Goal: Task Accomplishment & Management: Manage account settings

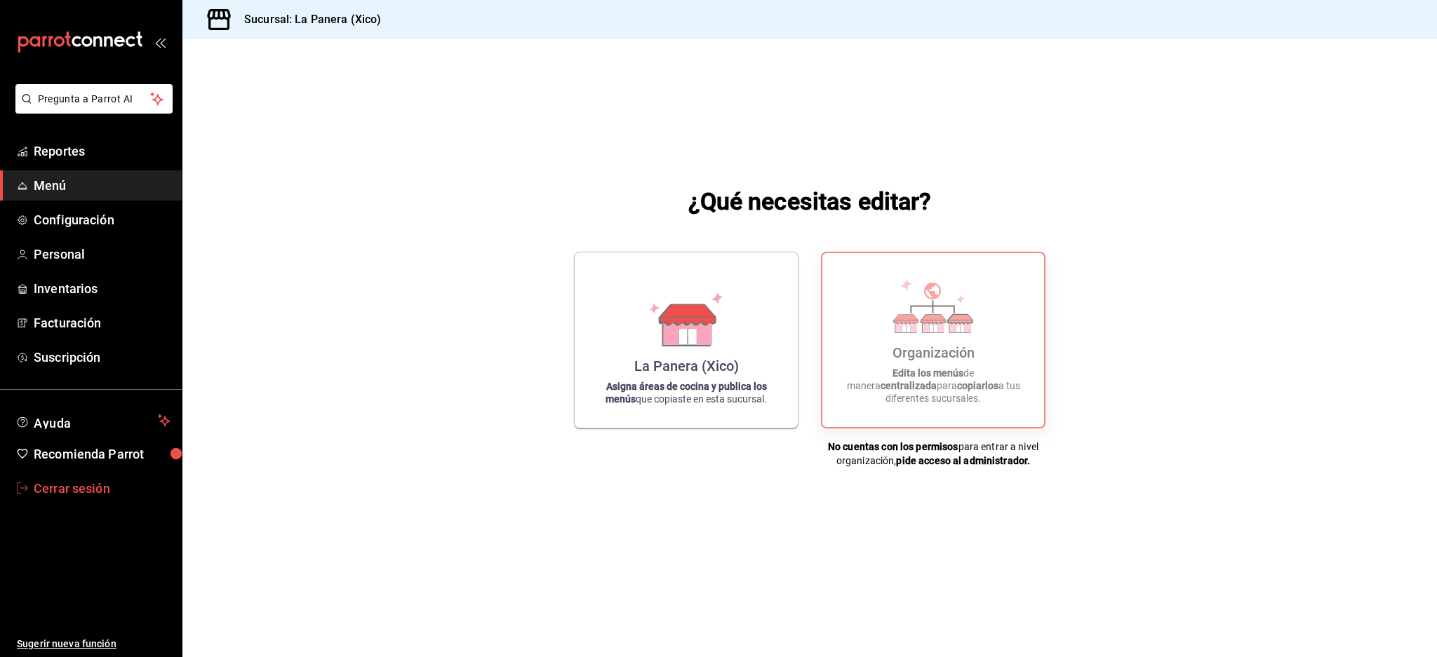
click at [66, 490] on span "Cerrar sesión" at bounding box center [102, 488] width 137 height 19
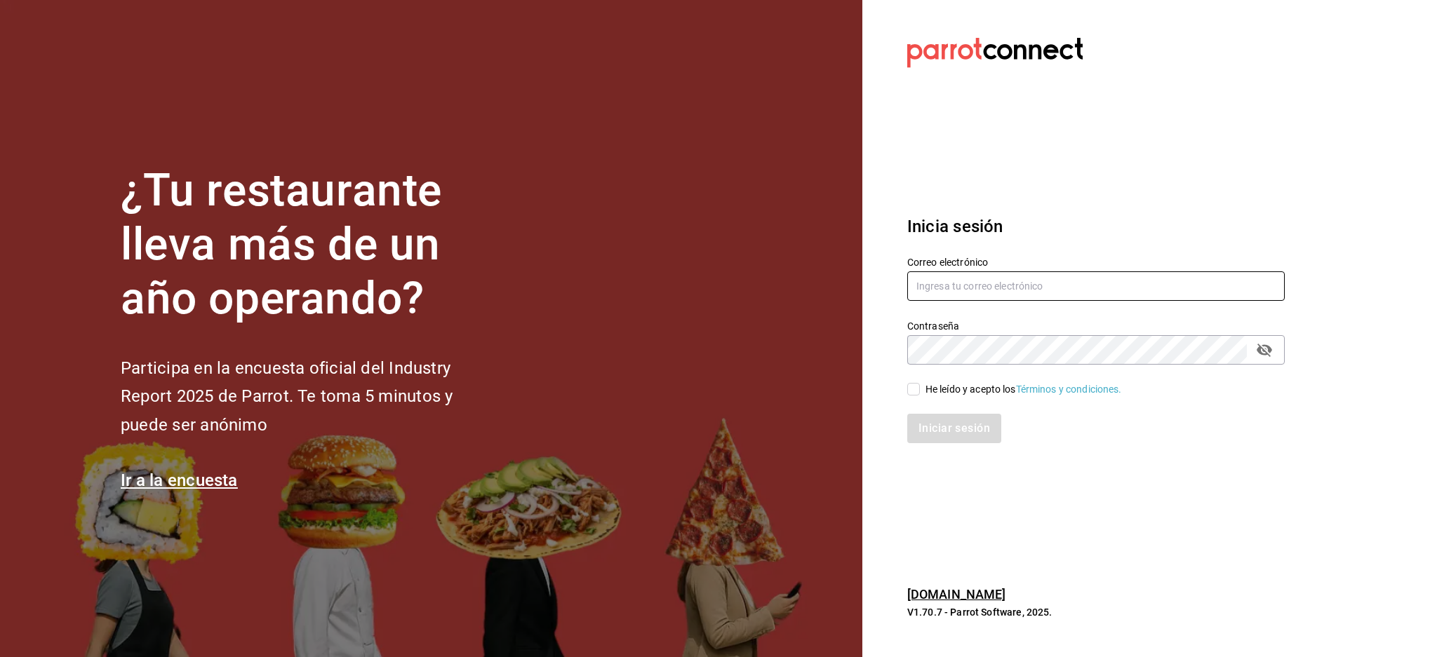
click at [1034, 298] on input "text" at bounding box center [1095, 286] width 377 height 29
paste input "friendsdeli@trianon.com"
type input "friendsdeli@trianon.com"
click at [933, 392] on div "He leído y acepto los Términos y condiciones." at bounding box center [1023, 389] width 196 height 15
click at [920, 392] on input "He leído y acepto los Términos y condiciones." at bounding box center [913, 389] width 13 height 13
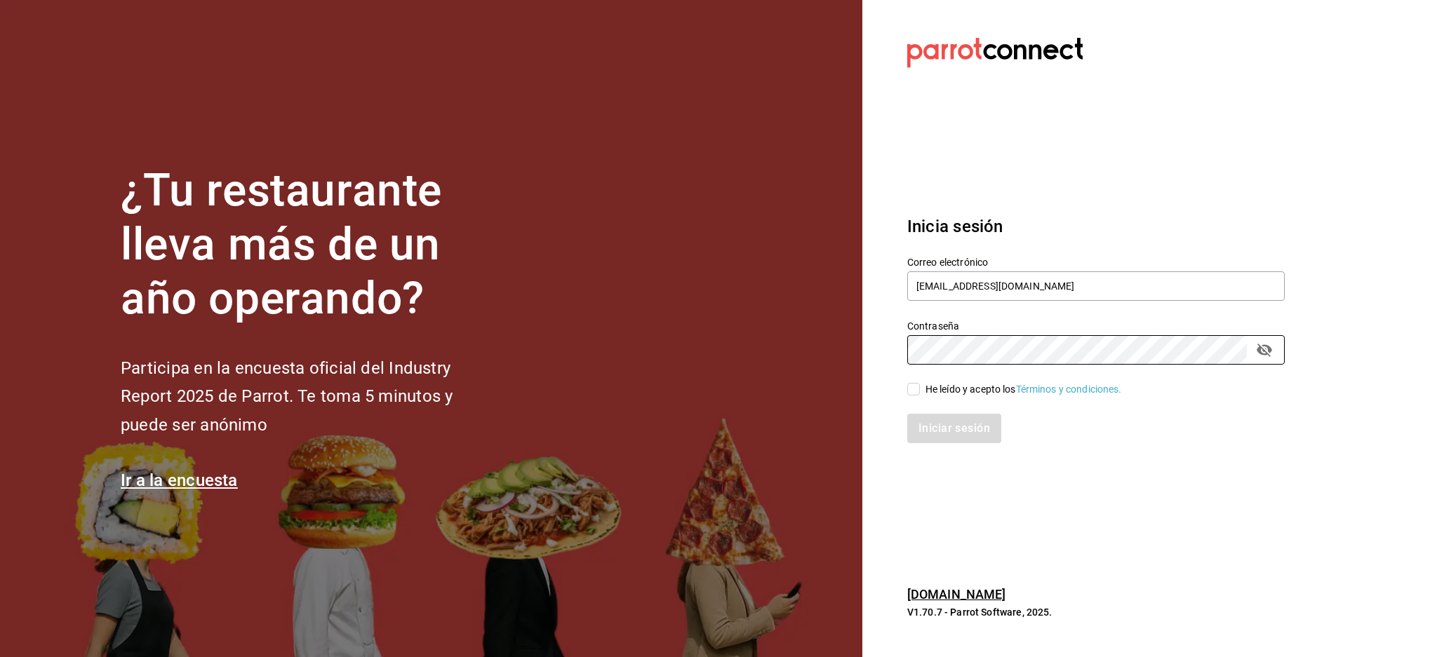
checkbox input "true"
click at [974, 422] on button "Iniciar sesión" at bounding box center [954, 428] width 95 height 29
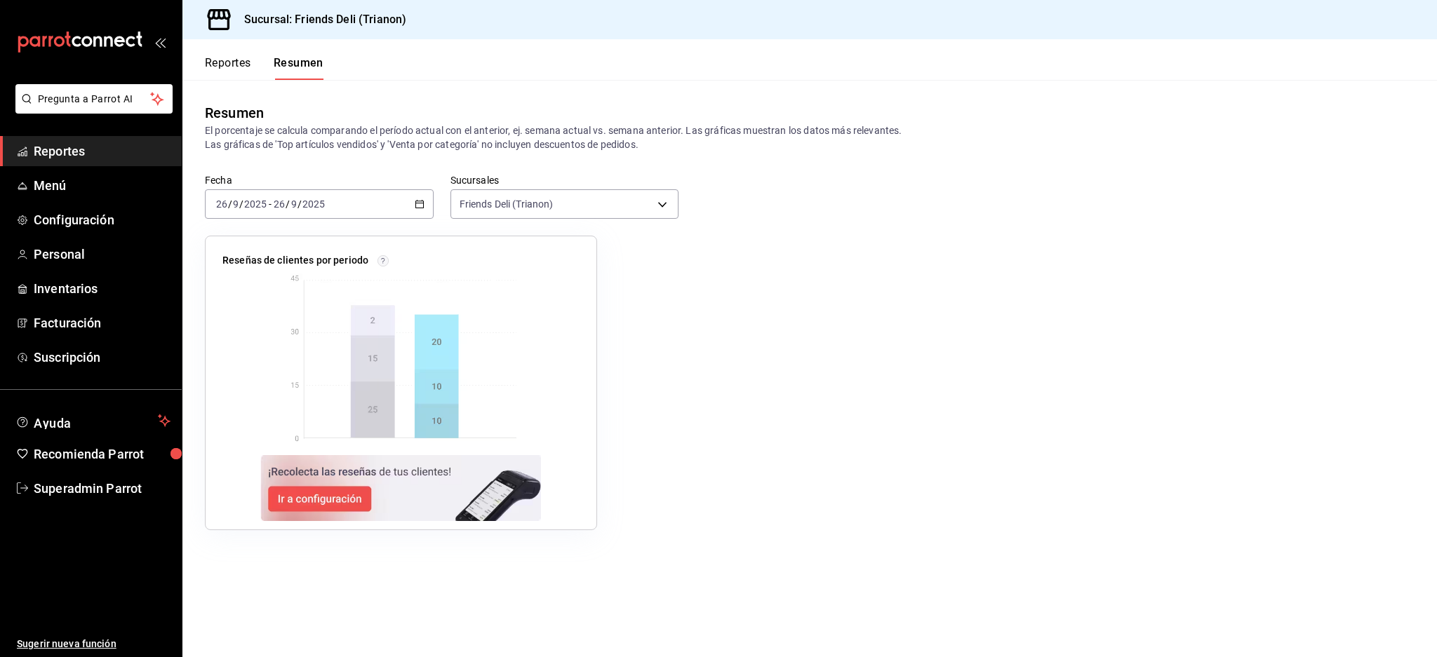
click at [236, 60] on button "Reportes" at bounding box center [228, 68] width 46 height 24
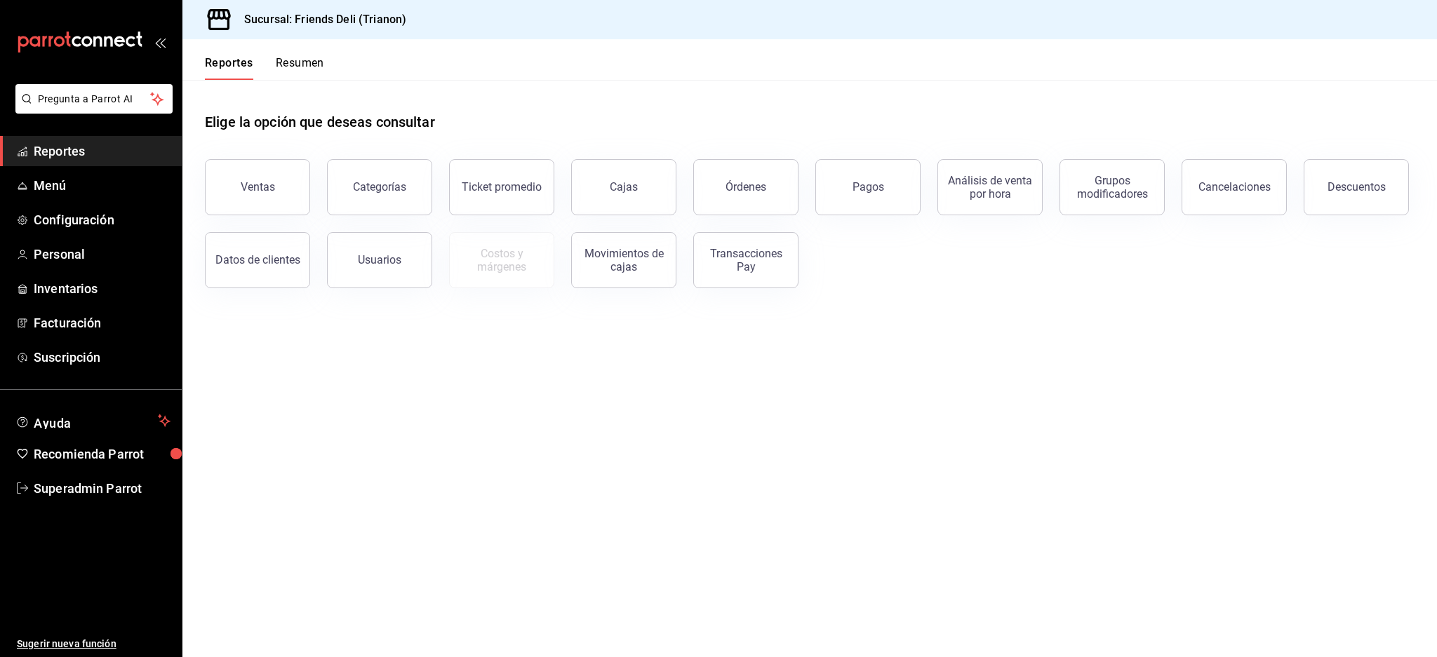
click at [304, 60] on button "Resumen" at bounding box center [300, 68] width 48 height 24
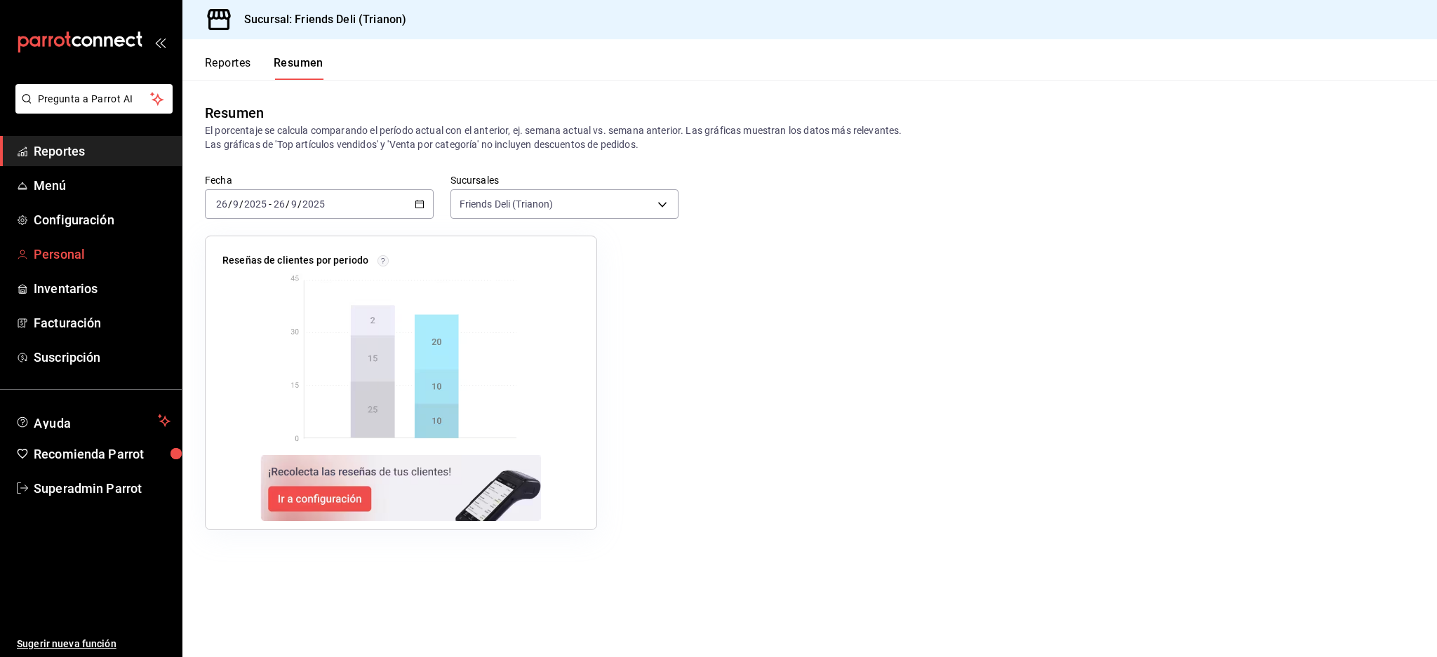
click at [53, 252] on span "Personal" at bounding box center [102, 254] width 137 height 19
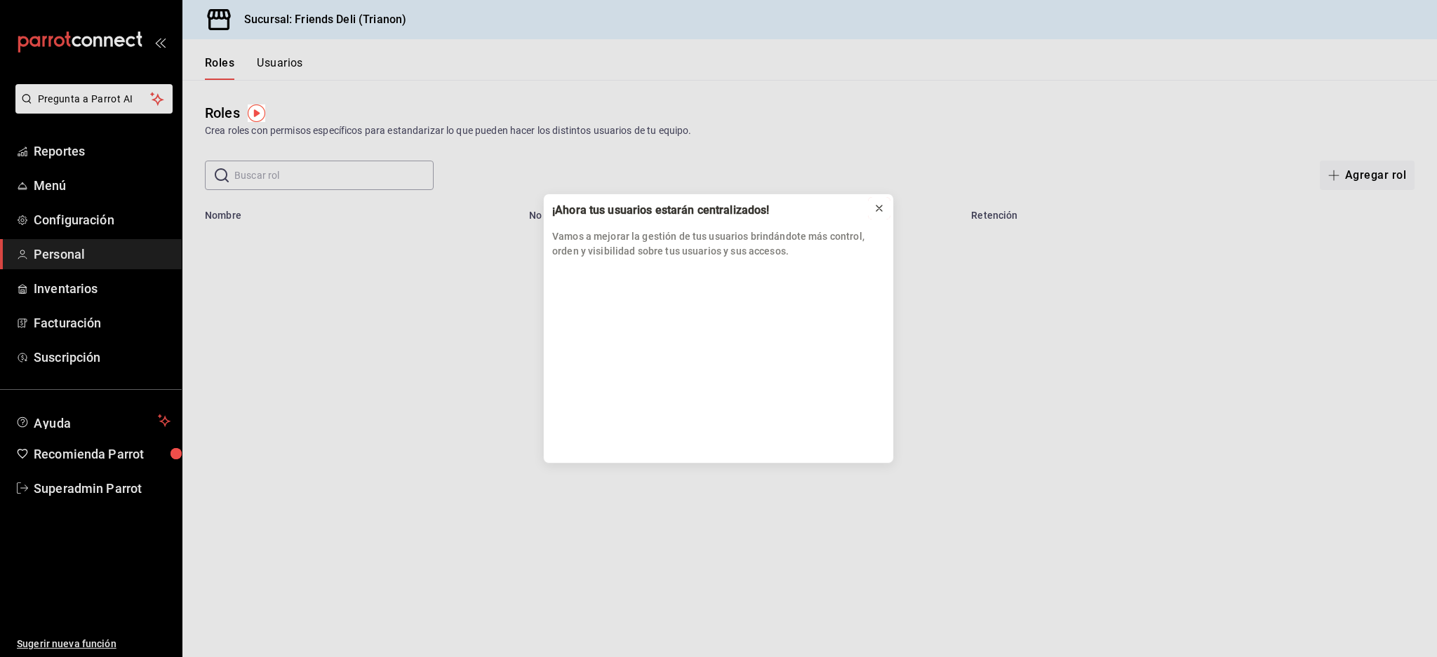
click at [877, 203] on icon at bounding box center [879, 208] width 11 height 11
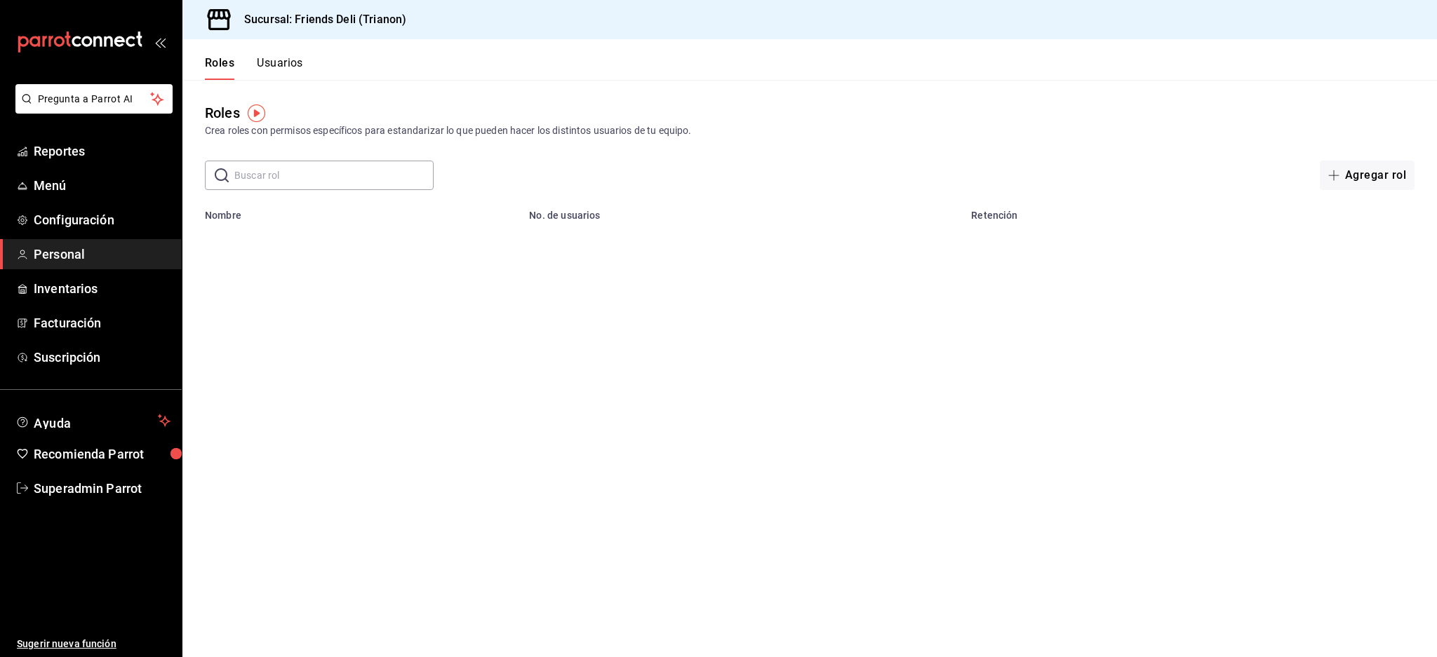
click at [271, 72] on button "Usuarios" at bounding box center [280, 68] width 46 height 24
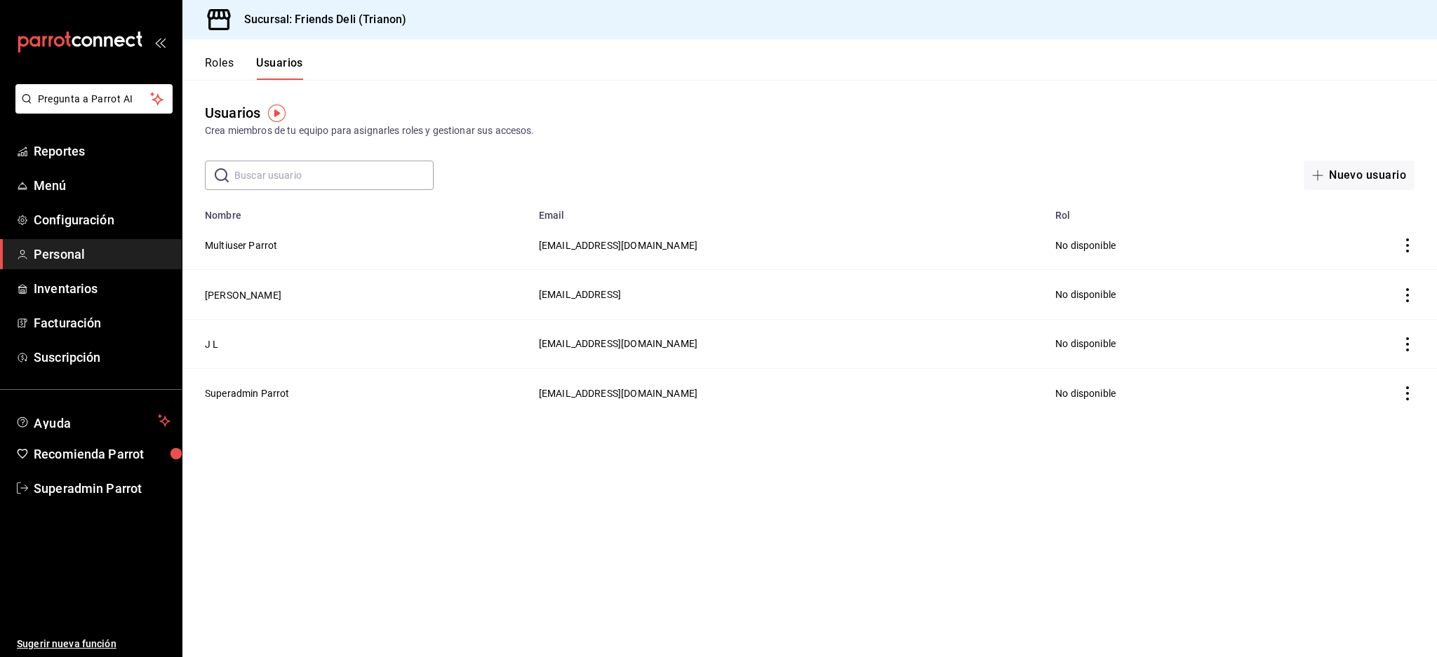
click at [219, 338] on td "J L" at bounding box center [356, 343] width 348 height 49
click at [210, 341] on button "J L" at bounding box center [211, 345] width 13 height 14
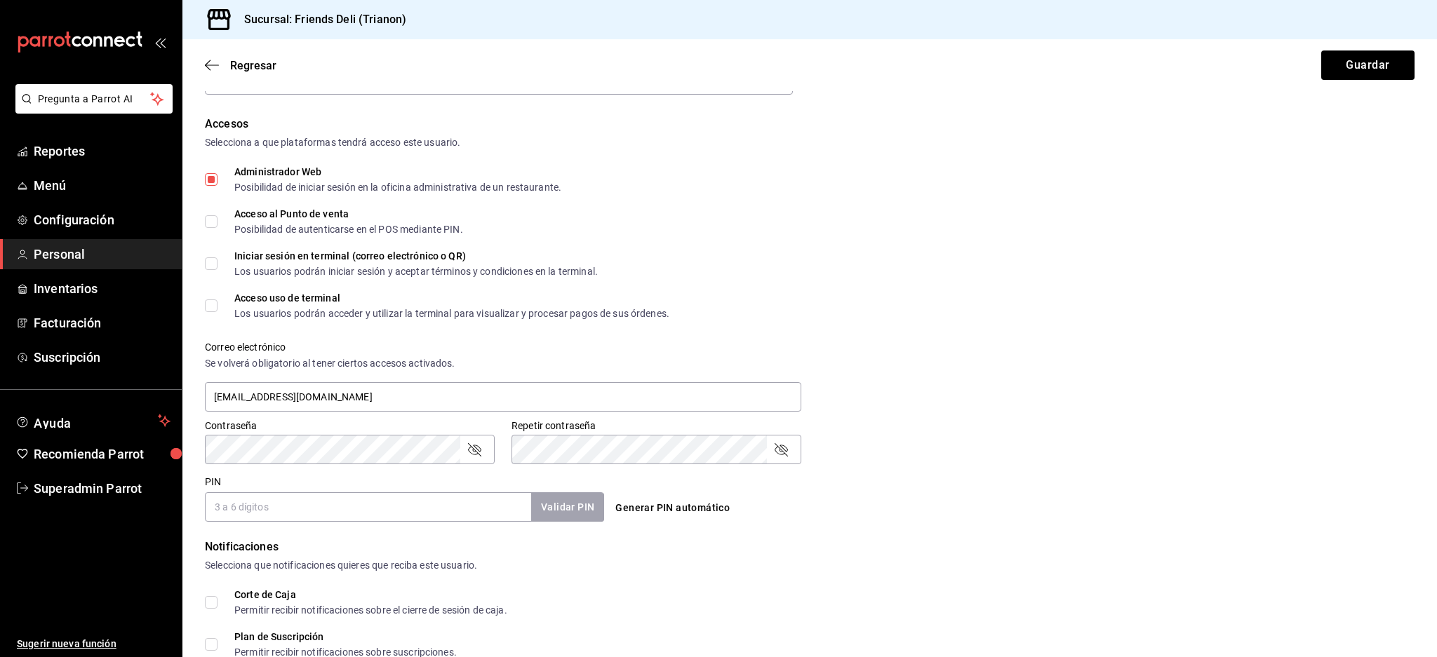
scroll to position [463, 0]
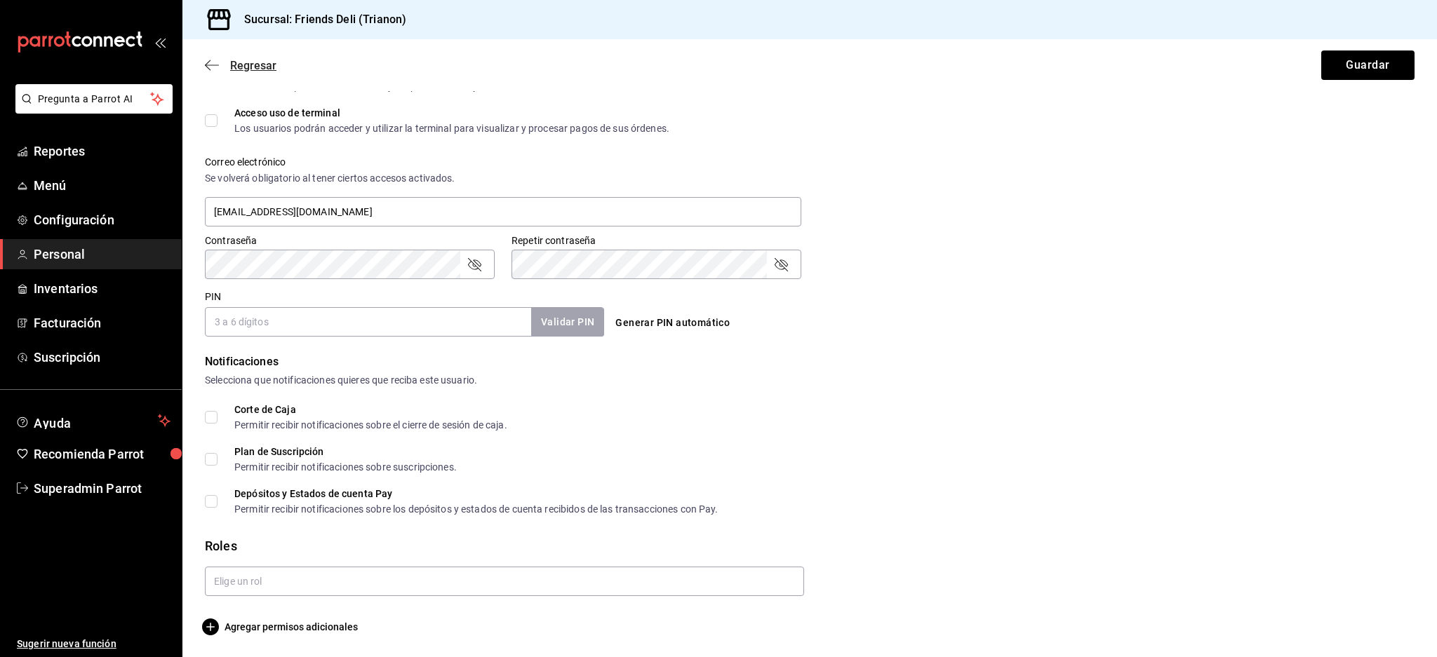
click at [206, 60] on icon "button" at bounding box center [212, 65] width 14 height 13
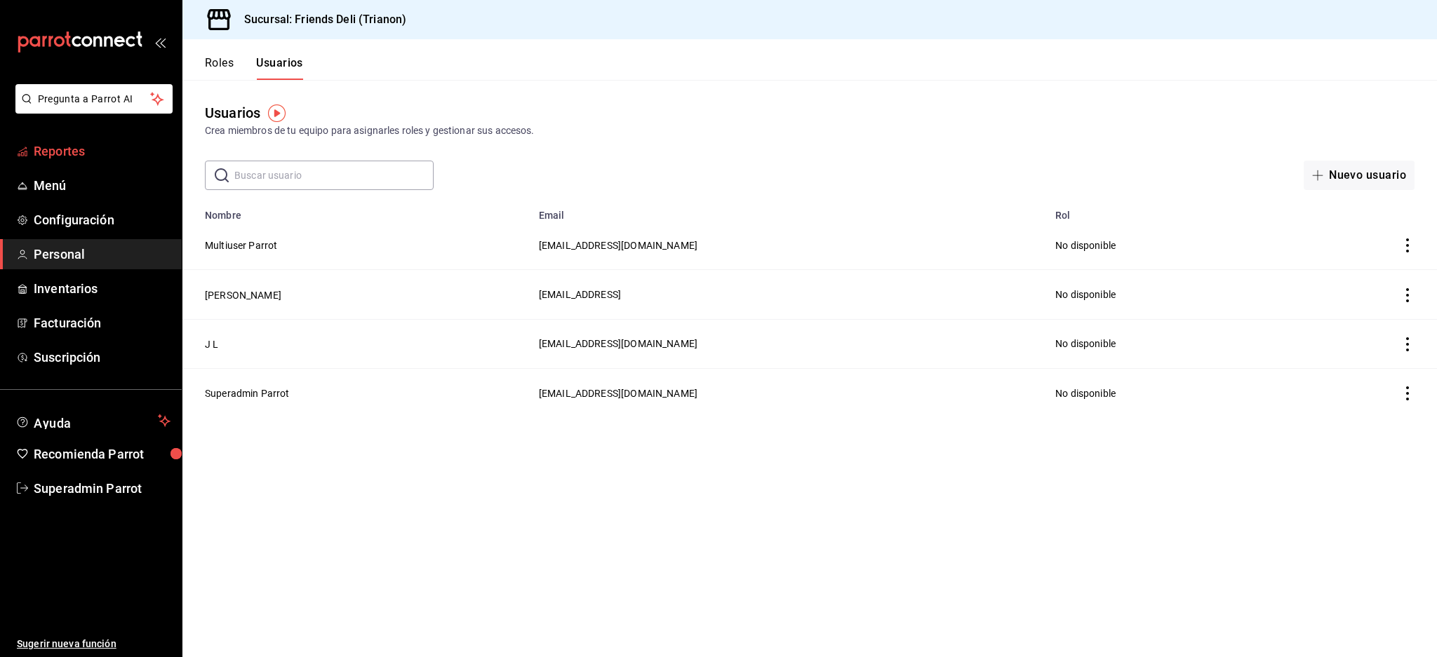
click at [56, 153] on span "Reportes" at bounding box center [102, 151] width 137 height 19
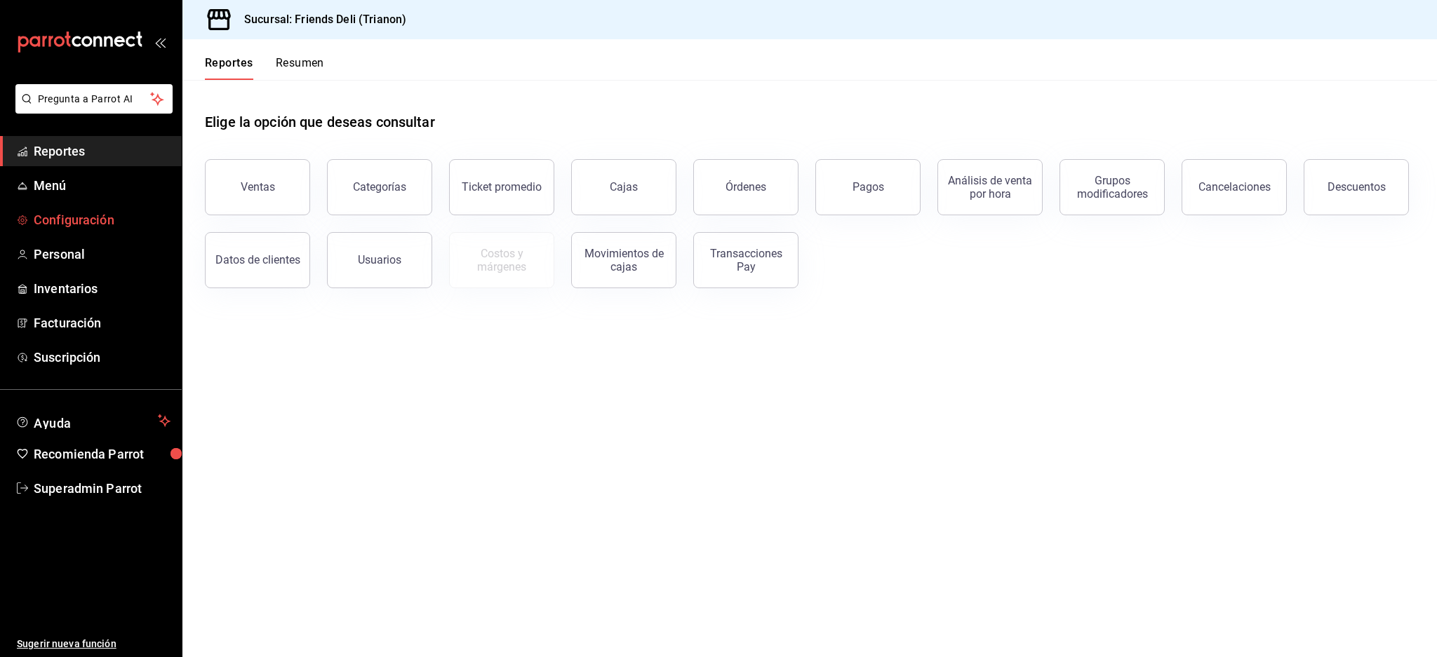
click at [62, 221] on span "Configuración" at bounding box center [102, 219] width 137 height 19
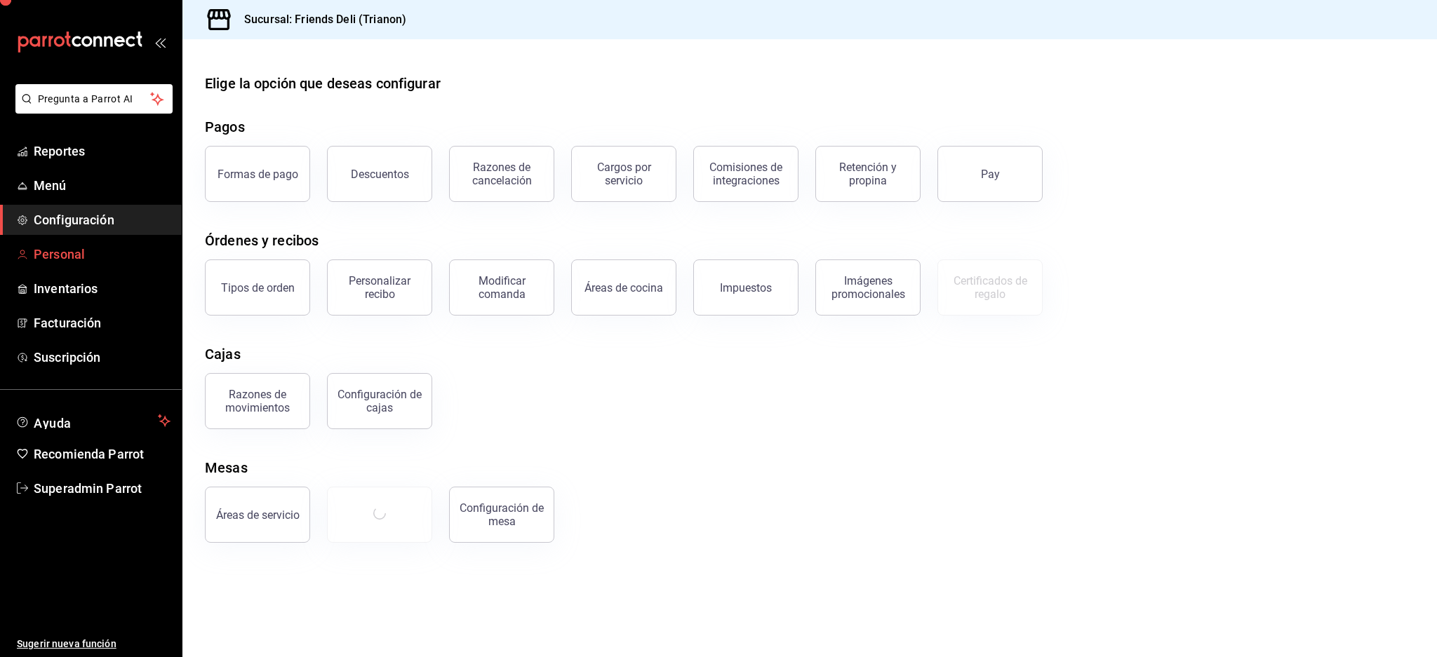
click at [71, 267] on link "Personal" at bounding box center [91, 254] width 182 height 30
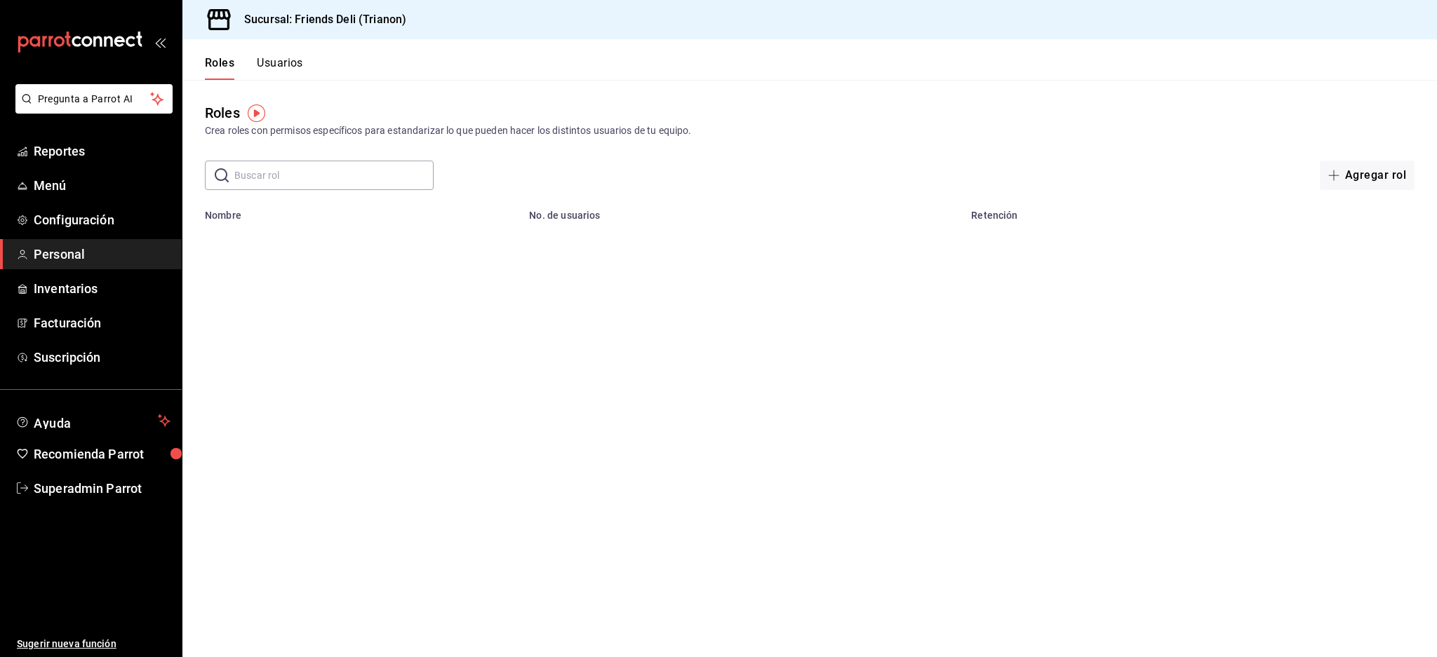
click at [271, 56] on button "Usuarios" at bounding box center [280, 68] width 46 height 24
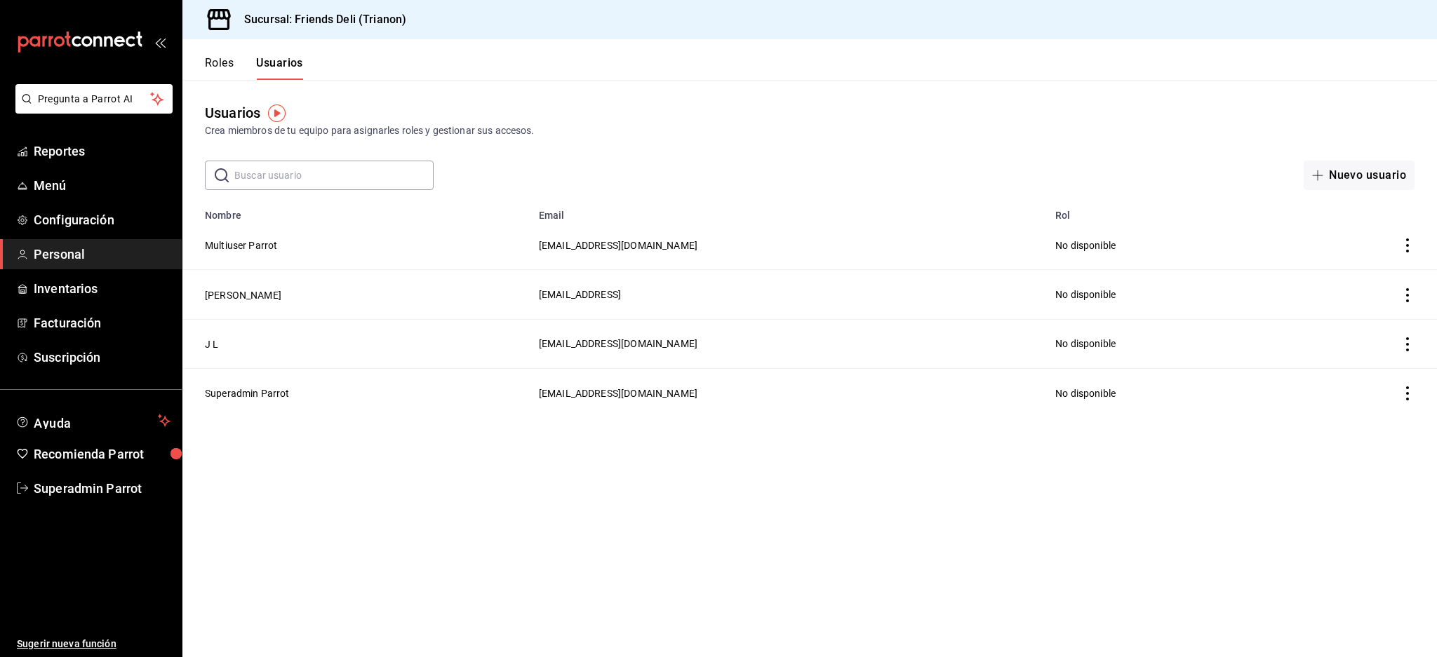
click at [215, 64] on button "Roles" at bounding box center [219, 68] width 29 height 24
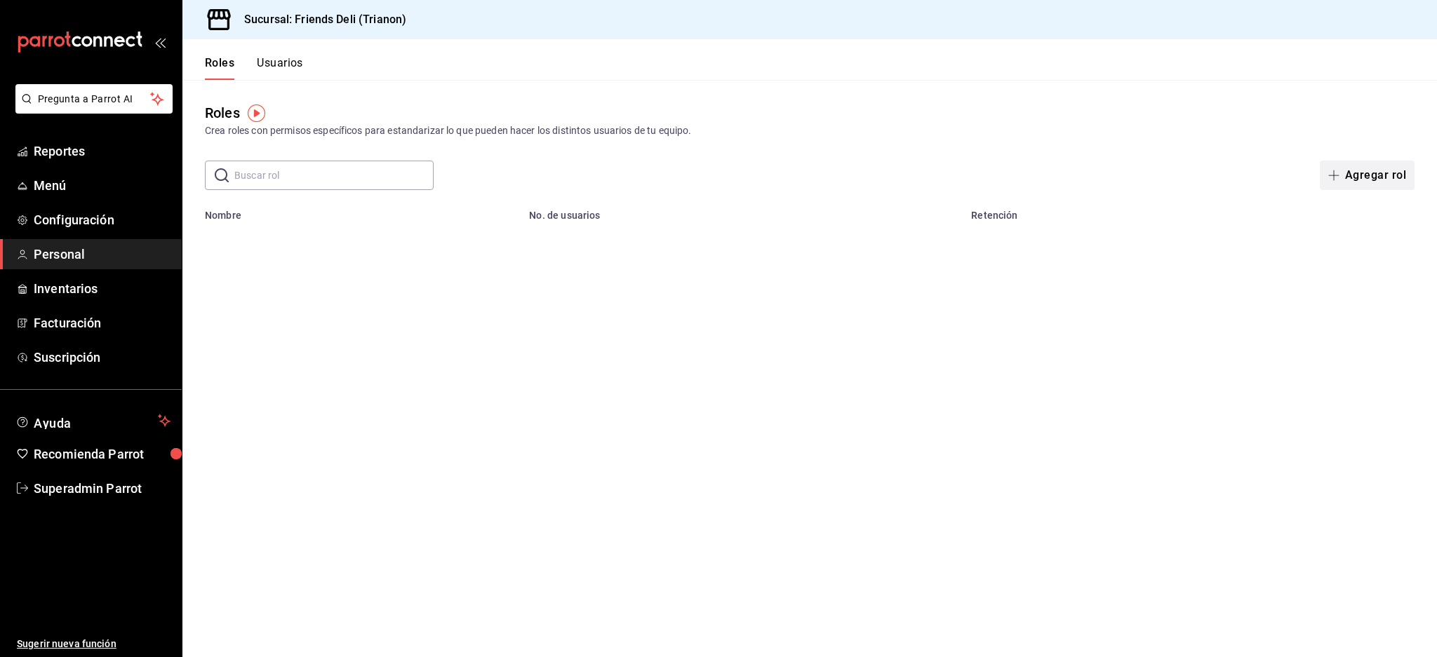
click at [1381, 172] on button "Agregar rol" at bounding box center [1367, 175] width 95 height 29
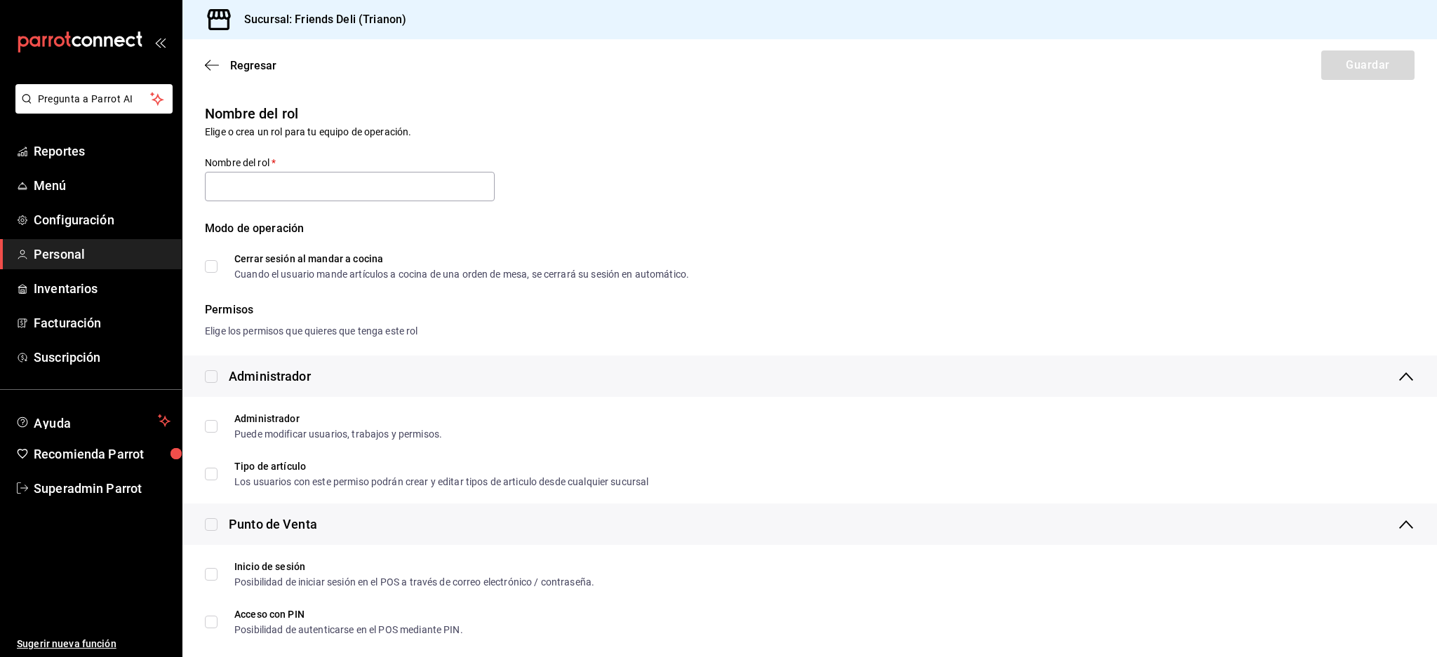
click at [205, 372] on input "checkbox" at bounding box center [211, 376] width 13 height 13
checkbox input "true"
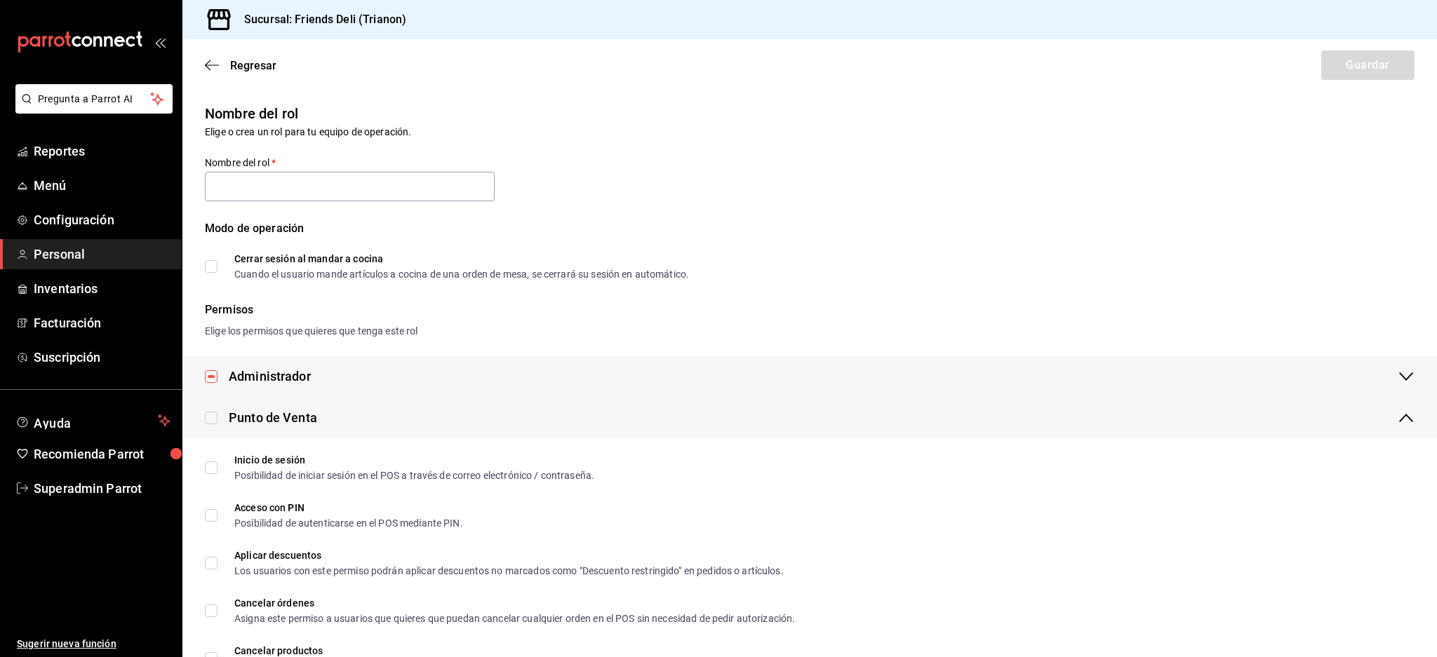
click at [215, 377] on input "checkbox" at bounding box center [211, 376] width 13 height 13
checkbox input "false"
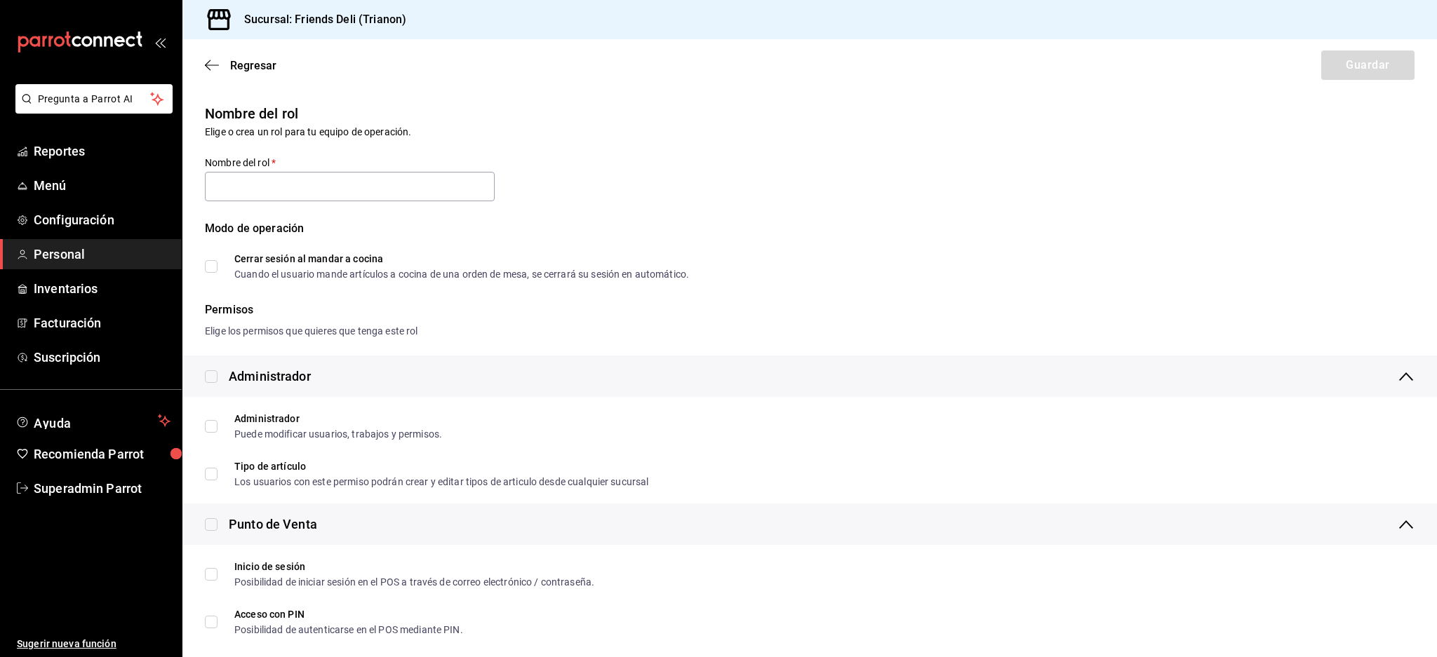
click at [213, 378] on input "checkbox" at bounding box center [211, 376] width 13 height 13
checkbox input "true"
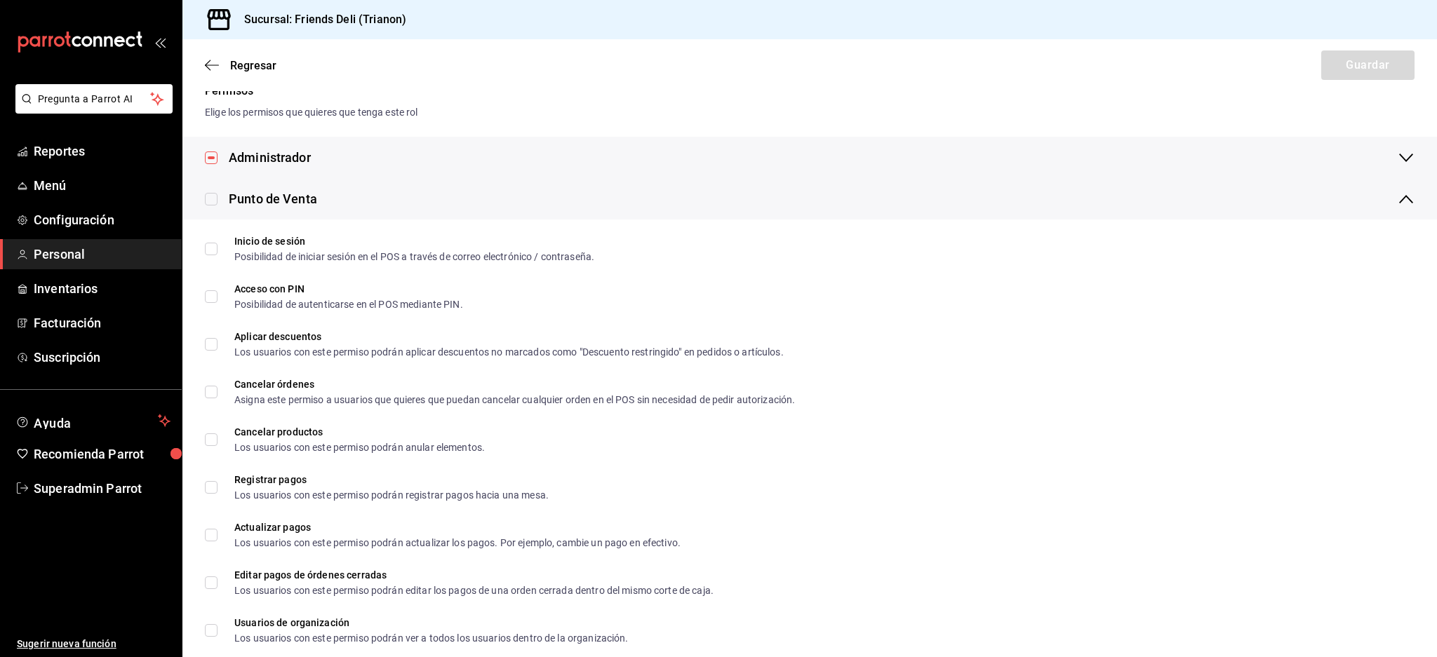
scroll to position [187, 0]
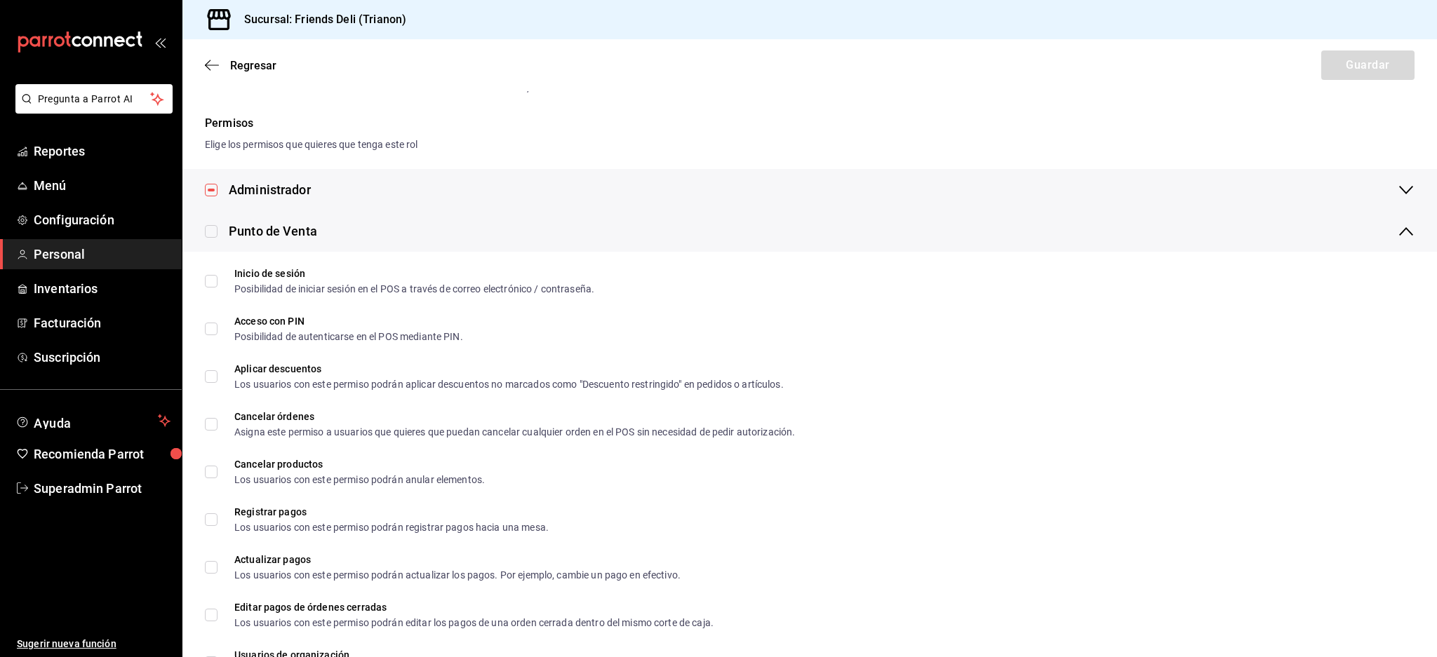
click at [209, 232] on input "checkbox" at bounding box center [211, 231] width 13 height 13
checkbox input "true"
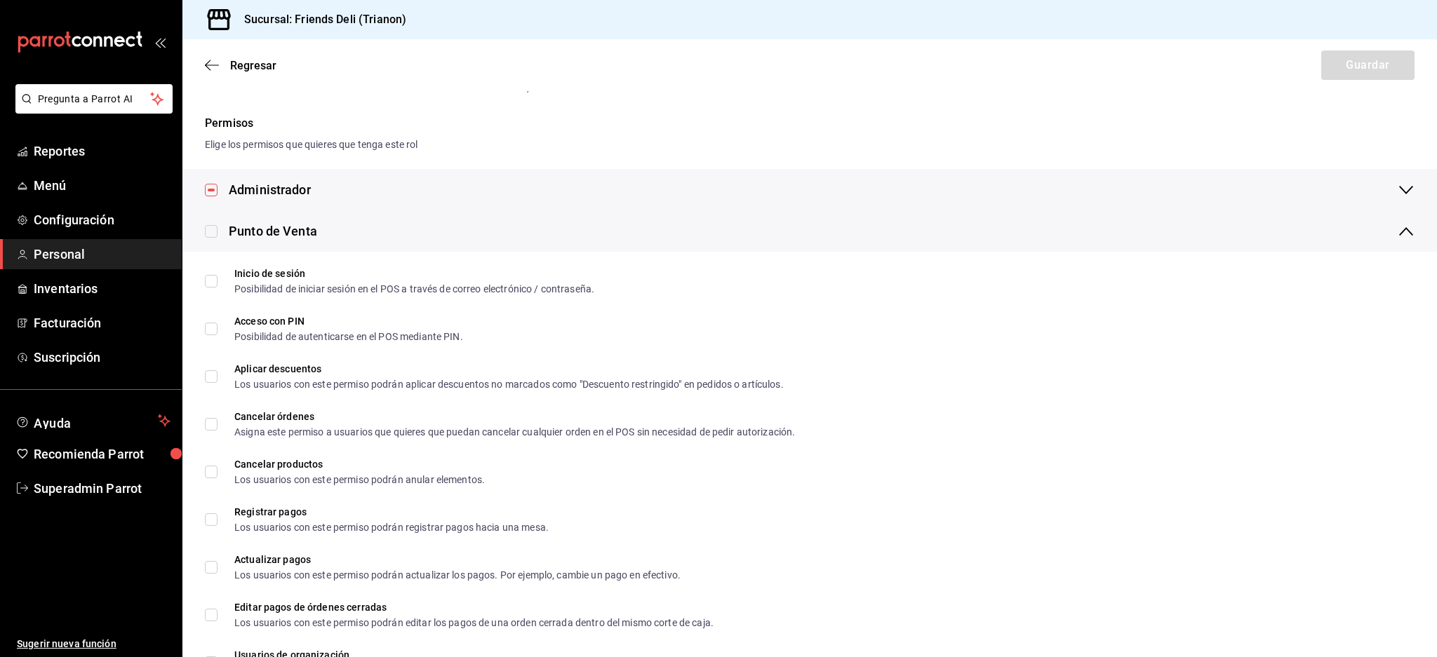
checkbox input "true"
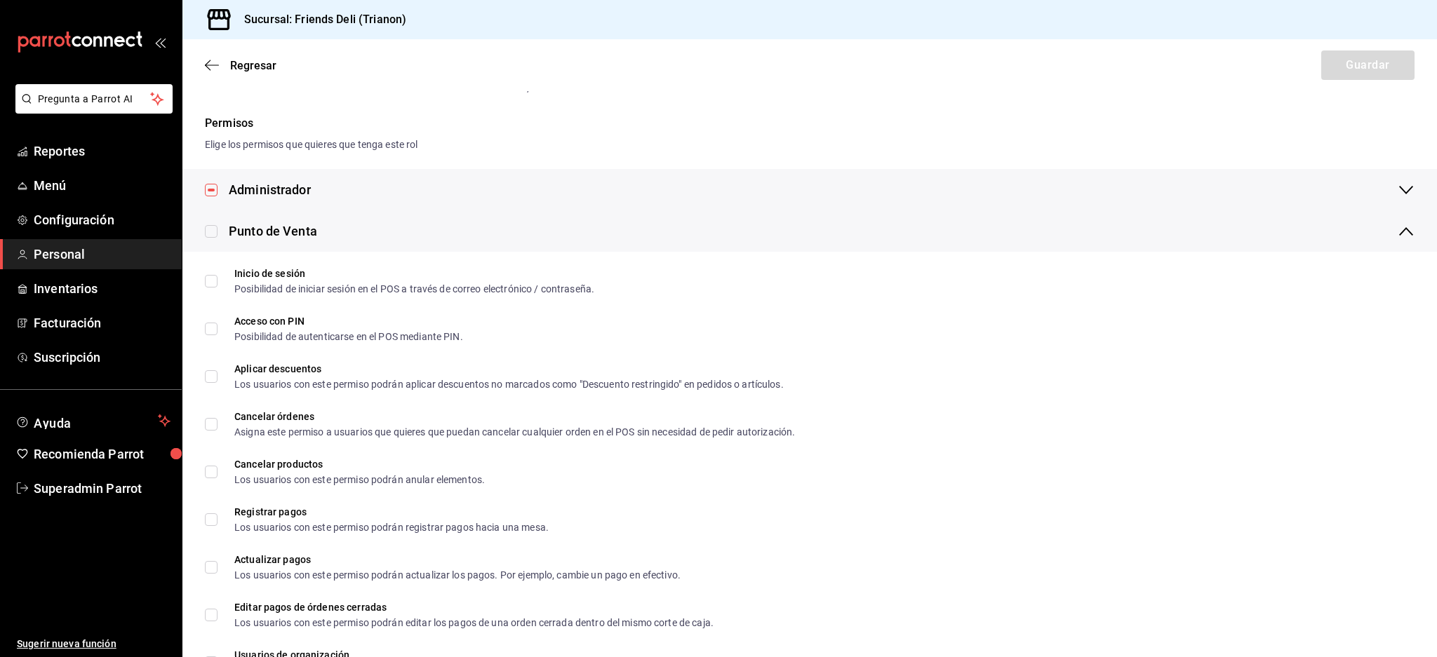
checkbox input "true"
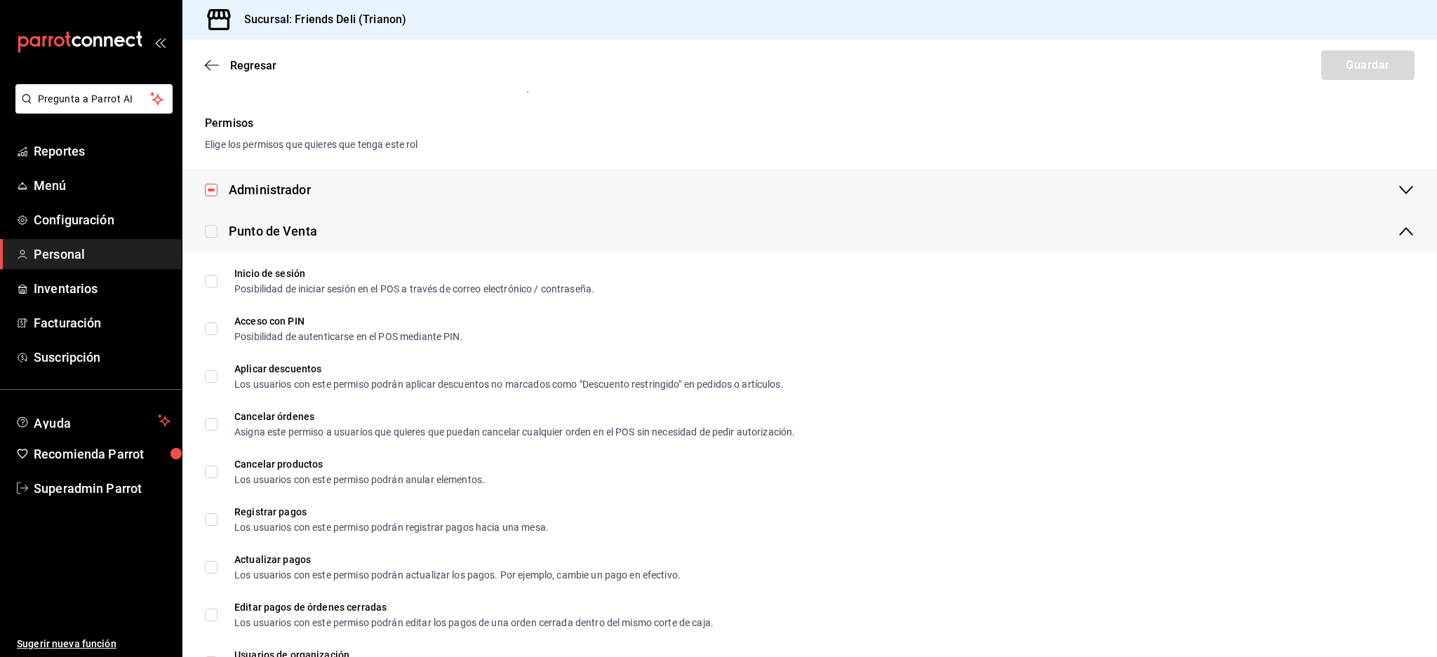
checkbox input "true"
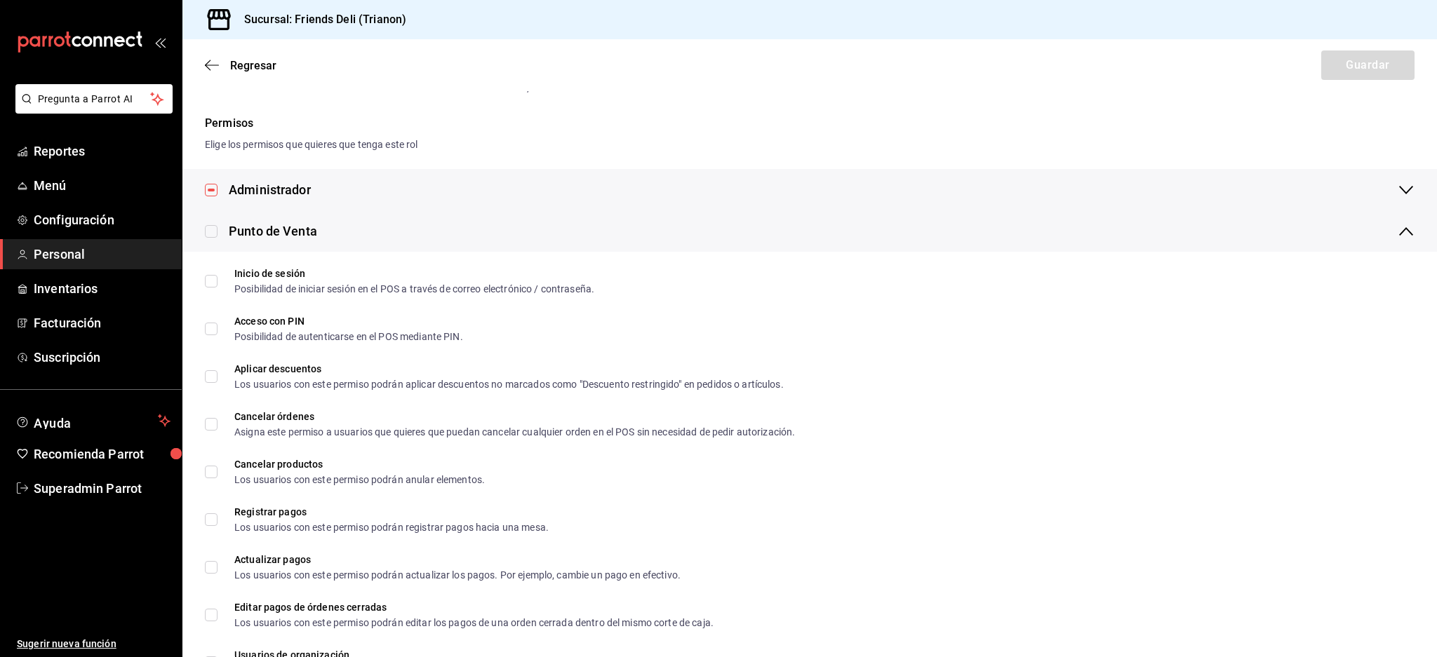
checkbox input "true"
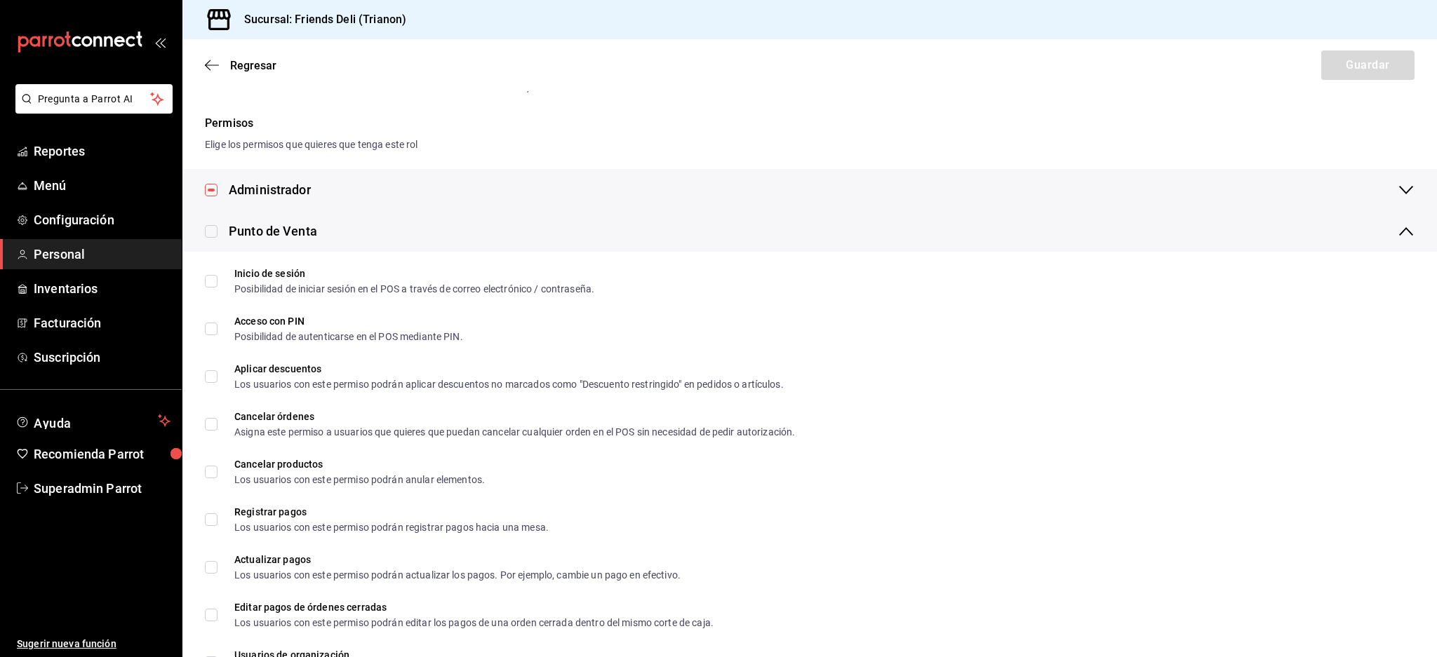
checkbox input "true"
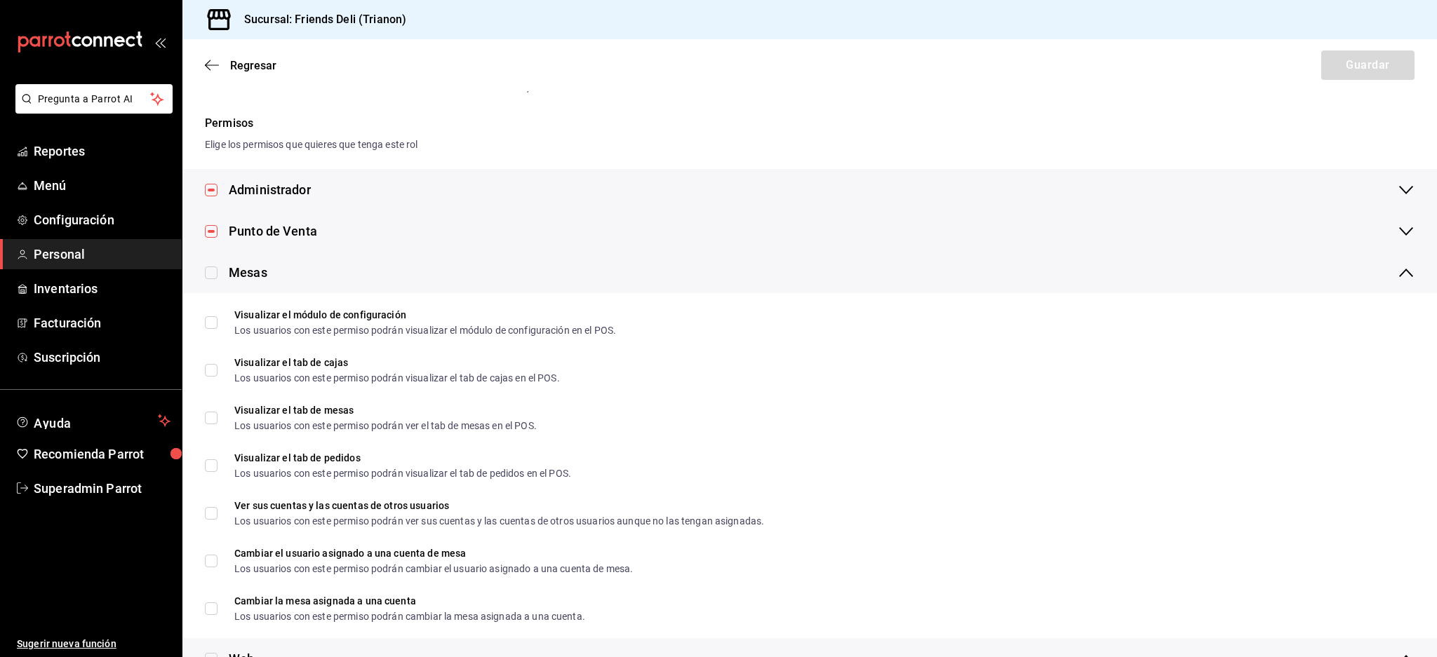
click at [213, 270] on input "checkbox" at bounding box center [211, 273] width 13 height 13
checkbox input "true"
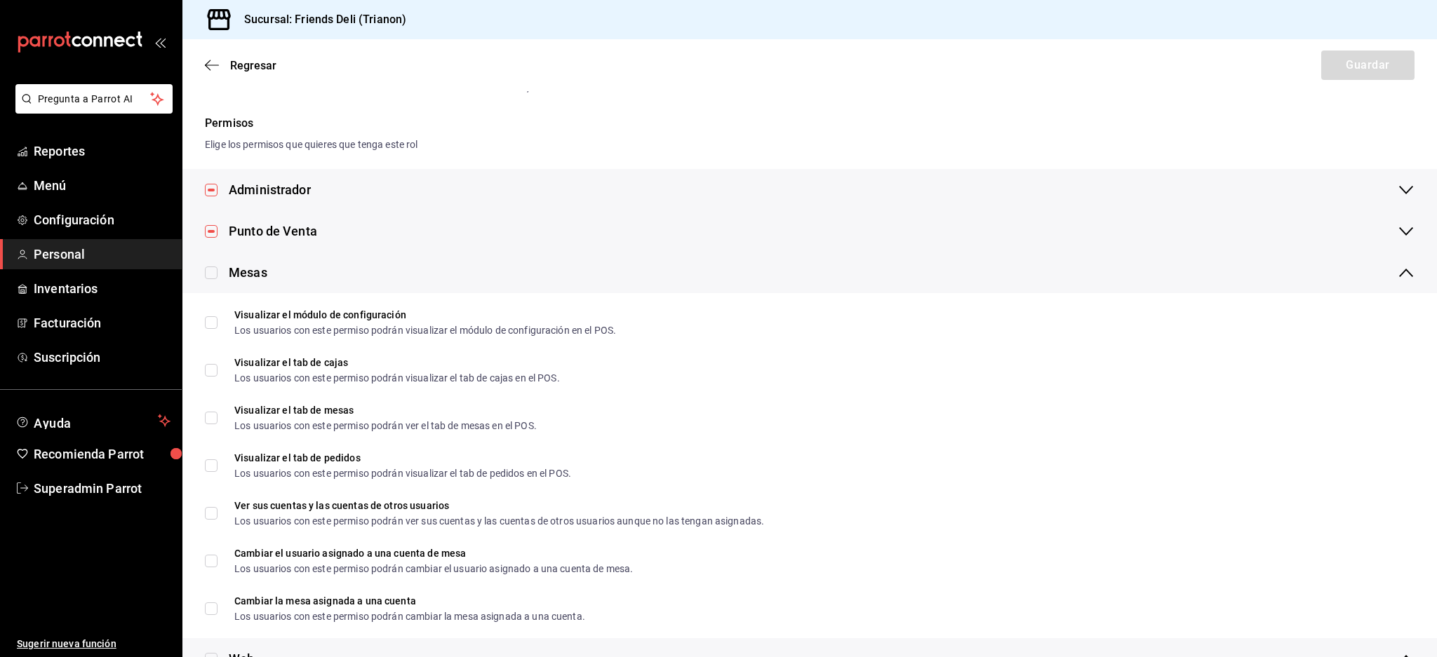
checkbox input "true"
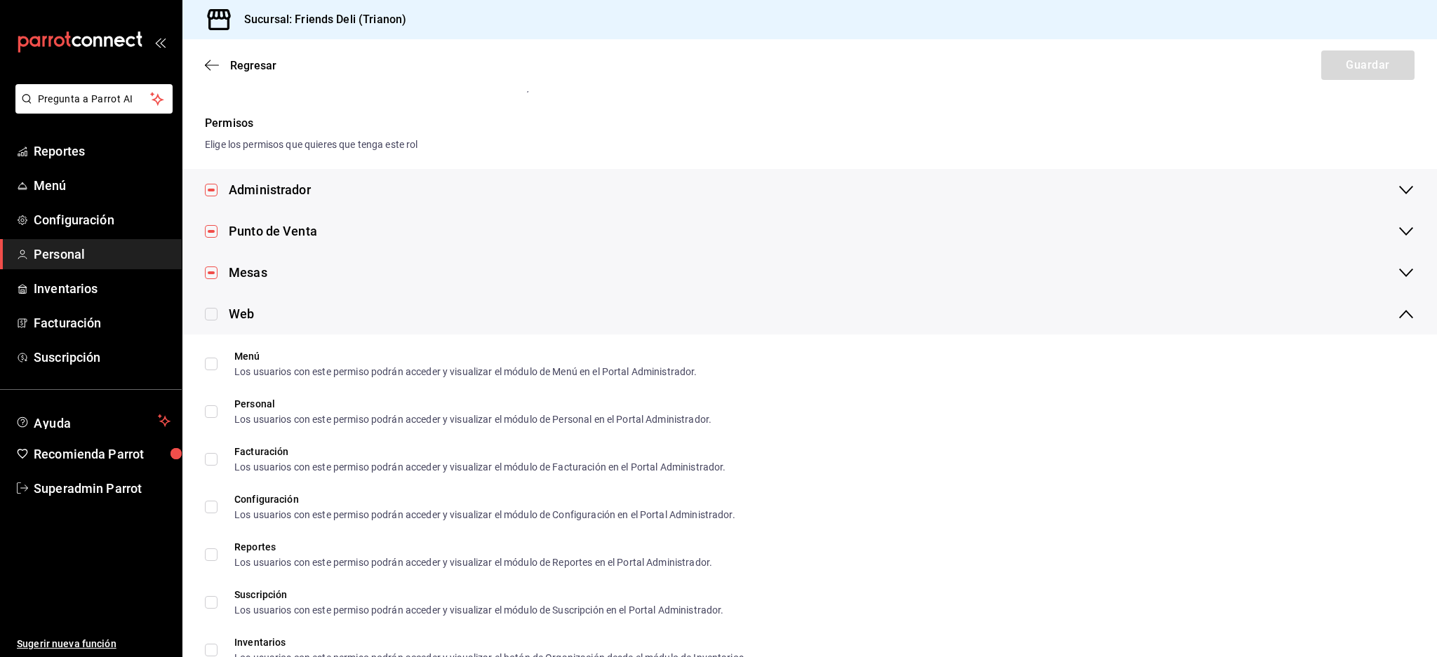
click at [209, 315] on input "checkbox" at bounding box center [211, 314] width 13 height 13
checkbox input "true"
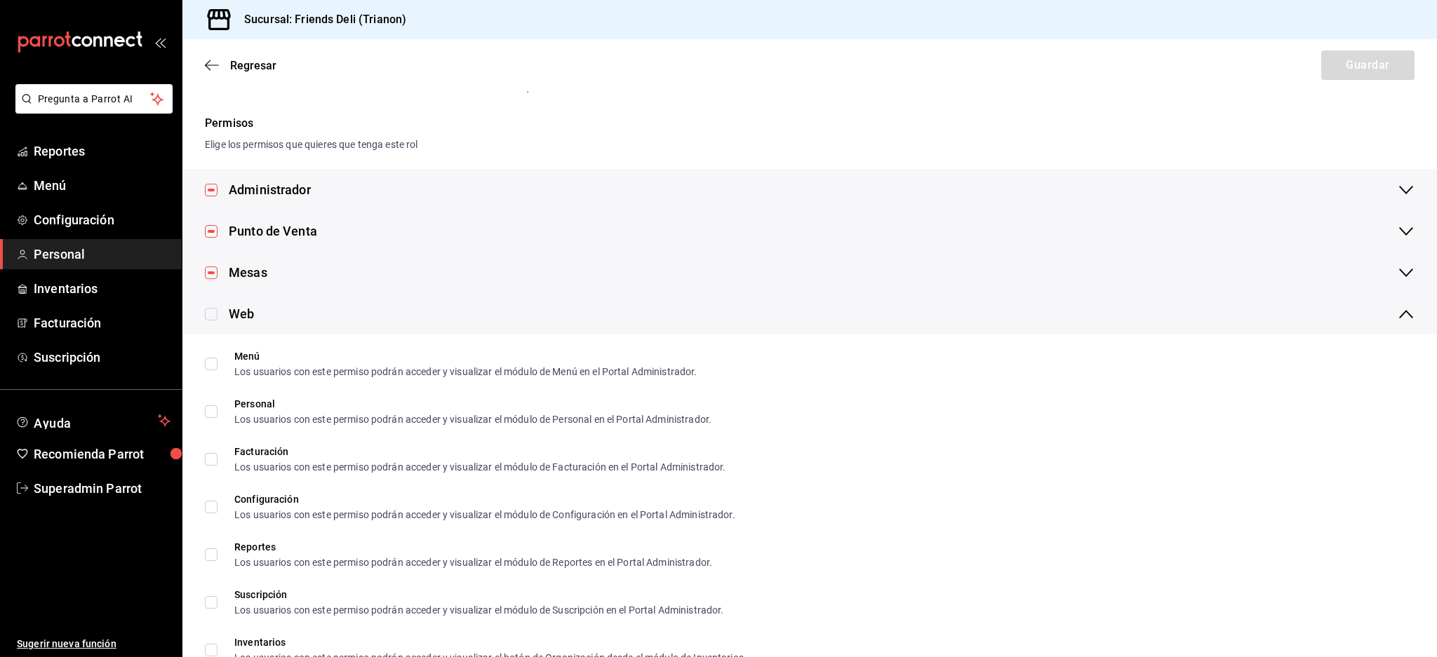
checkbox input "true"
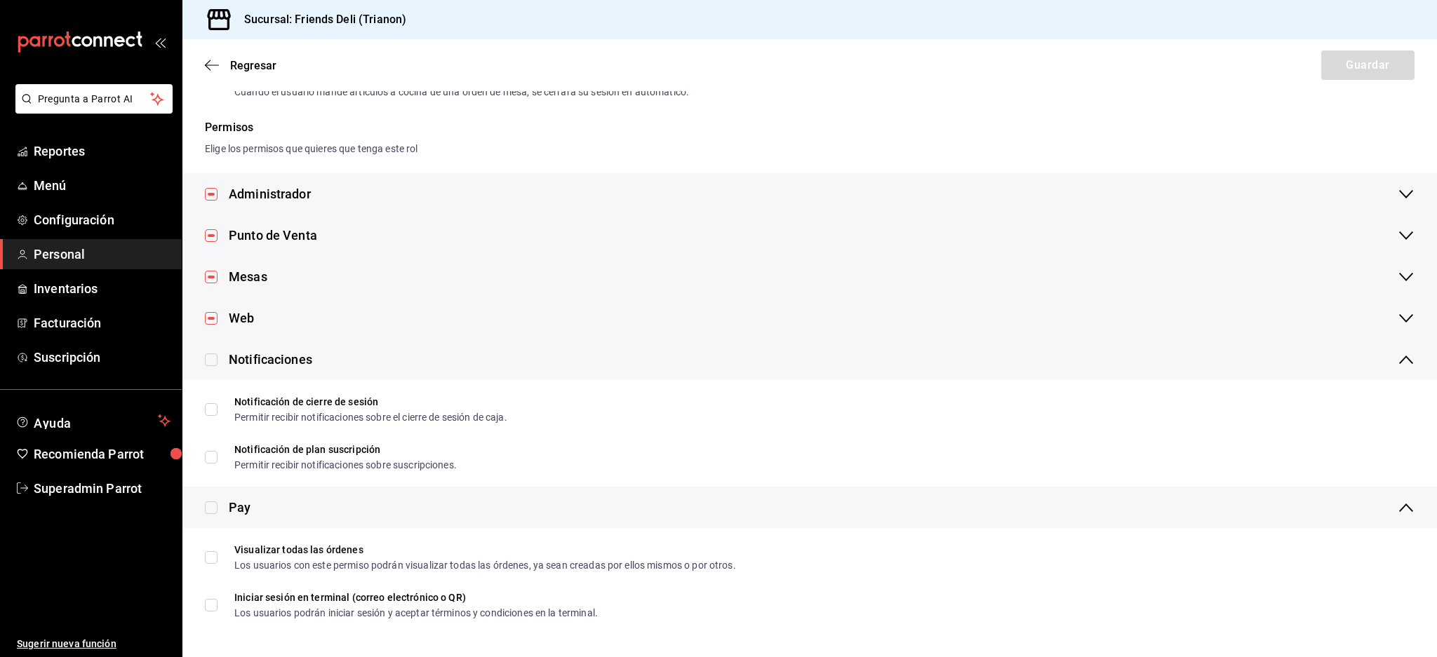
scroll to position [182, 0]
click at [198, 354] on div "Notificaciones" at bounding box center [809, 360] width 1255 height 41
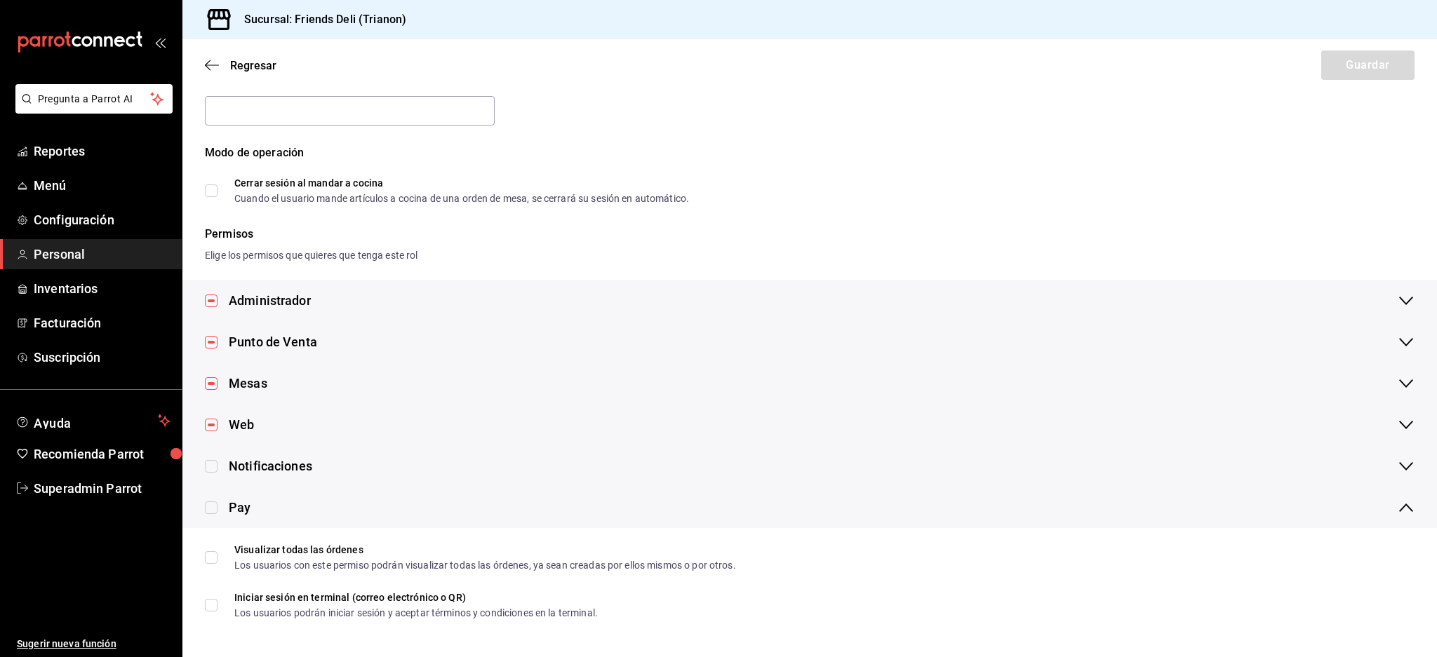
scroll to position [74, 0]
click at [211, 465] on input "checkbox" at bounding box center [211, 468] width 13 height 13
checkbox input "true"
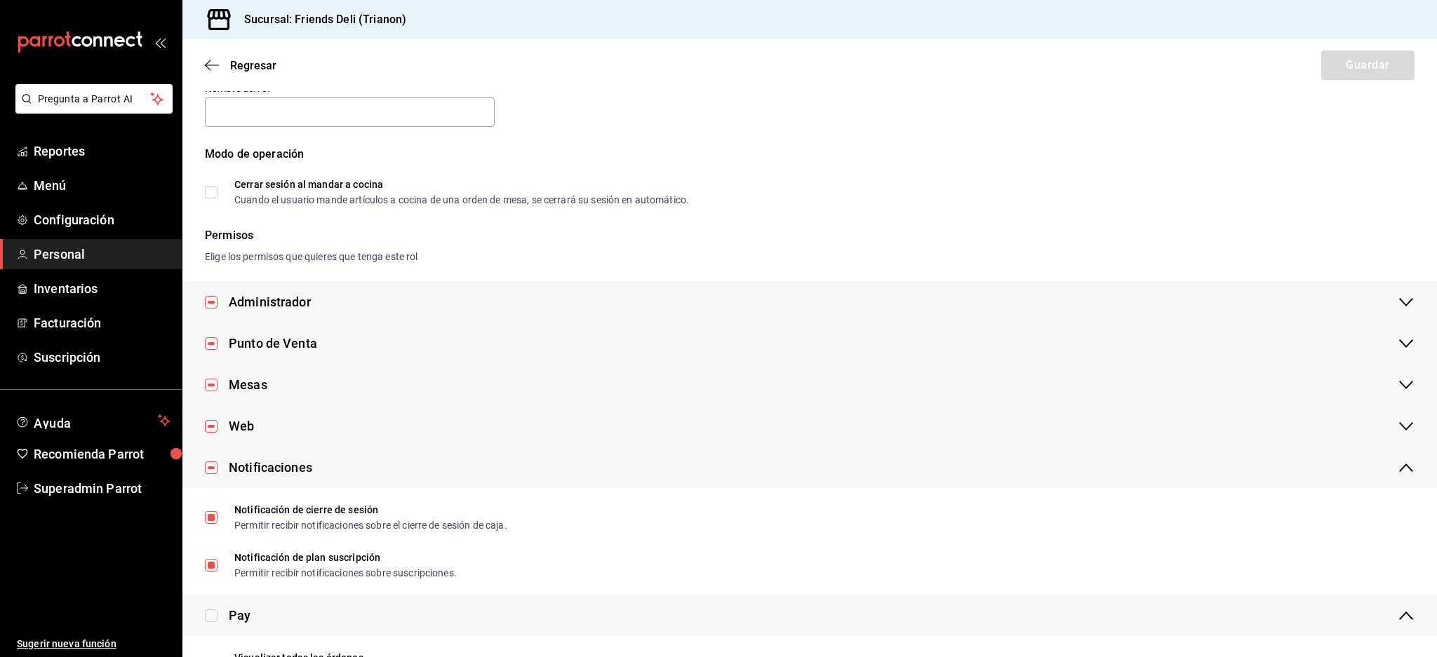
click at [208, 73] on div "Regresar Guardar" at bounding box center [809, 65] width 1255 height 52
click at [214, 62] on icon "button" at bounding box center [212, 65] width 14 height 13
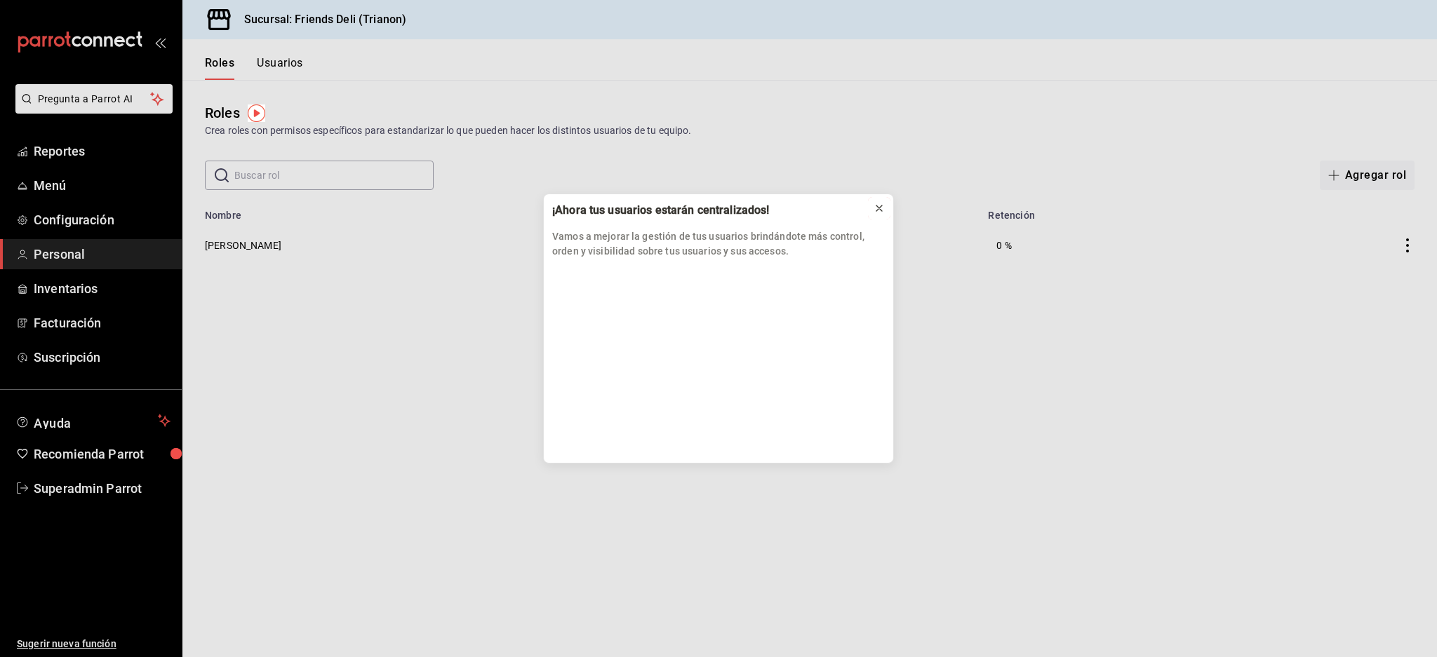
click at [881, 206] on icon at bounding box center [879, 209] width 6 height 6
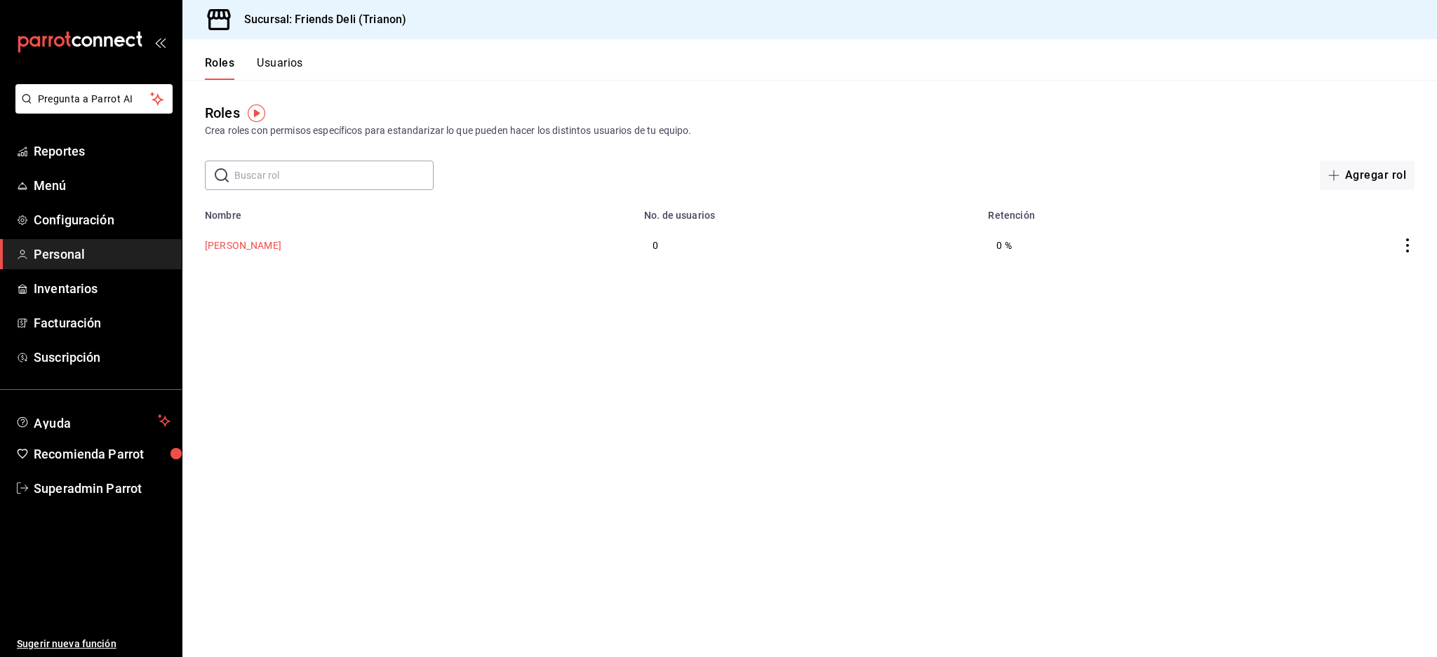
click at [236, 244] on button "[PERSON_NAME]" at bounding box center [243, 246] width 76 height 14
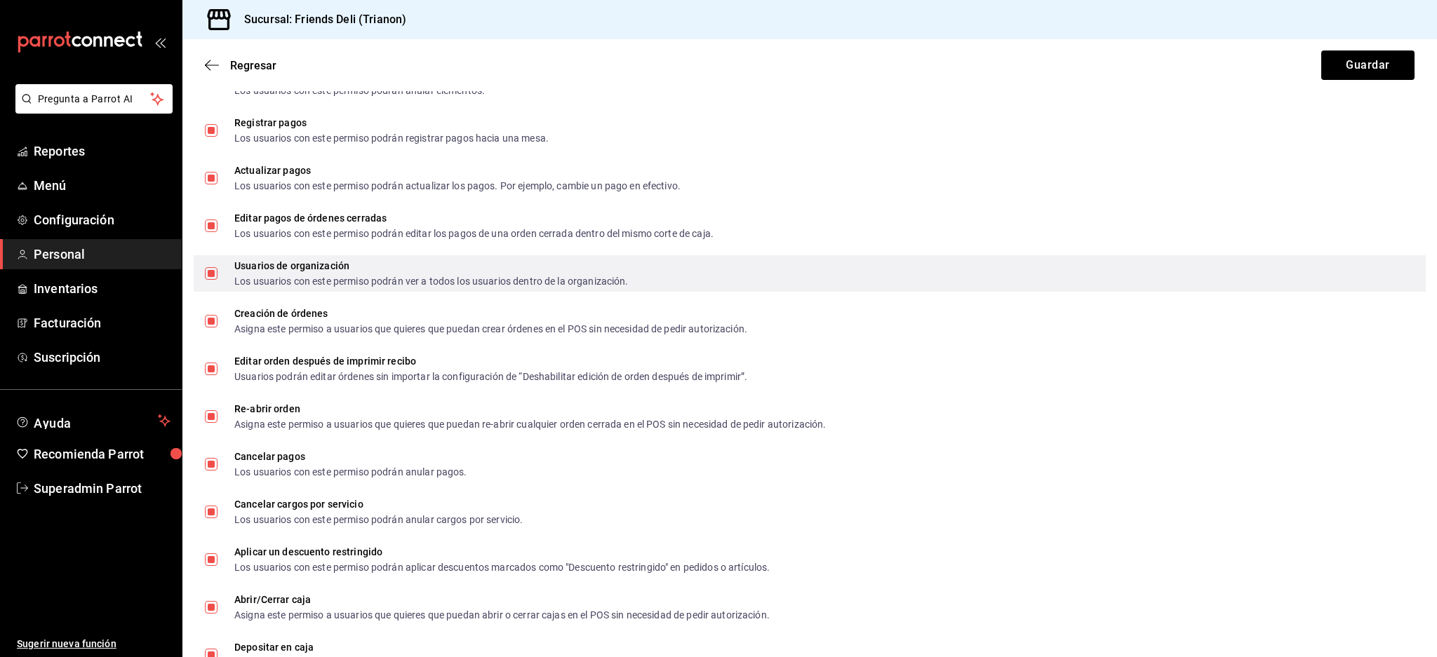
scroll to position [662, 0]
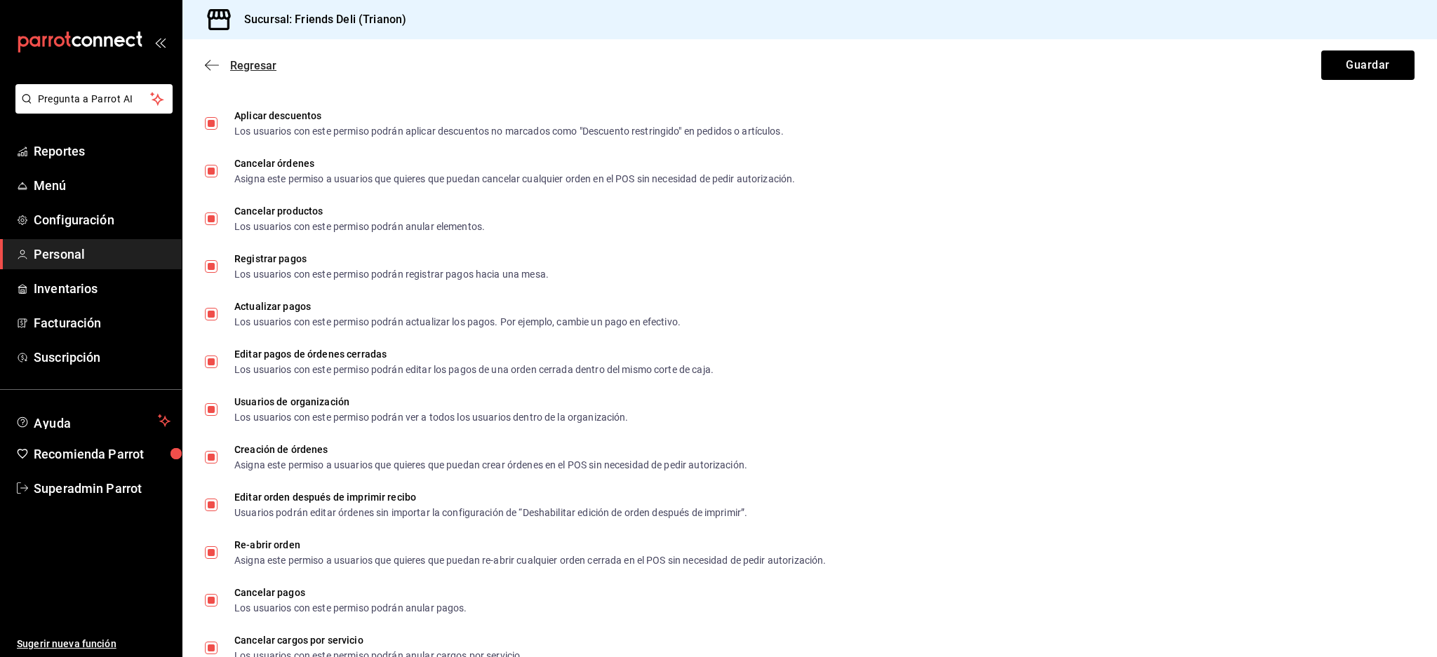
click at [218, 63] on icon "button" at bounding box center [212, 65] width 14 height 13
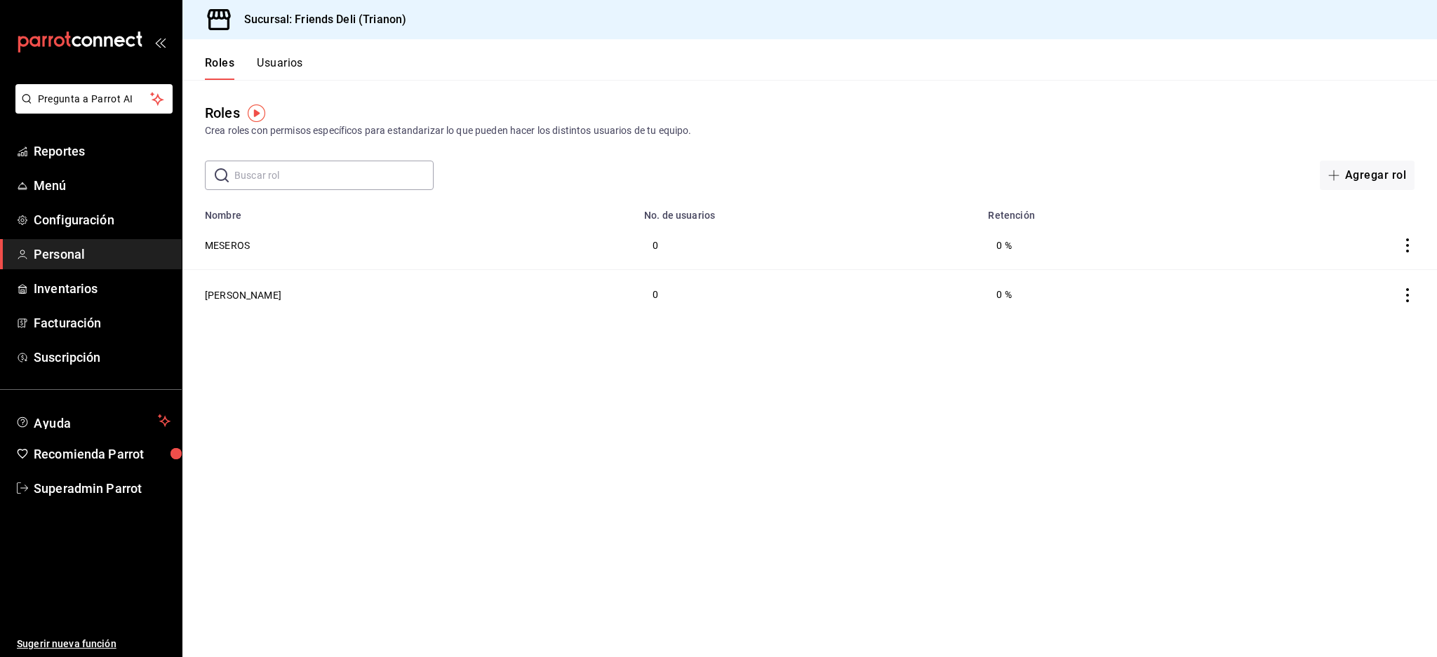
click at [283, 64] on button "Usuarios" at bounding box center [280, 68] width 46 height 24
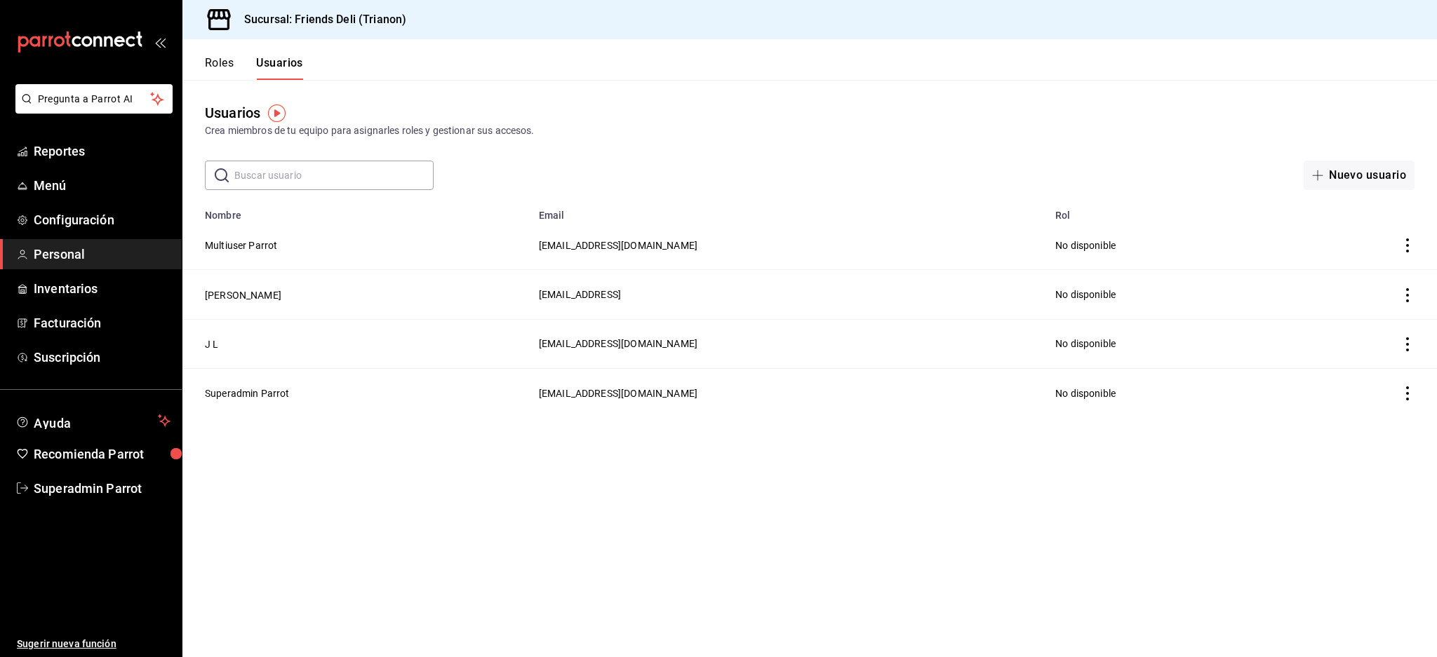
drag, startPoint x: 377, startPoint y: 436, endPoint x: 228, endPoint y: 199, distance: 280.9
click at [228, 199] on main "Usuarios Crea miembros de tu equipo para asignarles roles y gestionar sus acces…" at bounding box center [809, 368] width 1255 height 577
click at [420, 415] on main "Usuarios Crea miembros de tu equipo para asignarles roles y gestionar sus acces…" at bounding box center [809, 368] width 1255 height 577
drag, startPoint x: 570, startPoint y: 391, endPoint x: 750, endPoint y: 387, distance: 179.7
click at [750, 387] on tr "Superadmin Parrot friendsdeli@trianon.com No disponible" at bounding box center [809, 392] width 1255 height 49
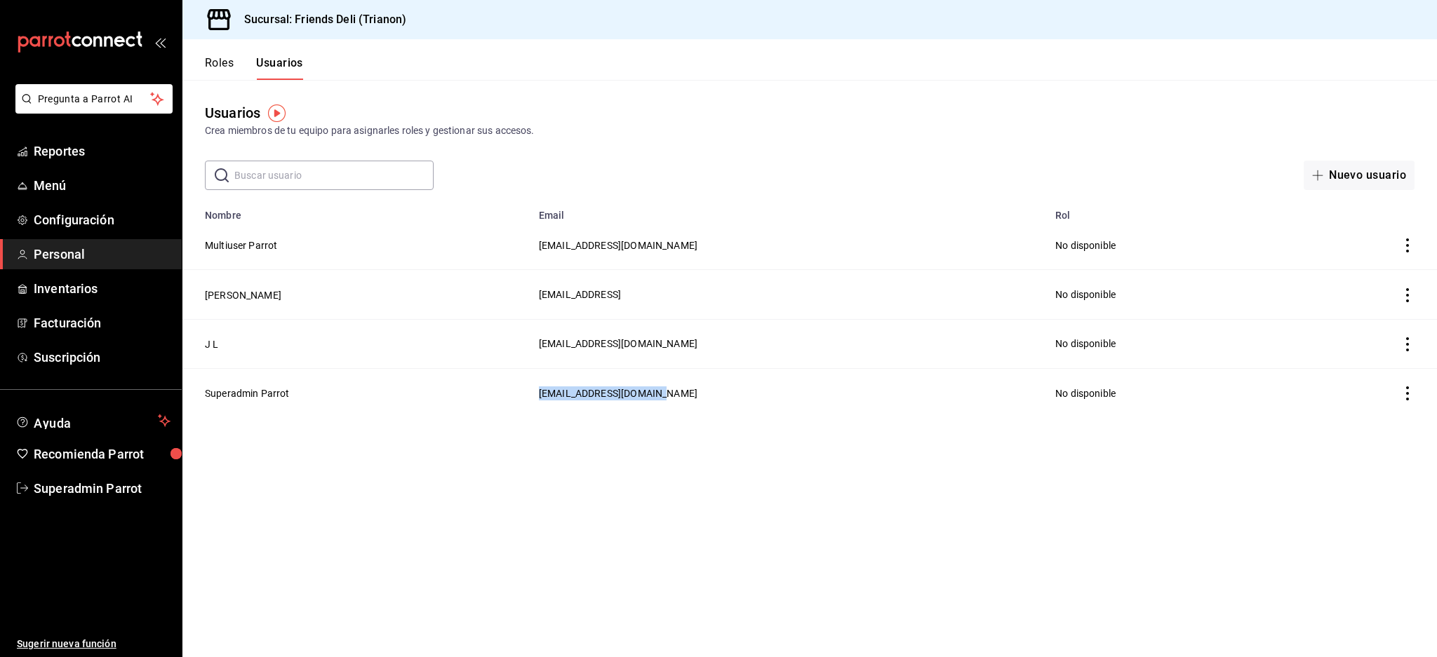
click at [731, 405] on td "[EMAIL_ADDRESS][DOMAIN_NAME]" at bounding box center [788, 392] width 516 height 49
click at [638, 390] on span "[EMAIL_ADDRESS][DOMAIN_NAME]" at bounding box center [618, 393] width 159 height 11
click at [657, 396] on td "[EMAIL_ADDRESS][DOMAIN_NAME]" at bounding box center [788, 392] width 516 height 49
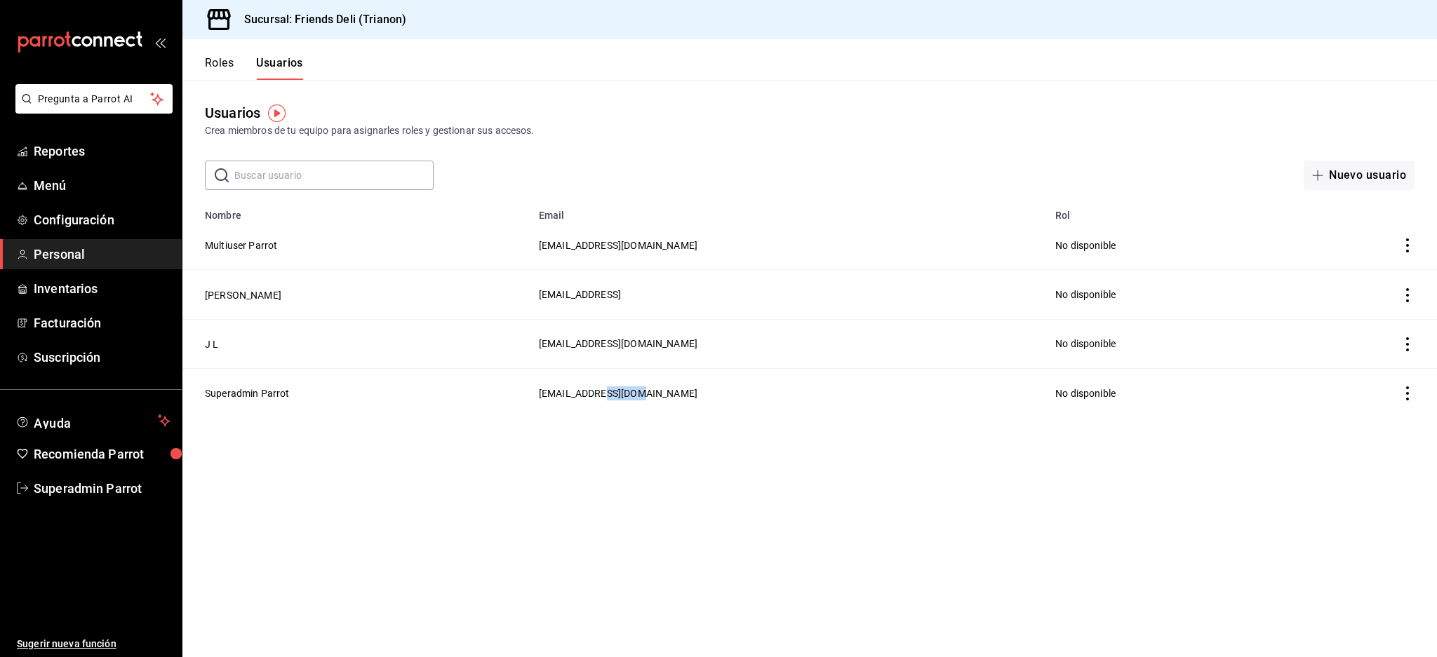
click at [657, 396] on td "[EMAIL_ADDRESS][DOMAIN_NAME]" at bounding box center [788, 392] width 516 height 49
click at [222, 290] on button "[PERSON_NAME]" at bounding box center [243, 295] width 76 height 14
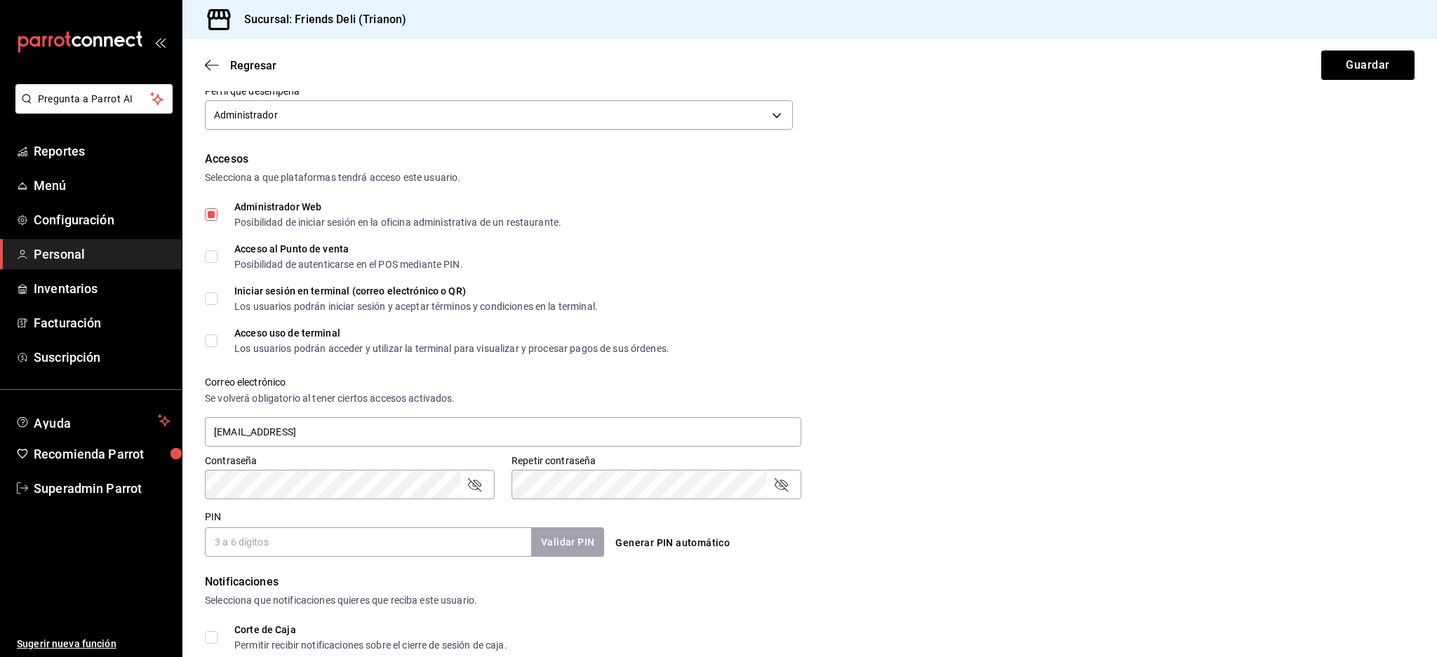
scroll to position [463, 0]
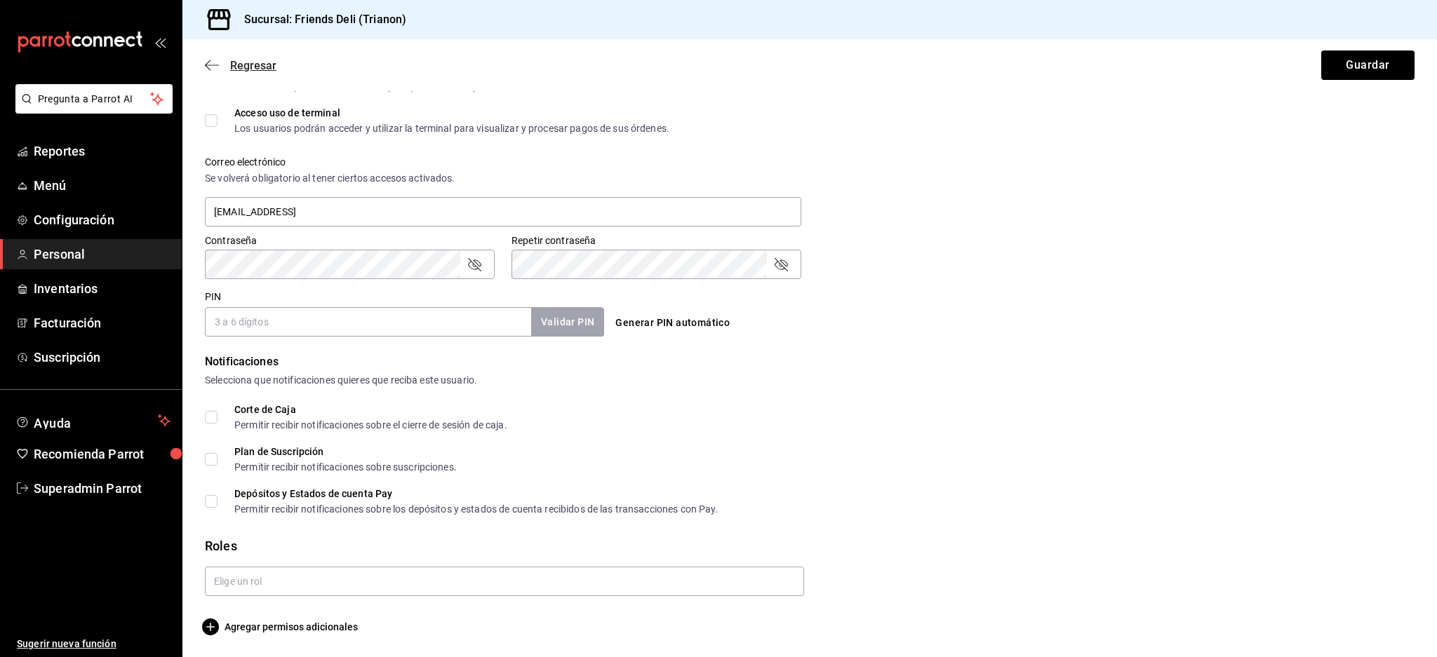
click at [209, 67] on icon "button" at bounding box center [212, 65] width 14 height 13
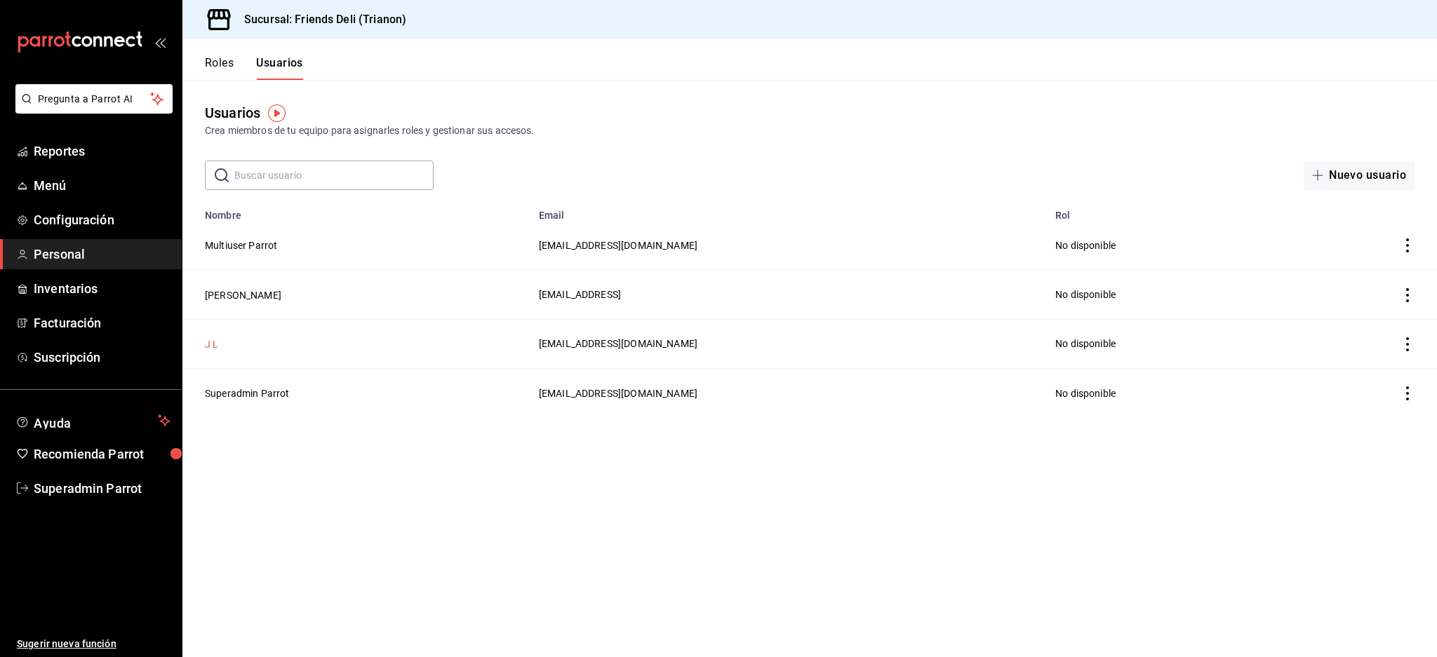
click at [211, 345] on button "J L" at bounding box center [211, 345] width 13 height 14
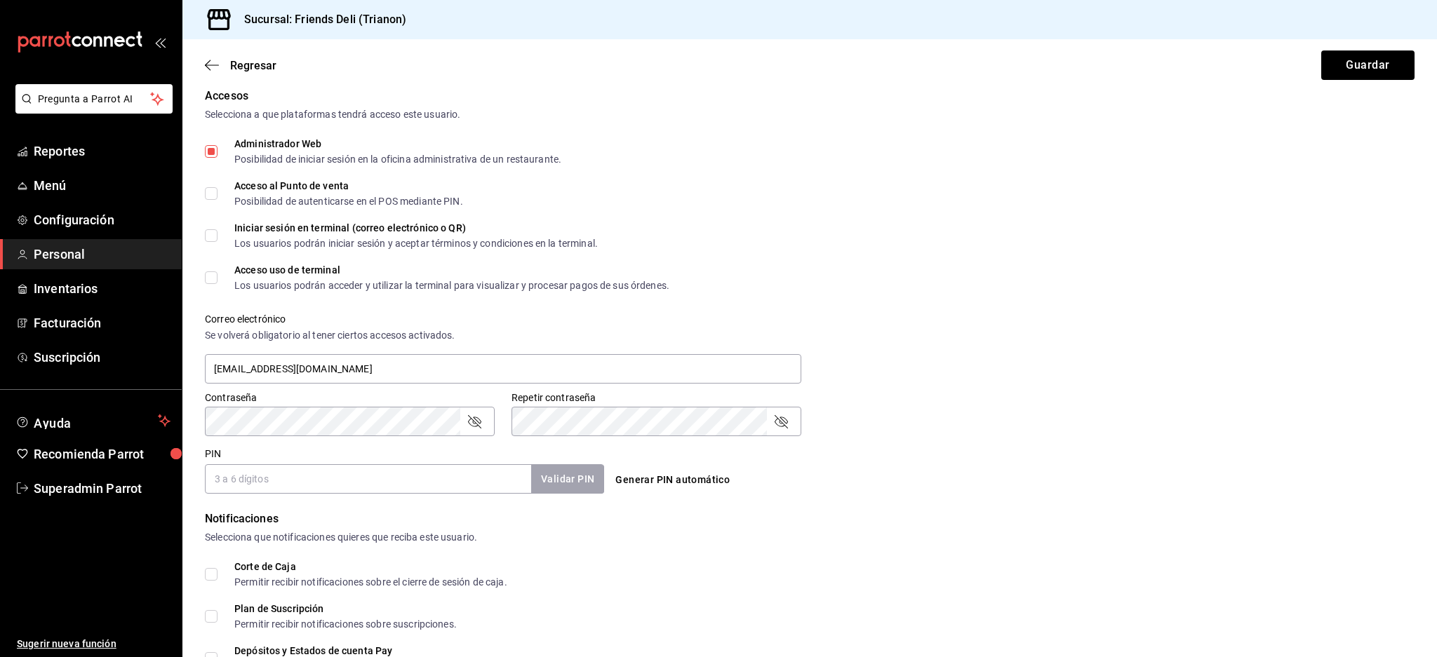
scroll to position [463, 0]
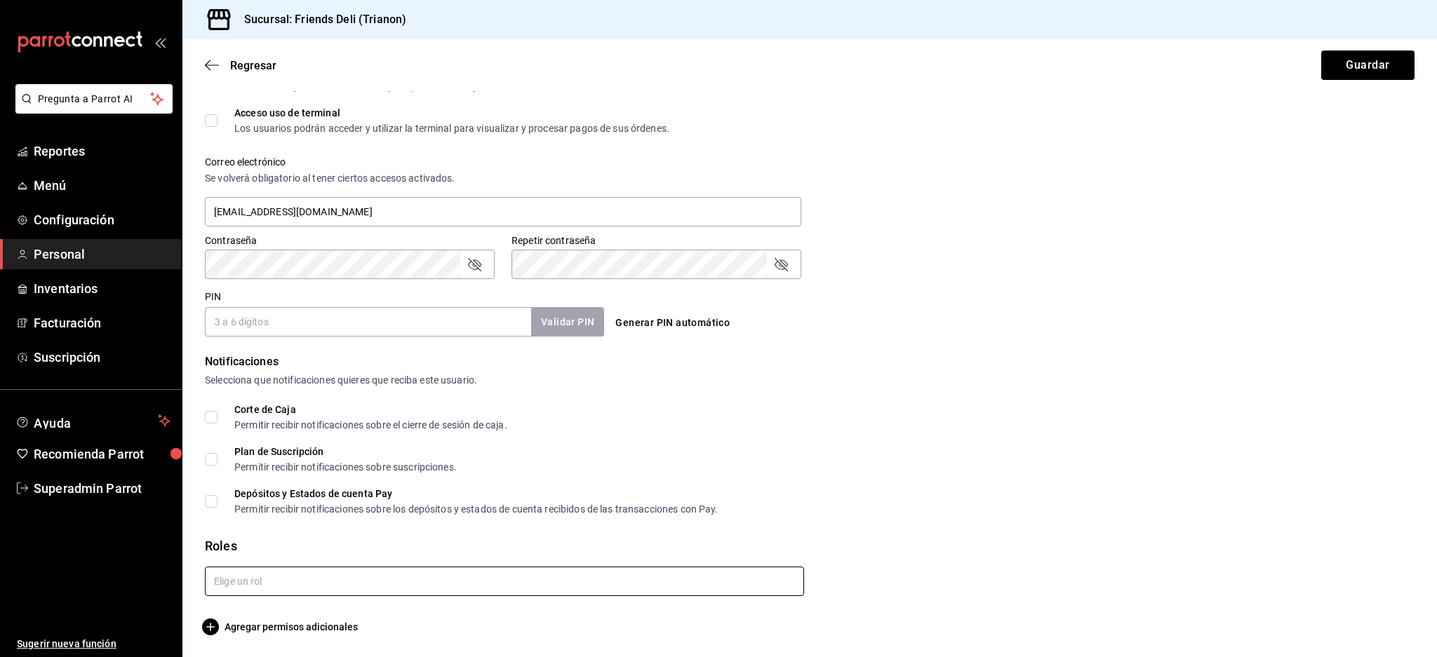
click at [274, 579] on input "text" at bounding box center [504, 581] width 599 height 29
click at [266, 636] on li "[PERSON_NAME]" at bounding box center [501, 636] width 592 height 23
checkbox input "true"
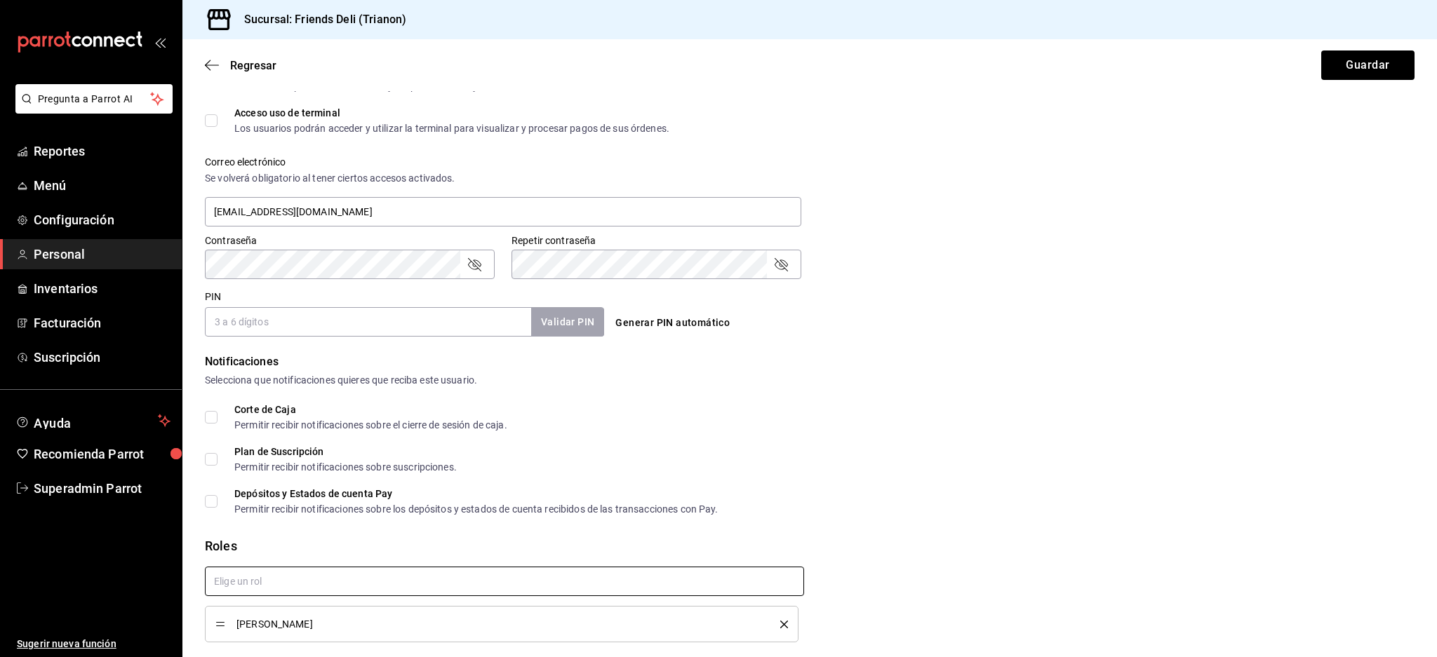
checkbox input "true"
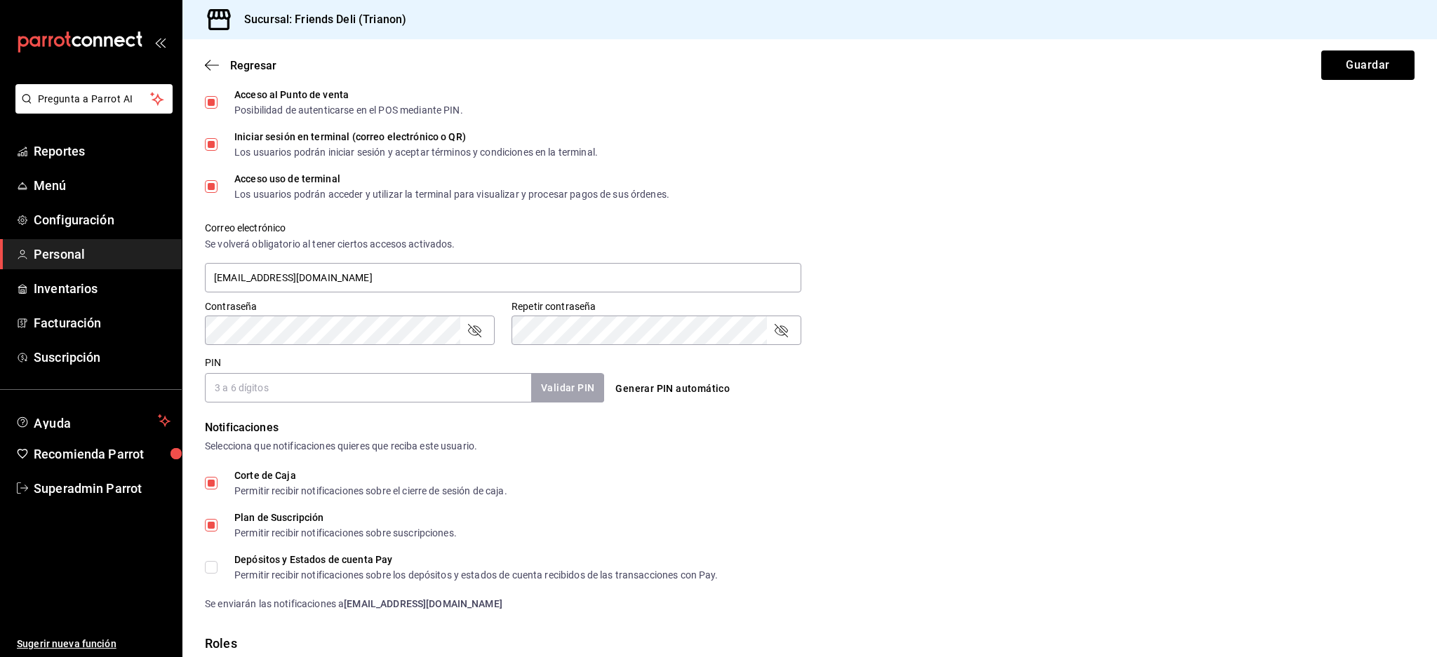
scroll to position [541, 0]
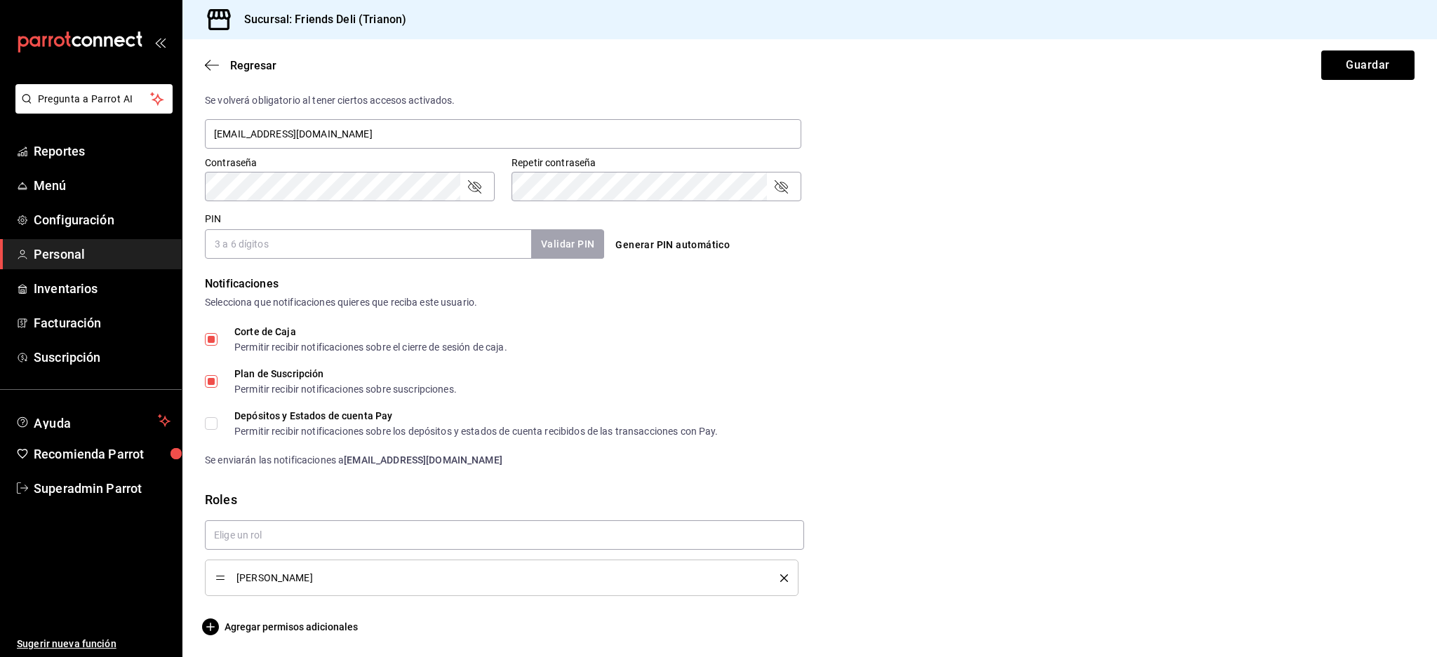
click at [780, 576] on icon "delete" at bounding box center [784, 579] width 8 height 8
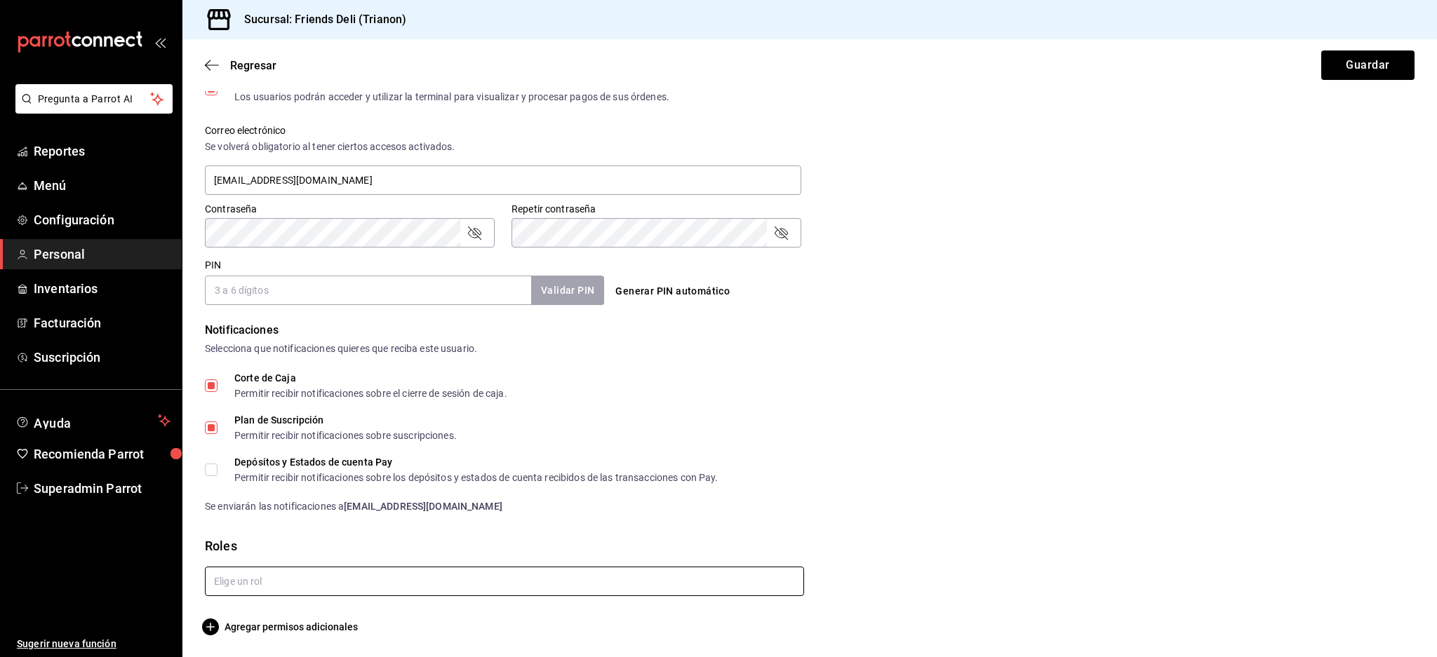
click at [288, 584] on input "text" at bounding box center [504, 581] width 599 height 29
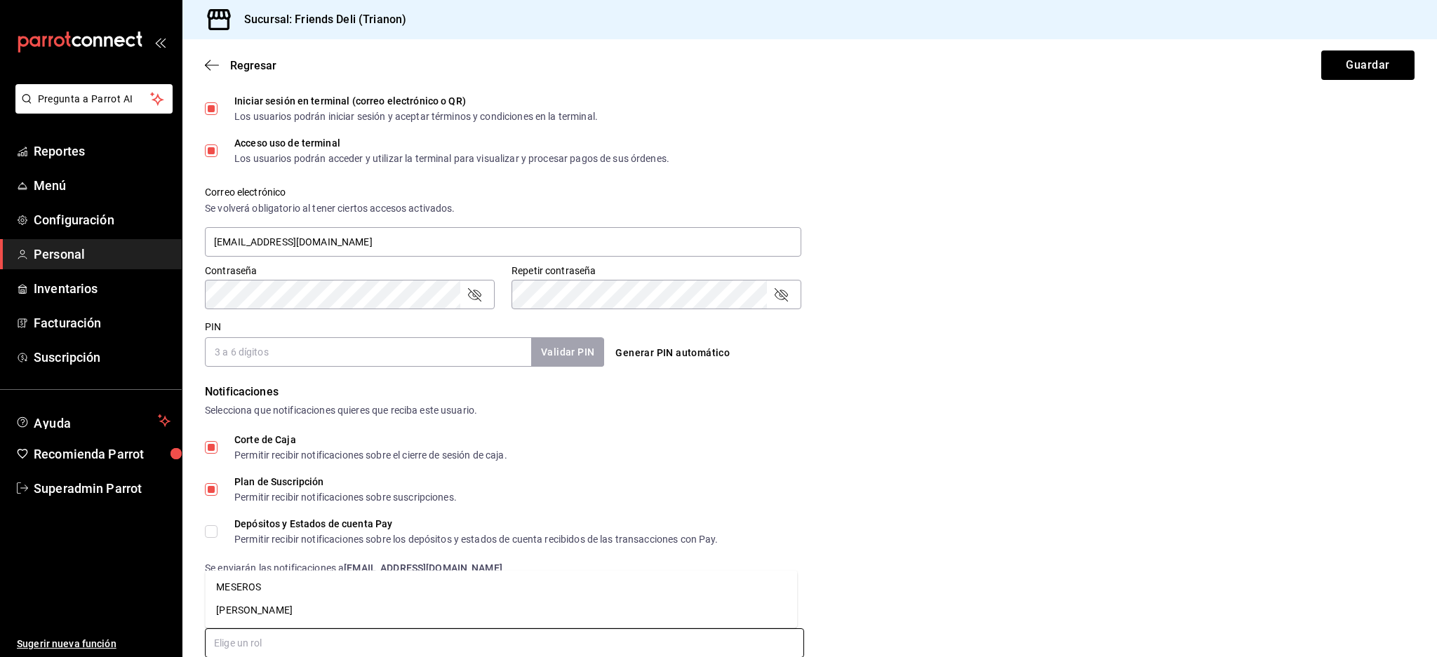
scroll to position [401, 0]
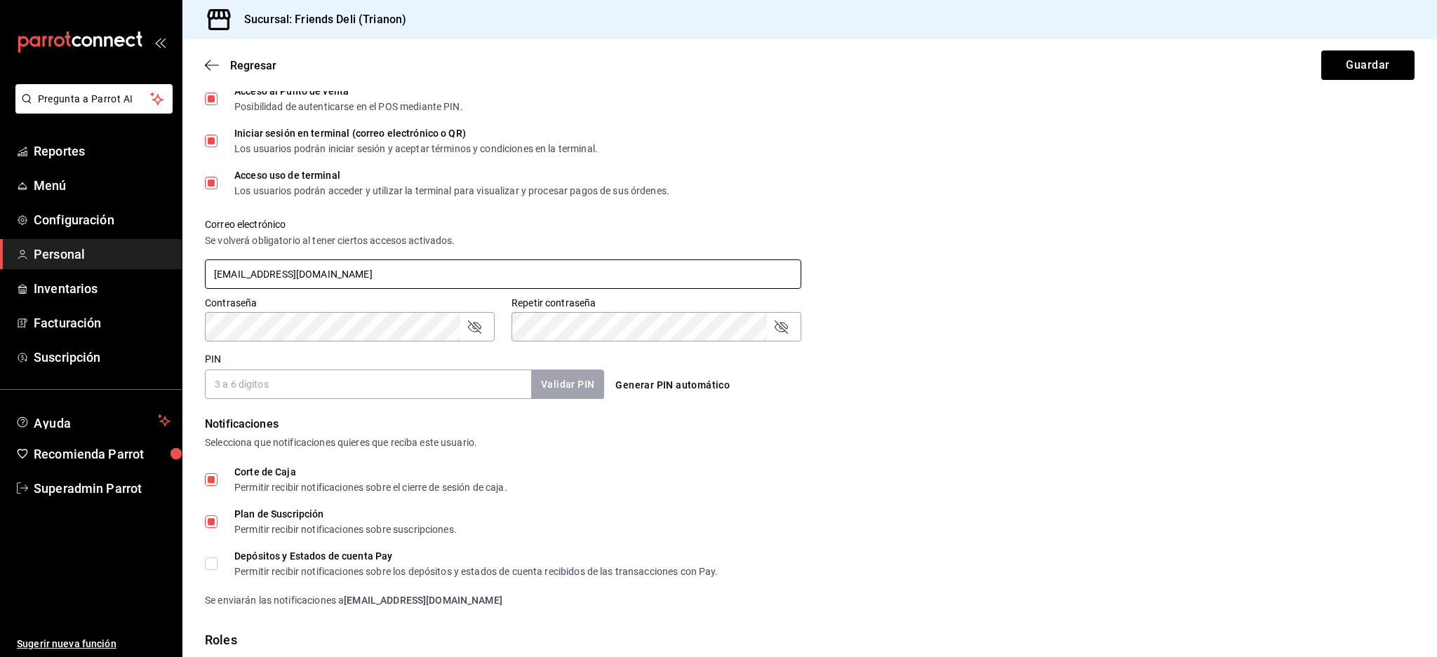
drag, startPoint x: 377, startPoint y: 275, endPoint x: 185, endPoint y: 267, distance: 192.4
click at [185, 267] on div "Datos personales Nombre J Apellido L Celular (opcional) +52 (__) ____-____ Perf…" at bounding box center [809, 216] width 1255 height 1028
click at [328, 311] on div "Contraseña Contraseña" at bounding box center [350, 319] width 290 height 45
click at [263, 385] on input "PIN" at bounding box center [368, 384] width 326 height 29
click at [234, 356] on div "PIN Validar PIN ​" at bounding box center [404, 376] width 399 height 46
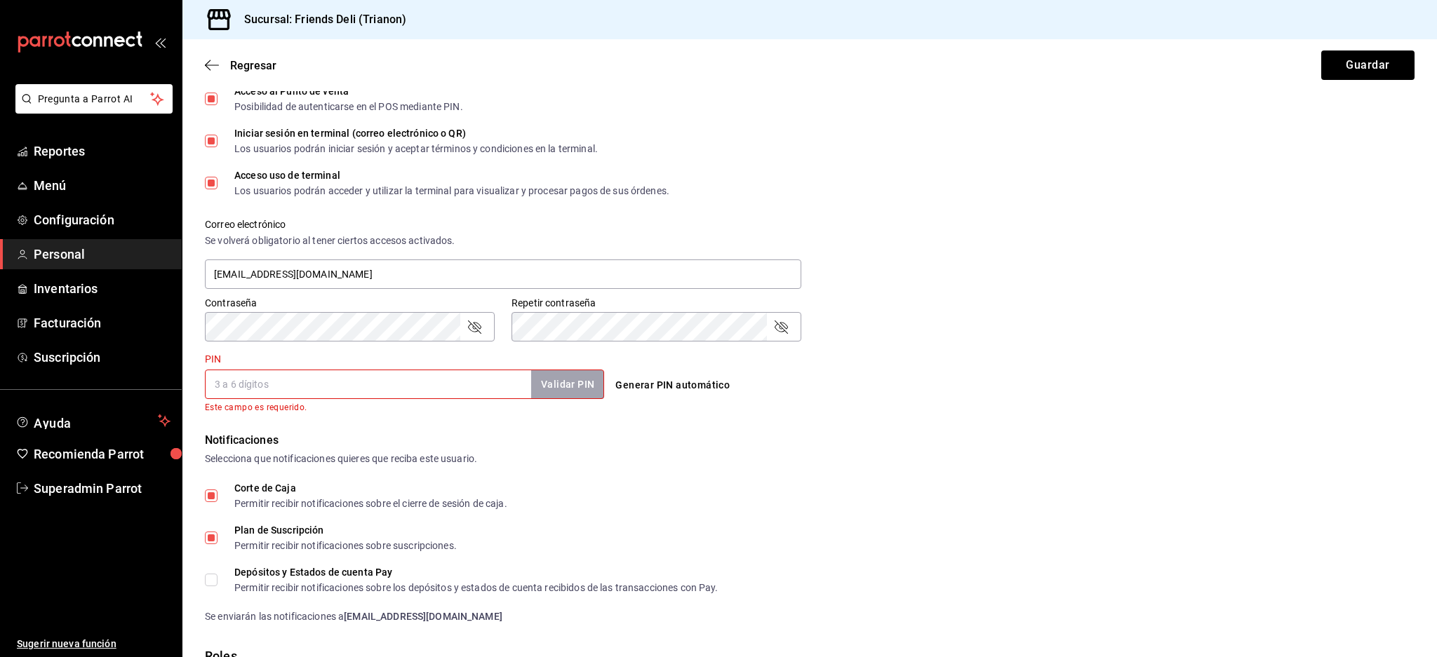
click at [232, 377] on input "PIN" at bounding box center [368, 384] width 326 height 29
click at [396, 373] on input "PIN" at bounding box center [368, 384] width 326 height 29
click at [390, 379] on input "PIN" at bounding box center [368, 384] width 326 height 29
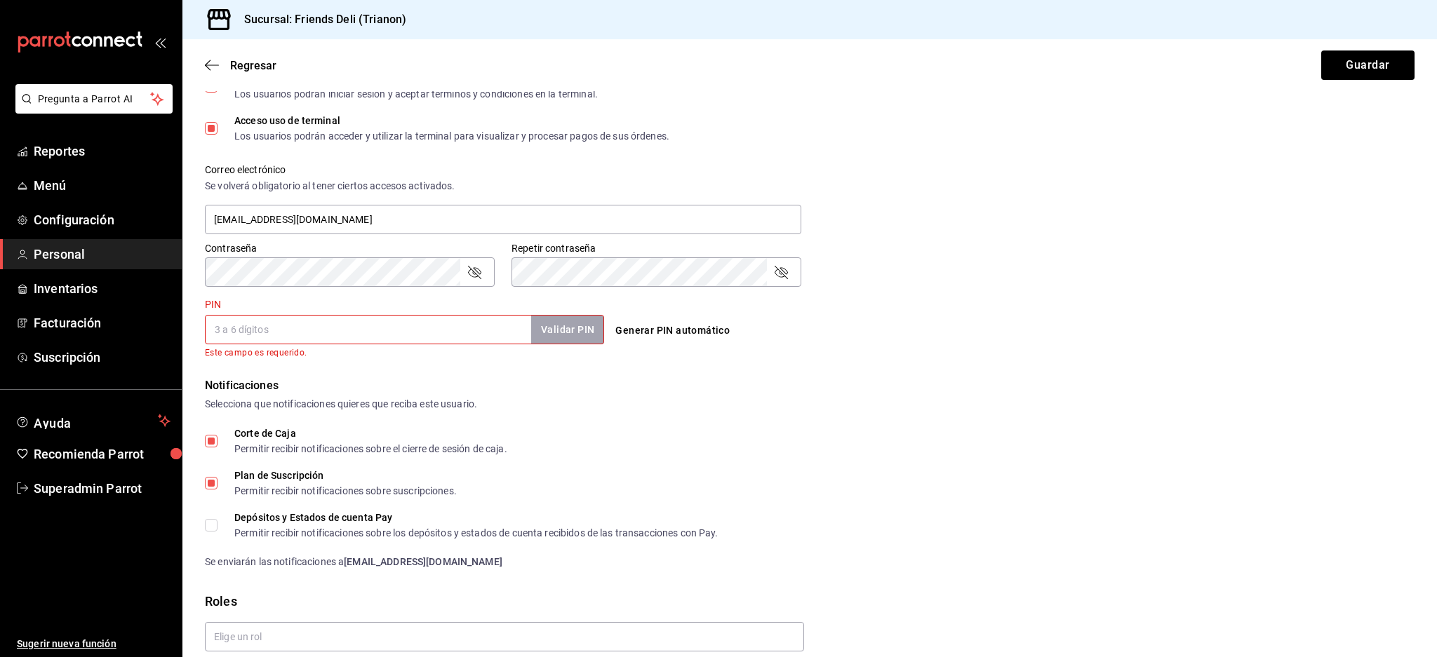
scroll to position [510, 0]
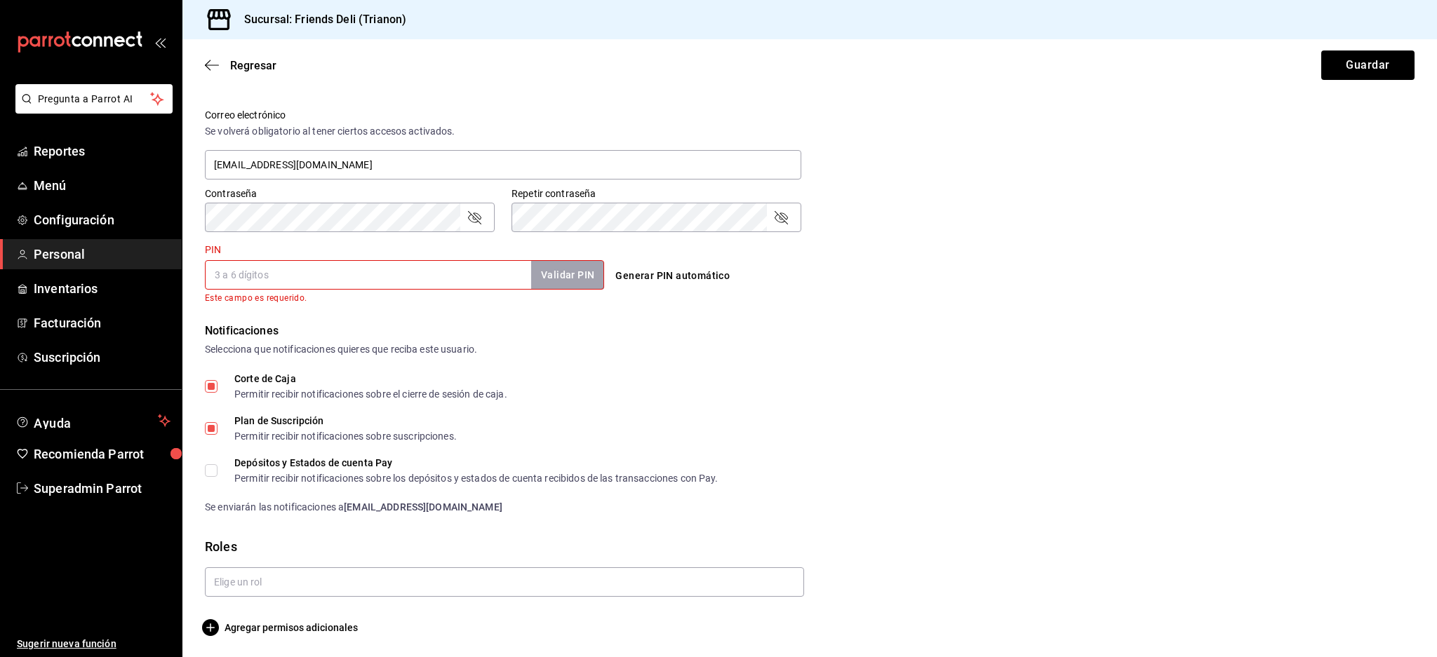
click at [925, 464] on div "Depósitos y Estados de cuenta Pay Permitir recibir notificaciones sobre los dep…" at bounding box center [810, 470] width 1210 height 25
click at [422, 577] on input "text" at bounding box center [504, 582] width 599 height 29
click at [255, 641] on li "[PERSON_NAME]" at bounding box center [501, 636] width 592 height 23
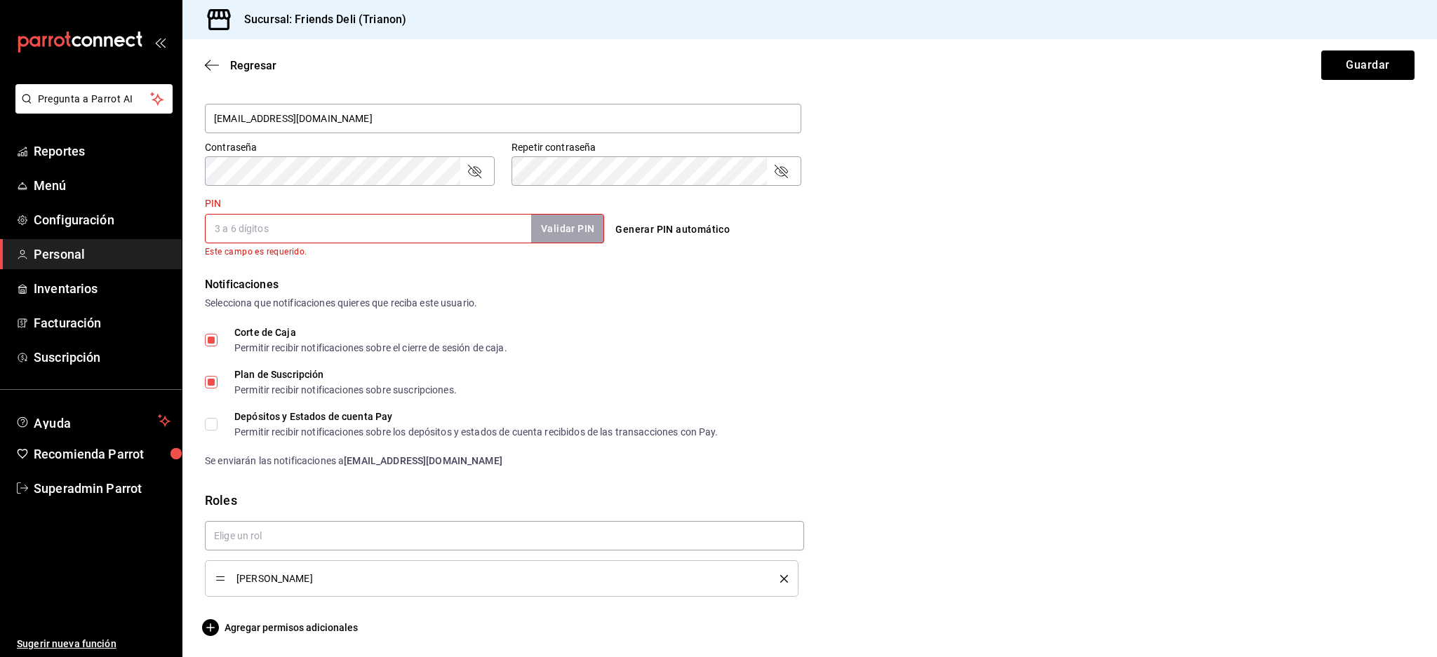
click at [780, 579] on icon "delete" at bounding box center [784, 579] width 8 height 8
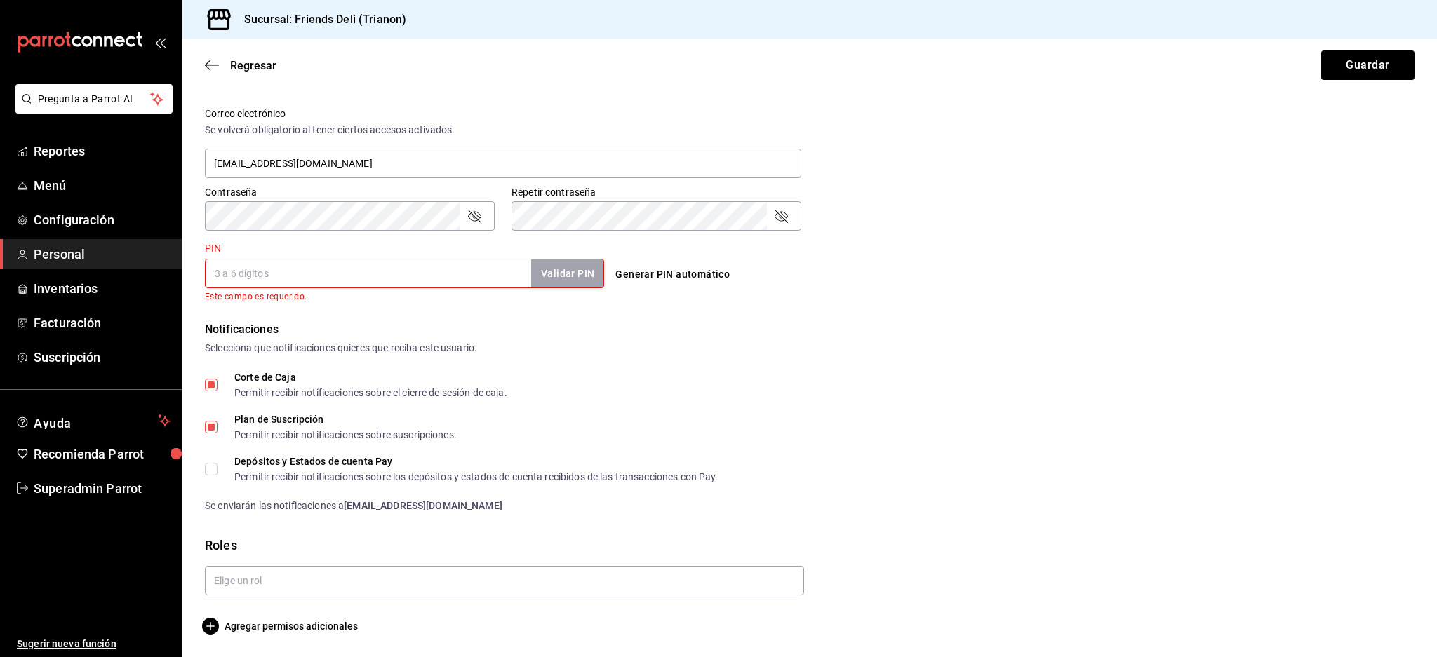
scroll to position [510, 0]
click at [982, 582] on div at bounding box center [804, 576] width 1221 height 41
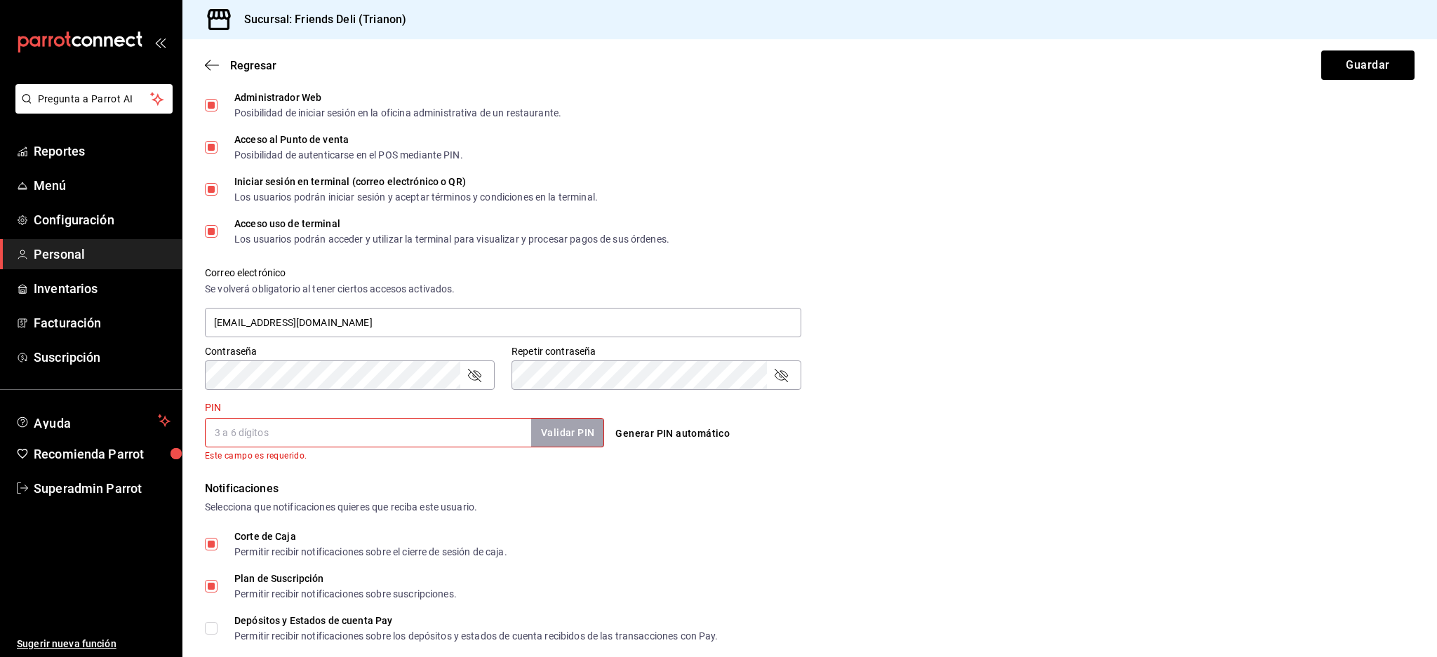
scroll to position [0, 0]
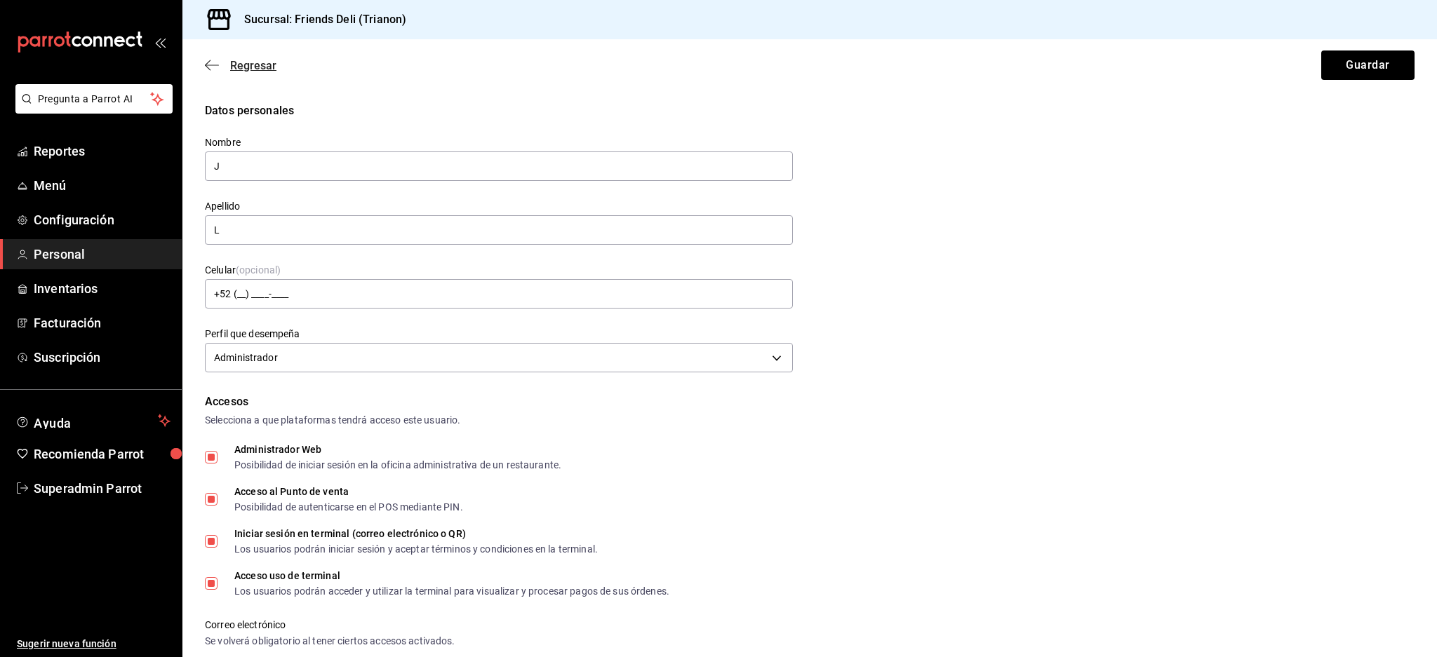
click at [225, 67] on span "Regresar" at bounding box center [241, 65] width 72 height 13
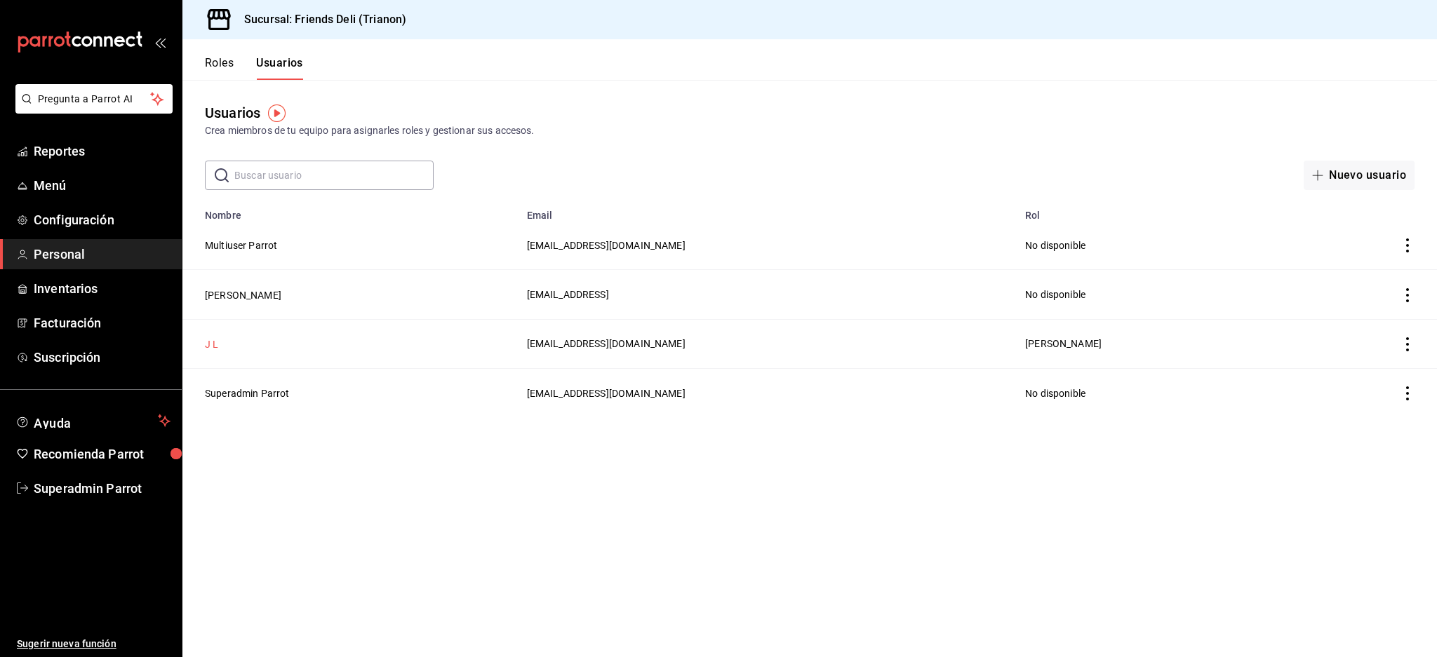
click at [217, 340] on button "J L" at bounding box center [211, 345] width 13 height 14
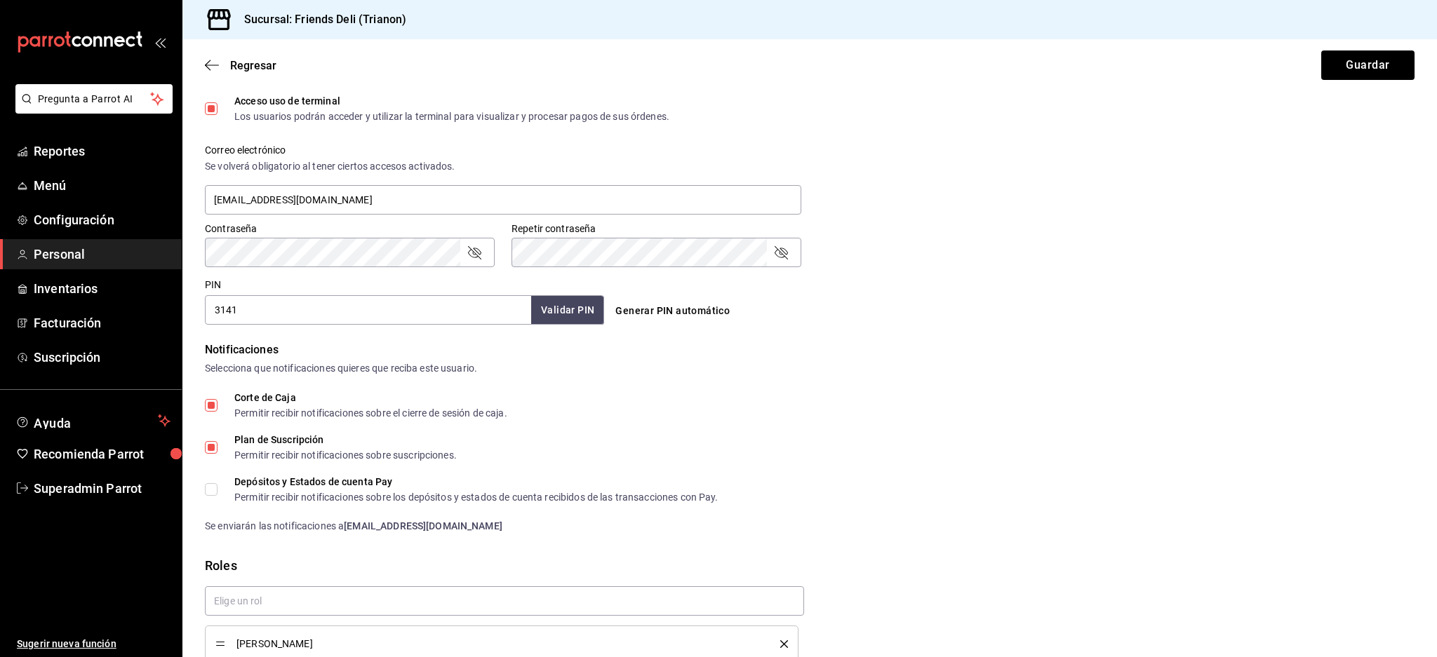
scroll to position [541, 0]
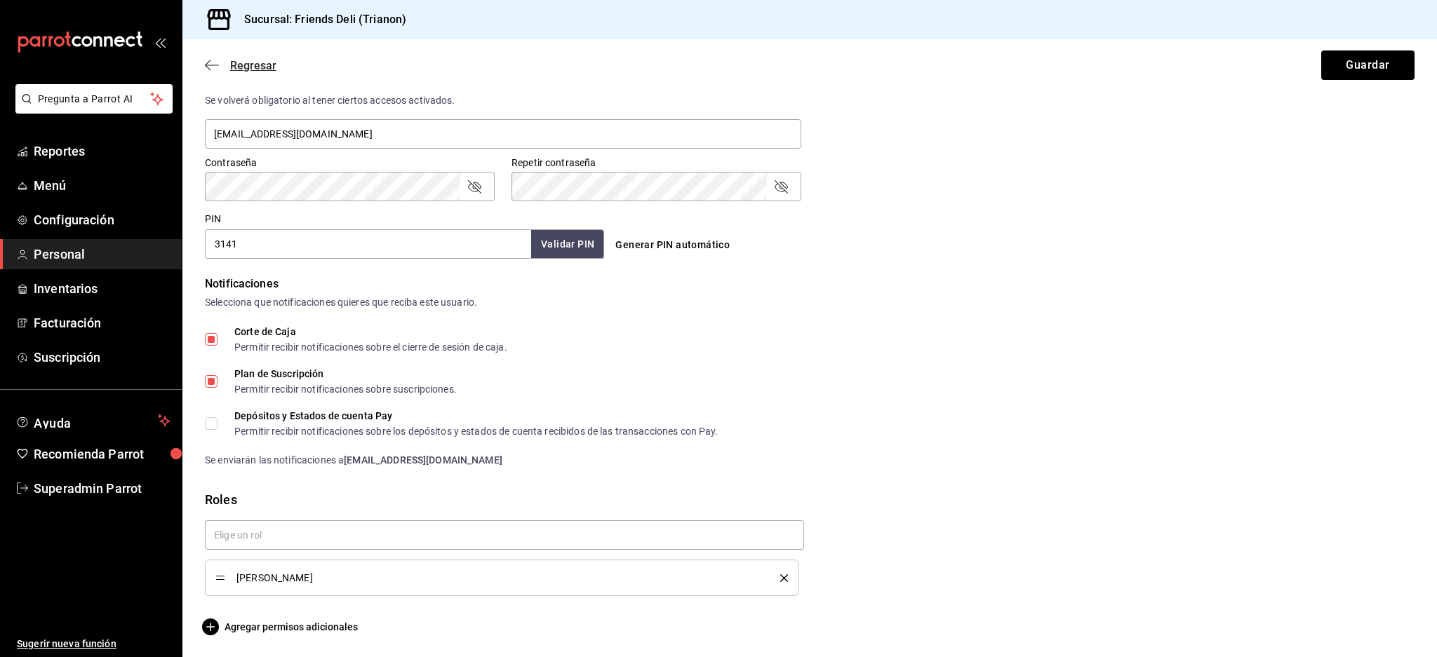
click at [210, 60] on icon "button" at bounding box center [212, 65] width 14 height 13
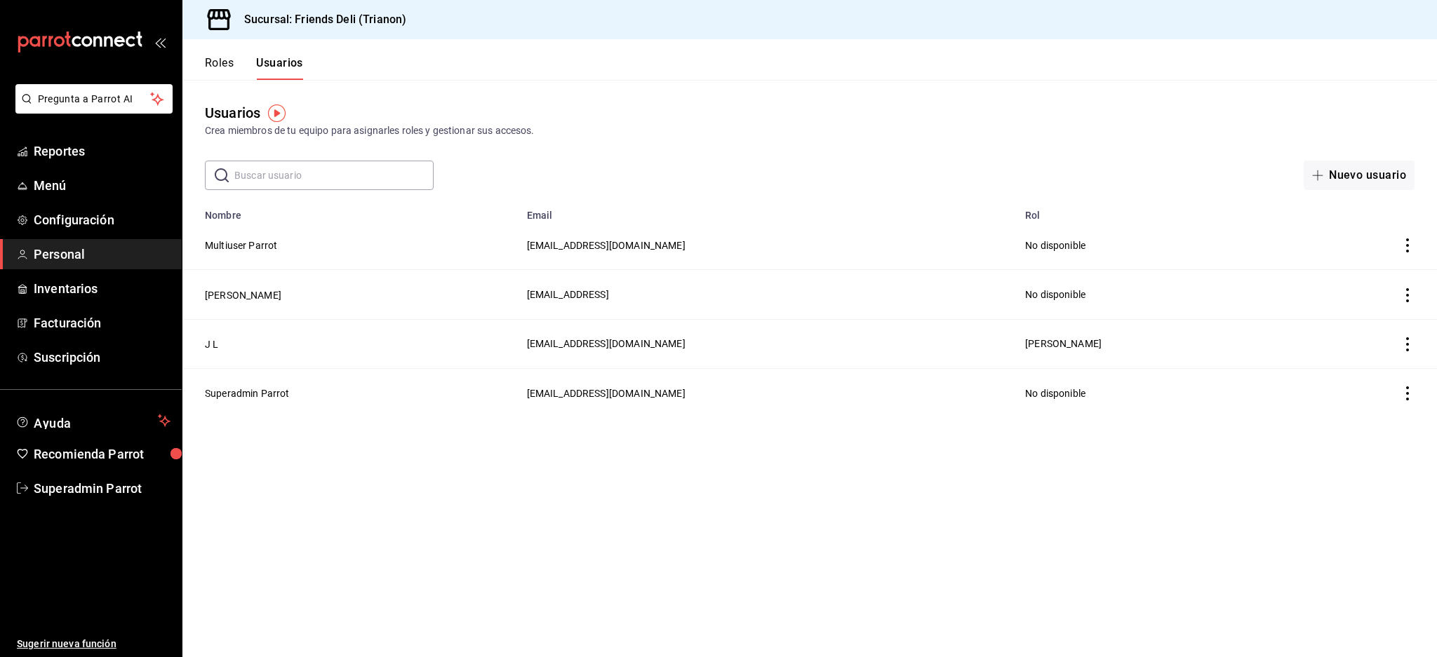
click at [1062, 347] on td "[PERSON_NAME]" at bounding box center [1155, 343] width 276 height 49
click at [1067, 345] on span "[PERSON_NAME]" at bounding box center [1063, 343] width 76 height 11
click at [210, 343] on button "J L" at bounding box center [211, 345] width 13 height 14
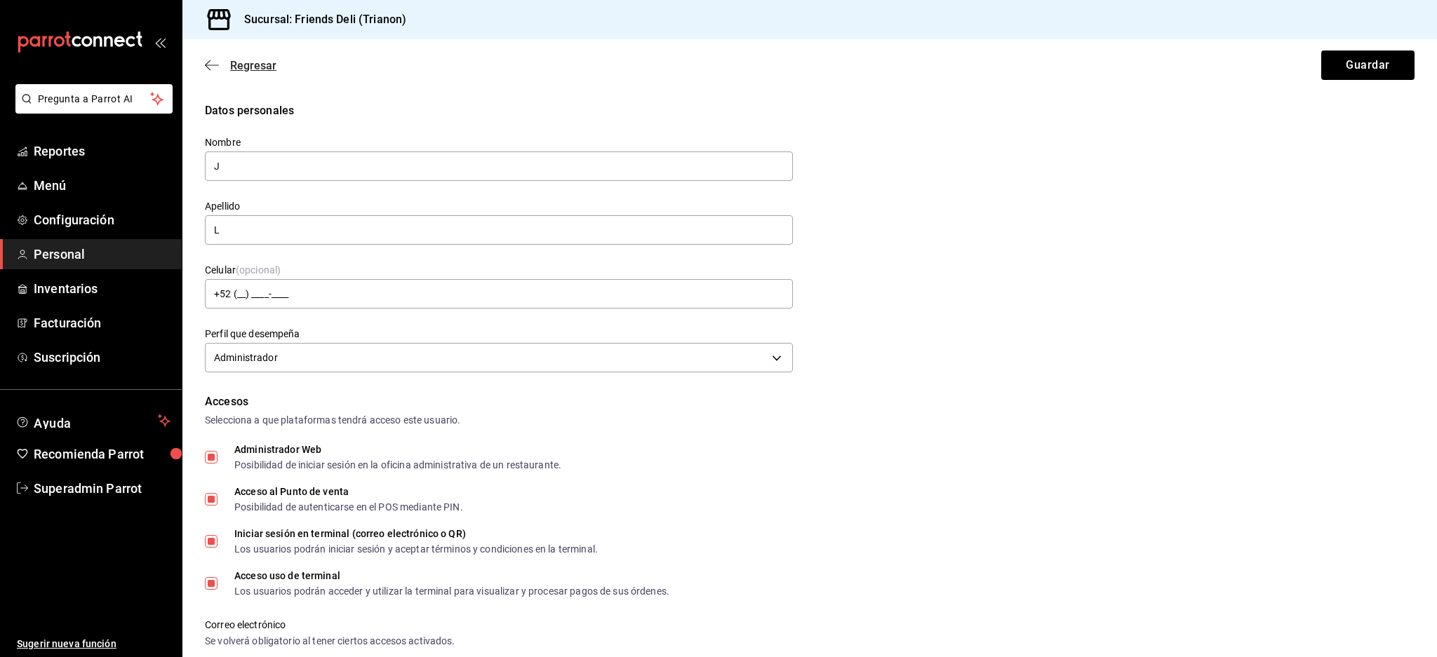
click at [220, 65] on span "Regresar" at bounding box center [241, 65] width 72 height 13
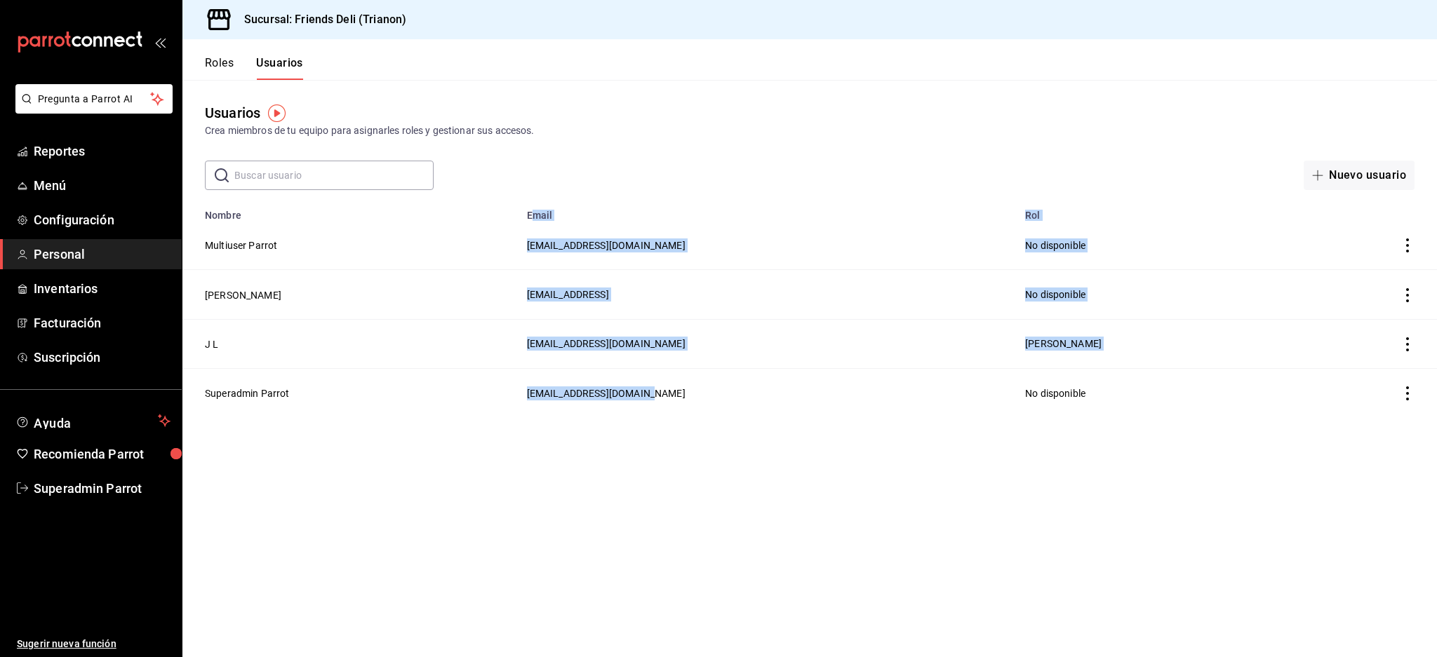
drag, startPoint x: 730, startPoint y: 411, endPoint x: 591, endPoint y: 213, distance: 241.8
click at [591, 213] on table "Nombre Email Rol Multiuser Parrot multiuser@friends.com No disponible Mary carm…" at bounding box center [809, 309] width 1255 height 216
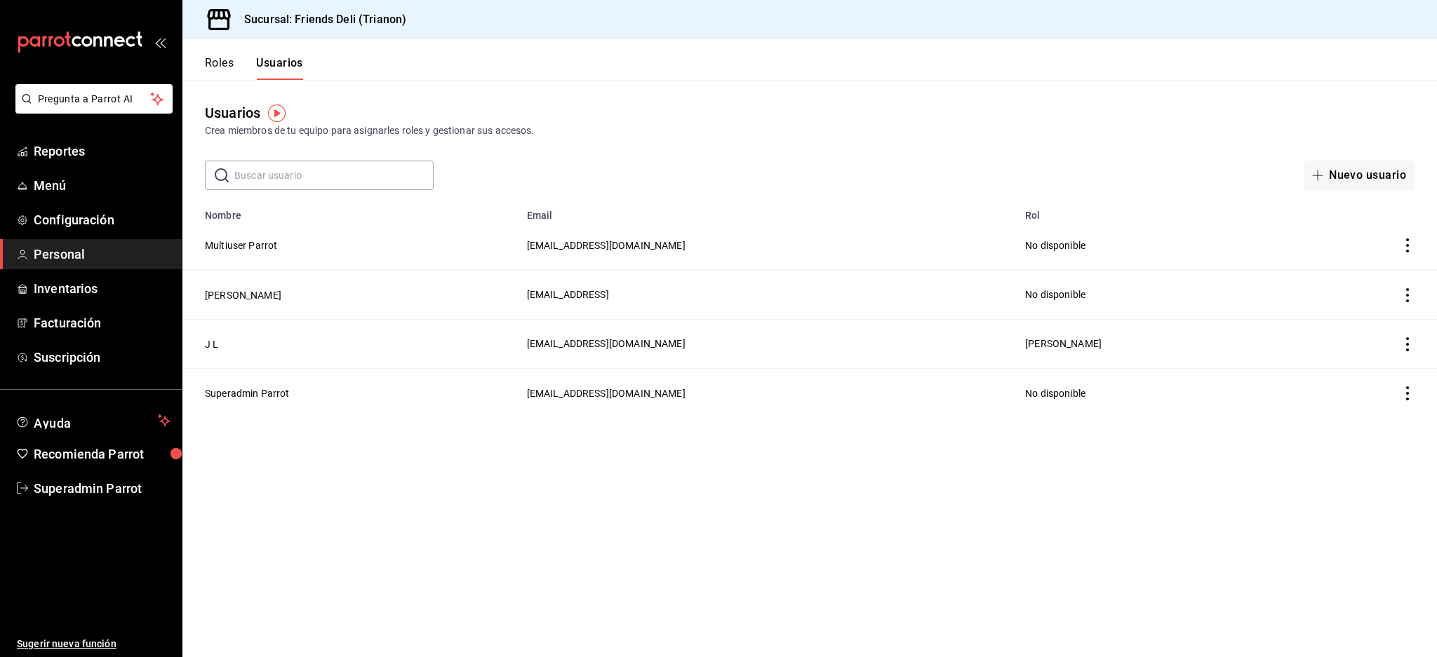
click at [618, 493] on main "Usuarios Crea miembros de tu equipo para asignarles roles y gestionar sus acces…" at bounding box center [809, 368] width 1255 height 577
drag, startPoint x: 732, startPoint y: 349, endPoint x: 518, endPoint y: 341, distance: 214.1
click at [518, 341] on tr "J L jordanlijtszain@gmail.com ABRAHAM" at bounding box center [809, 343] width 1255 height 49
click at [836, 516] on main "Usuarios Crea miembros de tu equipo para asignarles roles y gestionar sus acces…" at bounding box center [809, 368] width 1255 height 577
click at [1370, 169] on button "Nuevo usuario" at bounding box center [1359, 175] width 111 height 29
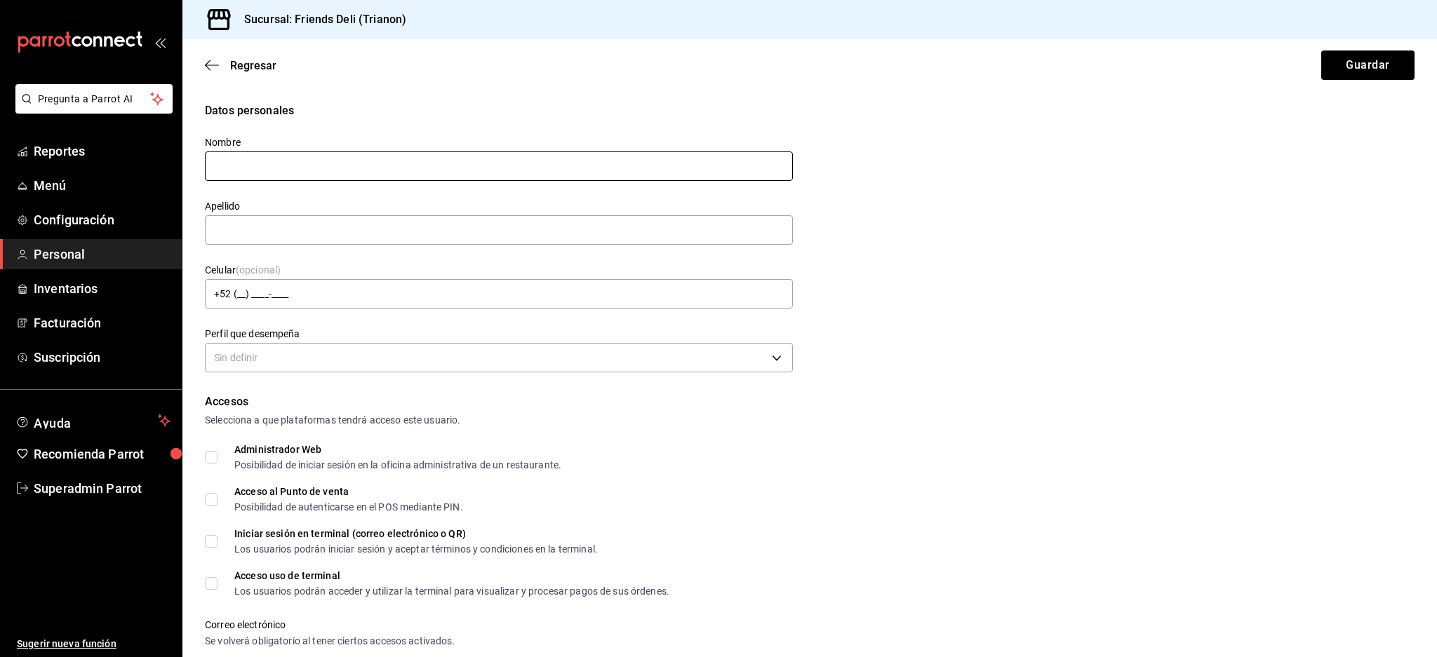
click at [356, 169] on input "text" at bounding box center [499, 166] width 588 height 29
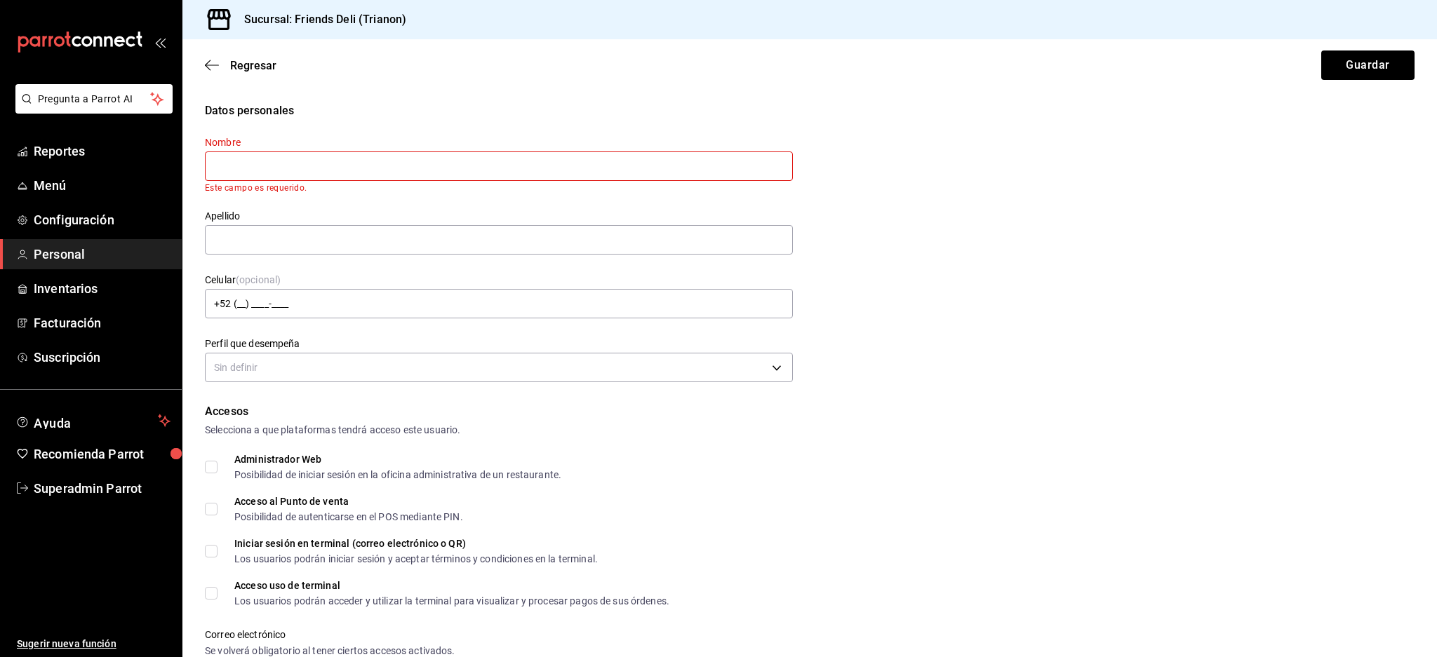
click at [448, 109] on div "Datos personales" at bounding box center [810, 110] width 1210 height 17
click at [378, 166] on input "text" at bounding box center [499, 166] width 588 height 29
click at [377, 166] on input "text" at bounding box center [499, 166] width 588 height 29
click at [266, 239] on input "text" at bounding box center [499, 239] width 588 height 29
click at [320, 157] on input "text" at bounding box center [499, 166] width 588 height 29
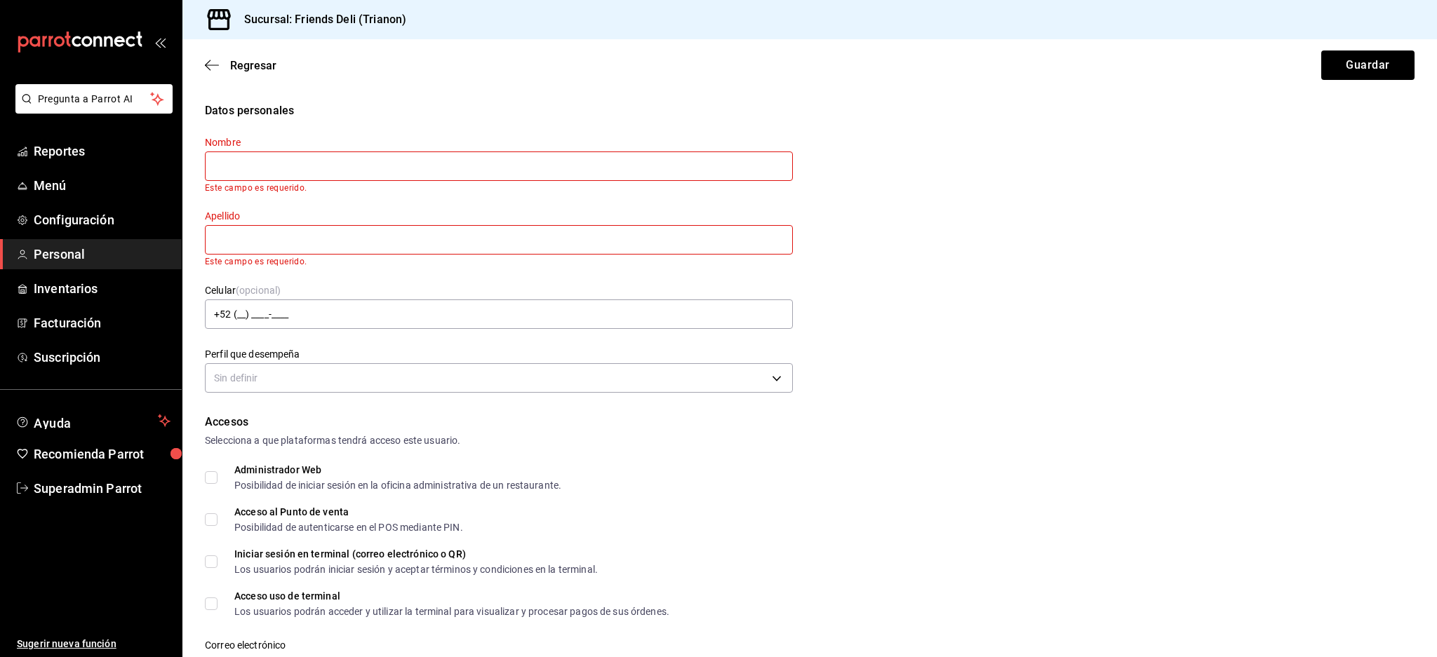
click at [528, 116] on div "Datos personales" at bounding box center [810, 110] width 1210 height 17
click at [352, 175] on input "text" at bounding box center [499, 166] width 588 height 29
click at [982, 273] on div "Datos personales Nombre Este campo es requerido. Apellido Este campo es requeri…" at bounding box center [810, 249] width 1210 height 295
click at [316, 157] on input "text" at bounding box center [499, 166] width 588 height 29
click at [568, 164] on input "text" at bounding box center [499, 166] width 588 height 29
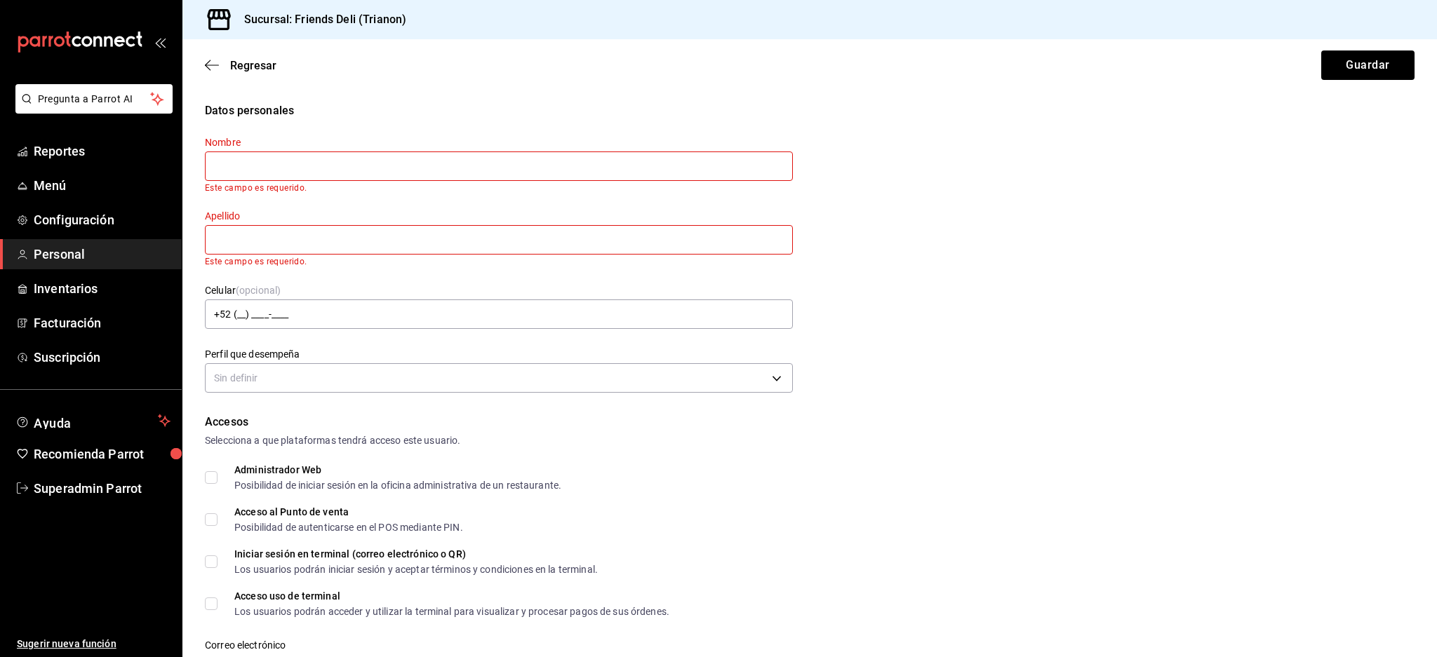
click at [565, 226] on input "text" at bounding box center [499, 239] width 588 height 29
click at [1005, 310] on div "Datos personales Nombre Este campo es requerido. Apellido Este campo es requeri…" at bounding box center [810, 249] width 1210 height 295
click at [365, 155] on input "text" at bounding box center [499, 166] width 588 height 29
click at [253, 162] on input "text" at bounding box center [499, 166] width 588 height 29
click at [229, 244] on input "text" at bounding box center [499, 239] width 588 height 29
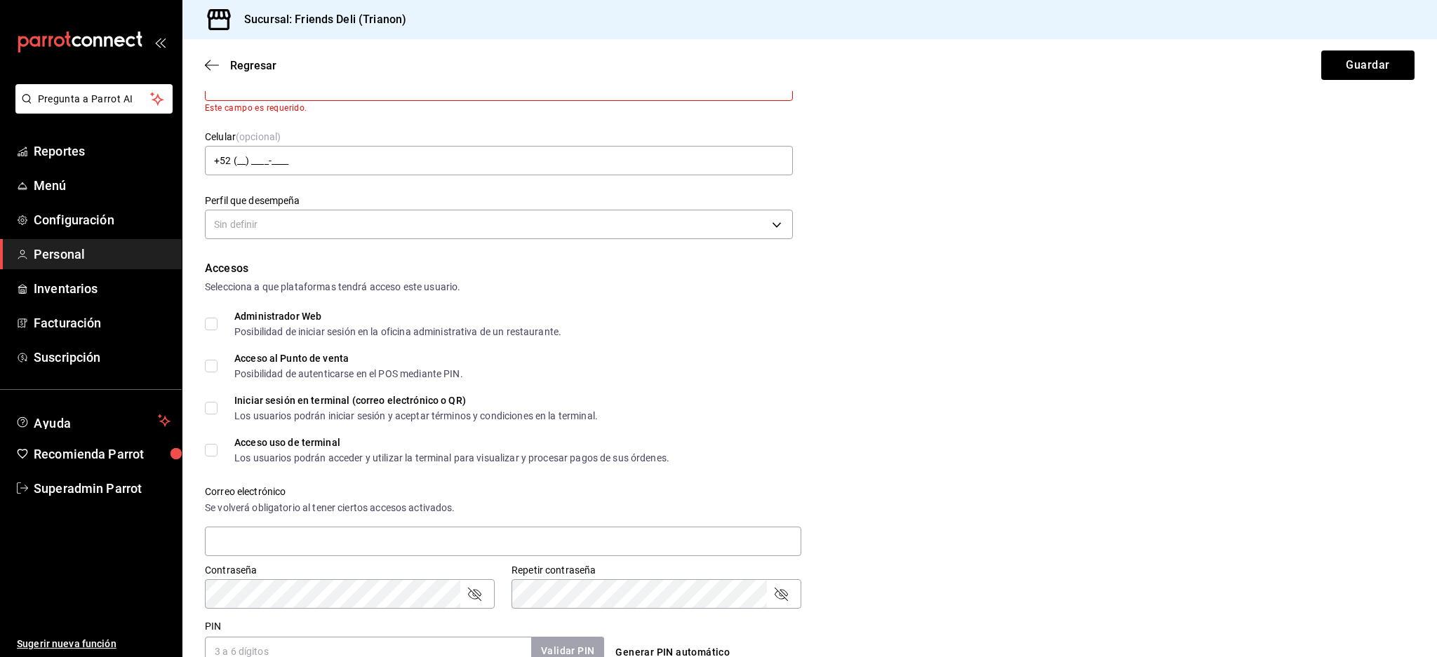
scroll to position [187, 0]
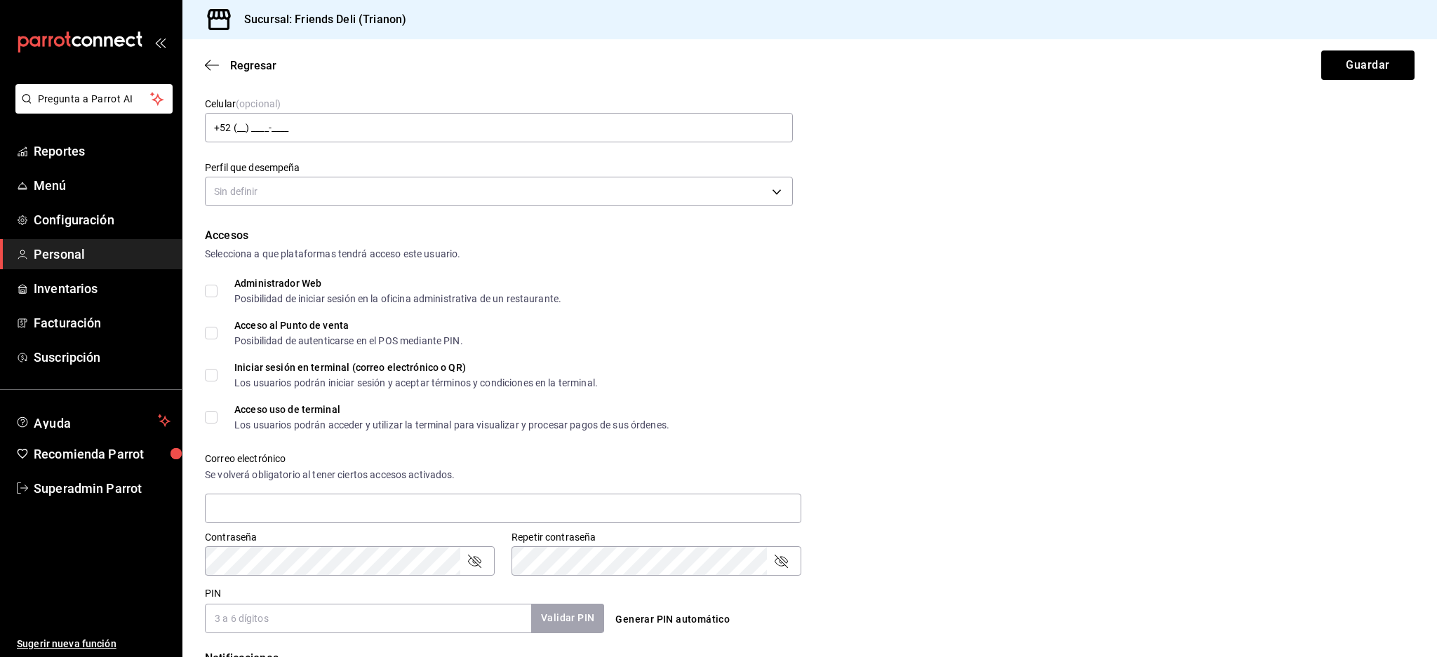
drag, startPoint x: 1148, startPoint y: 248, endPoint x: 841, endPoint y: 189, distance: 312.9
click at [1147, 247] on div "Selecciona a que plataformas tendrá acceso este usuario." at bounding box center [810, 254] width 1210 height 15
click at [441, 200] on body "Pregunta a Parrot AI Reportes Menú Configuración Personal Inventarios Facturaci…" at bounding box center [718, 328] width 1437 height 657
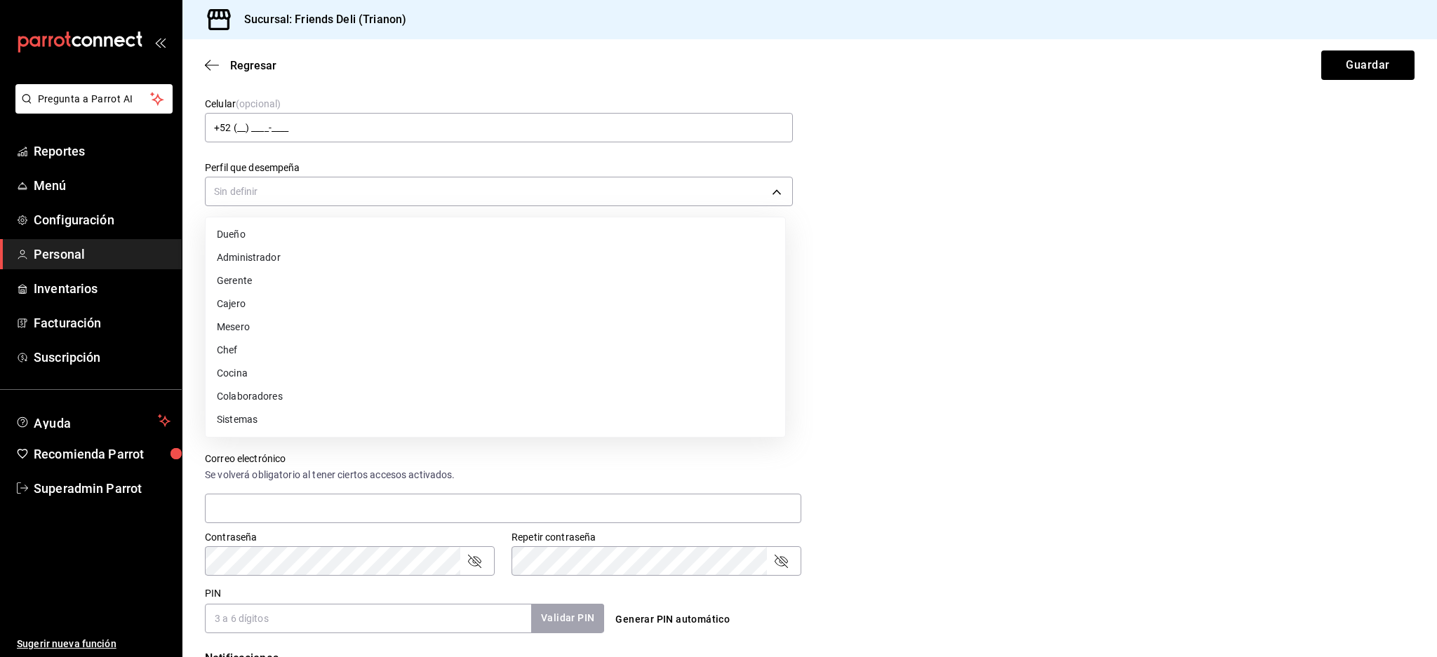
click at [382, 199] on div at bounding box center [718, 328] width 1437 height 657
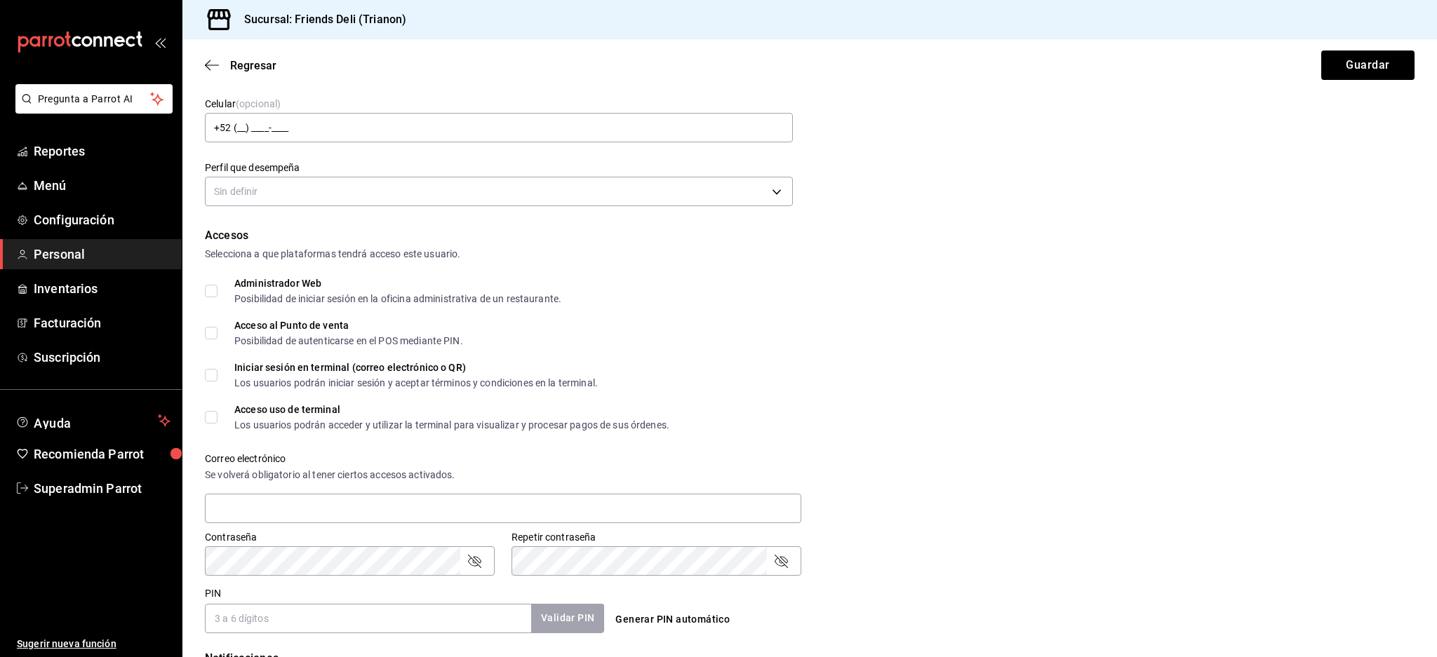
click at [425, 191] on body "Pregunta a Parrot AI Reportes Menú Configuración Personal Inventarios Facturaci…" at bounding box center [718, 328] width 1437 height 657
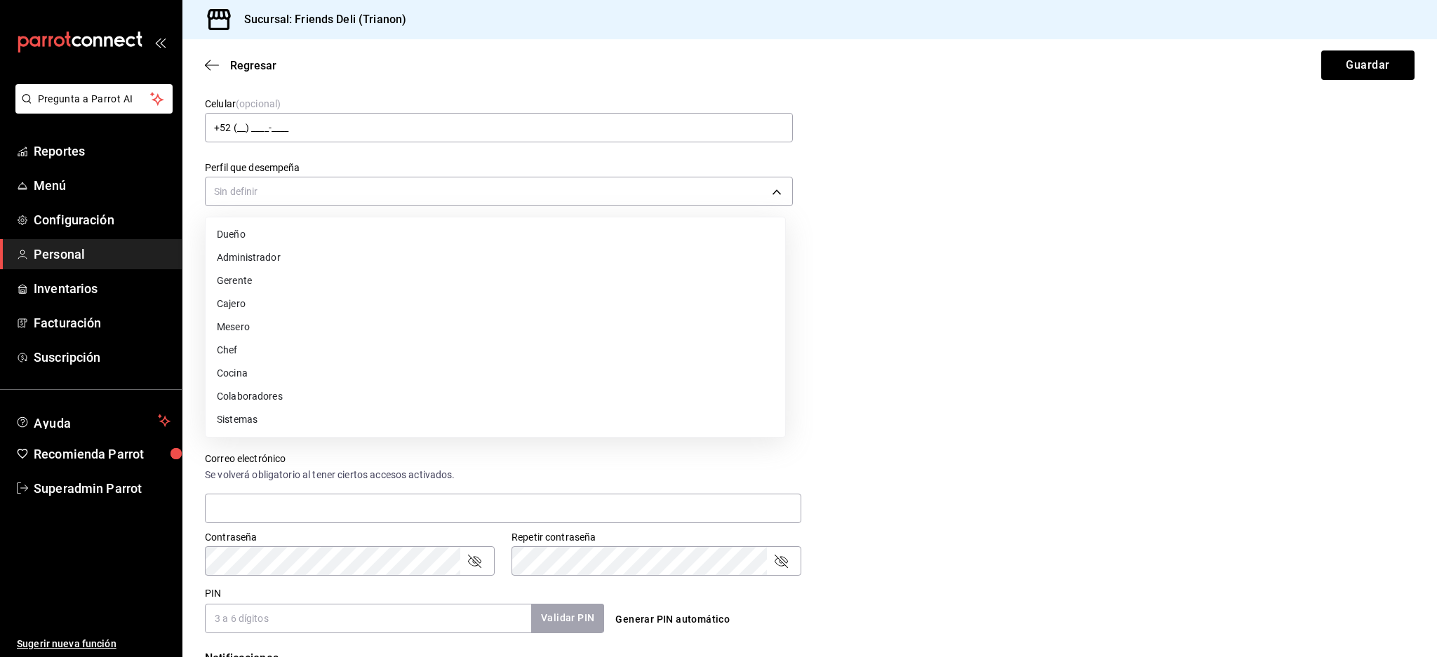
click at [904, 192] on div at bounding box center [718, 328] width 1437 height 657
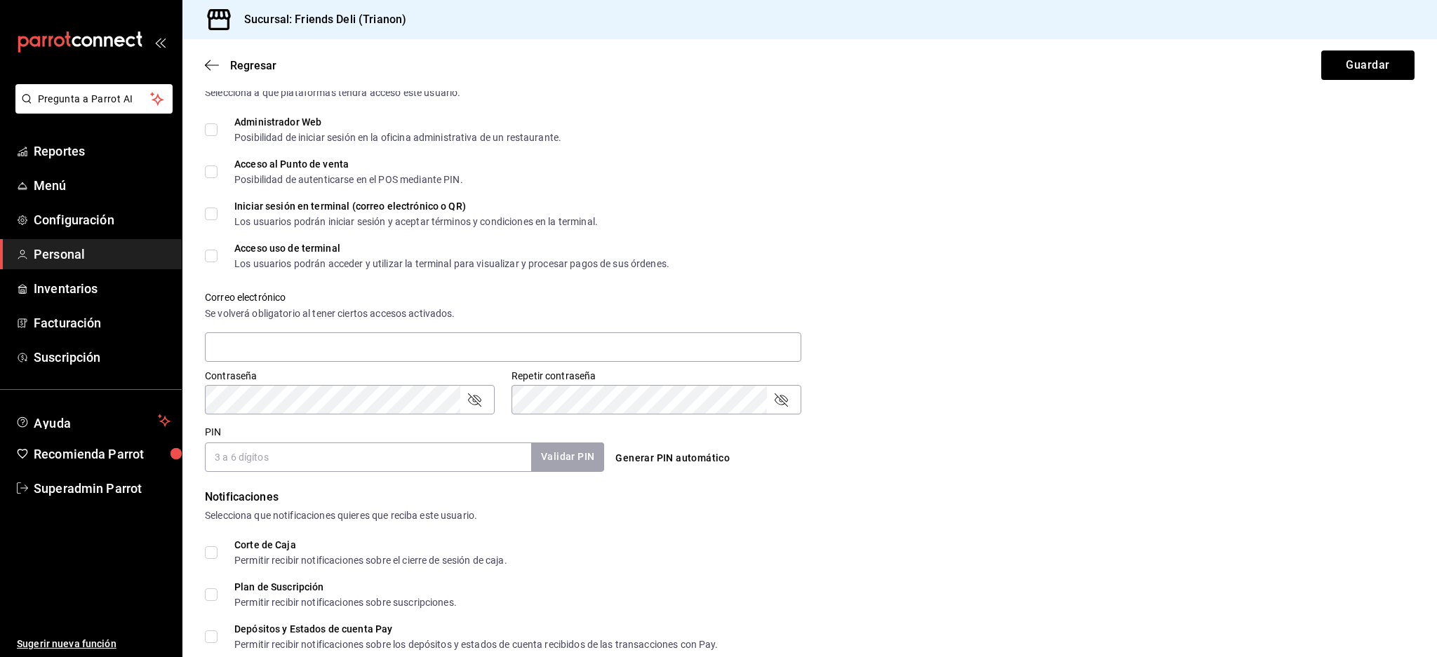
scroll to position [483, 0]
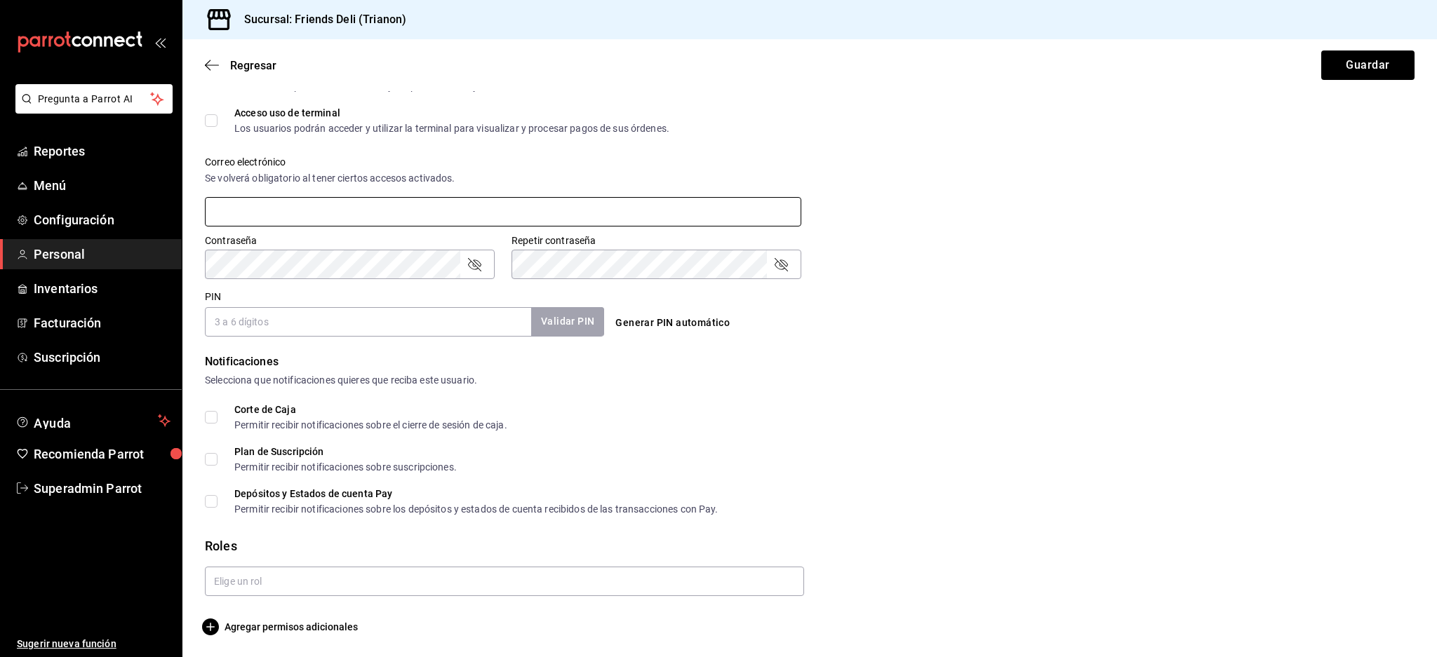
click at [286, 209] on input "text" at bounding box center [503, 211] width 596 height 29
click at [290, 580] on input "text" at bounding box center [504, 581] width 599 height 29
click at [273, 613] on li "MESEROS" at bounding box center [501, 613] width 592 height 23
checkbox input "true"
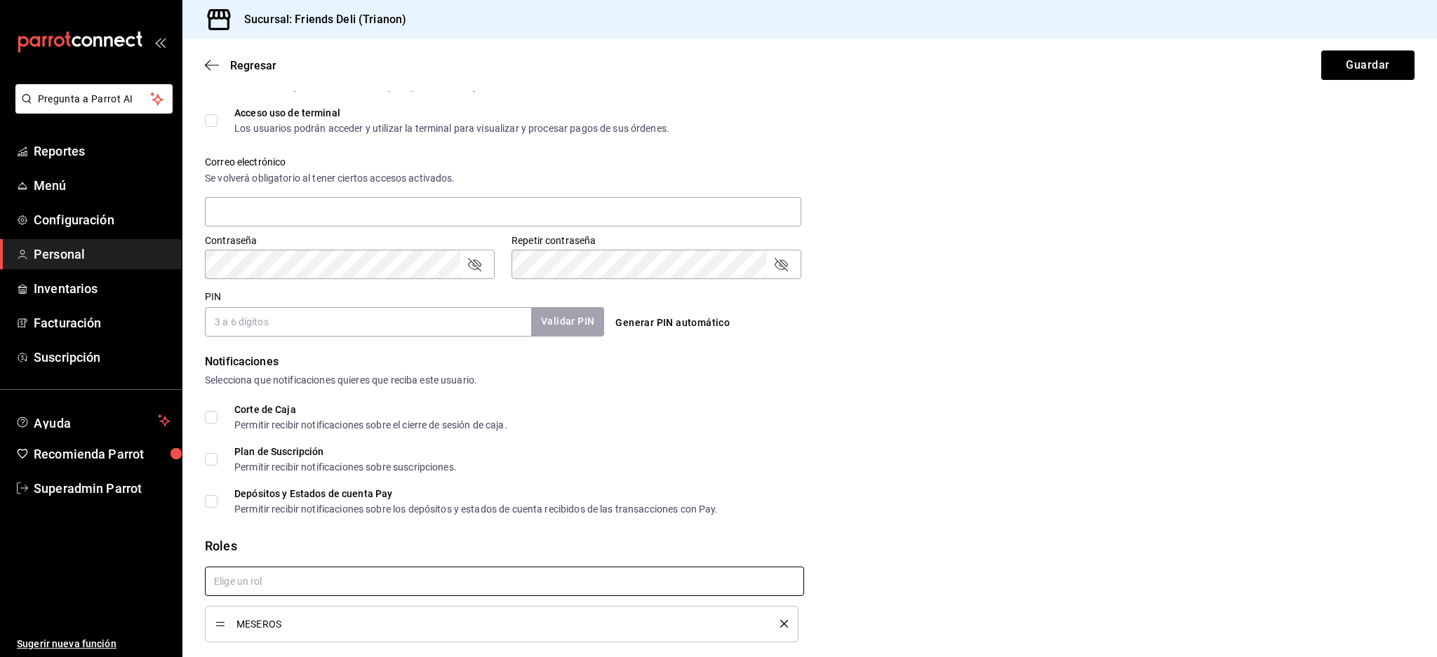
checkbox input "true"
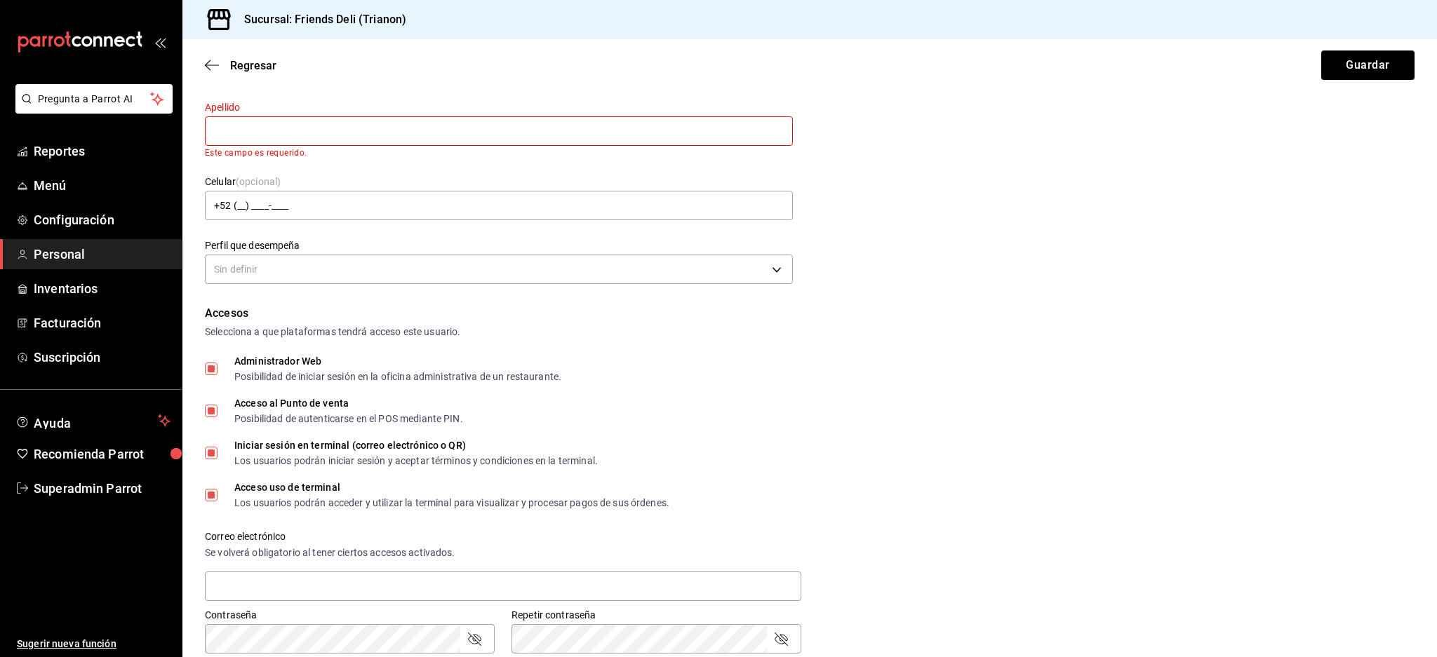
scroll to position [530, 0]
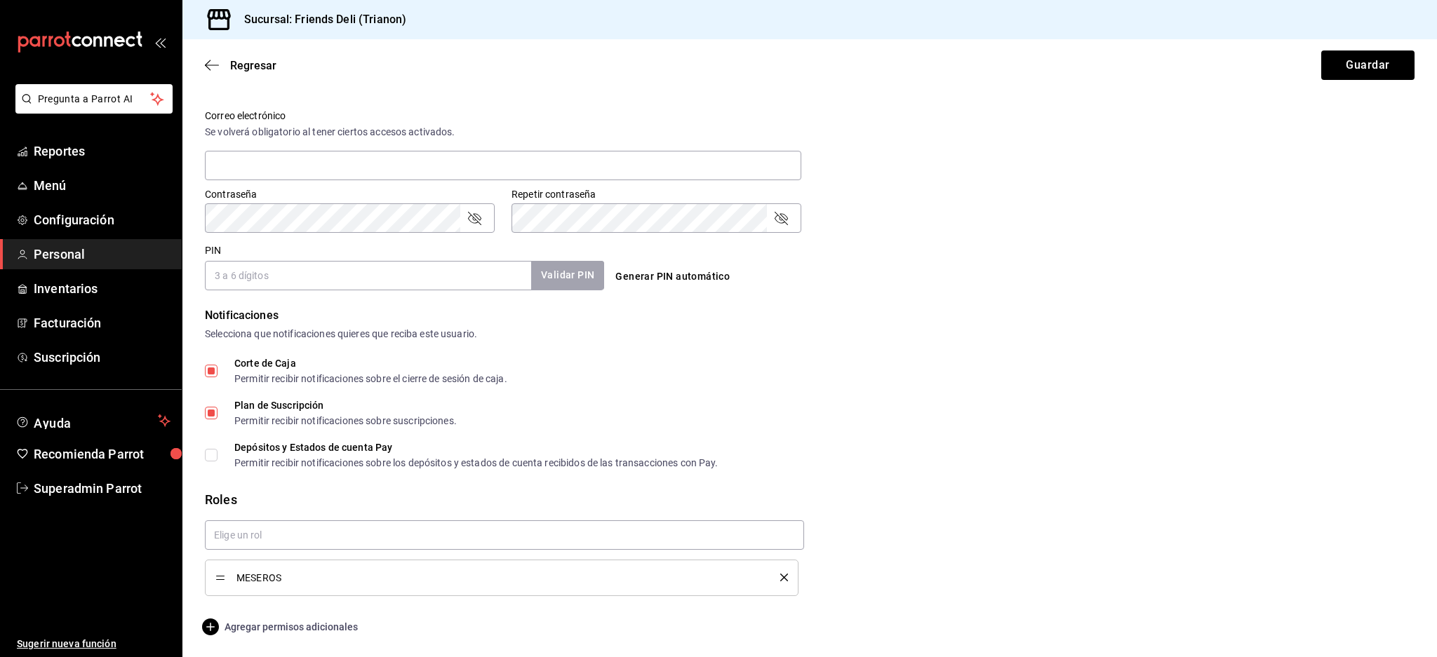
click at [305, 625] on span "Agregar permisos adicionales" at bounding box center [281, 627] width 153 height 17
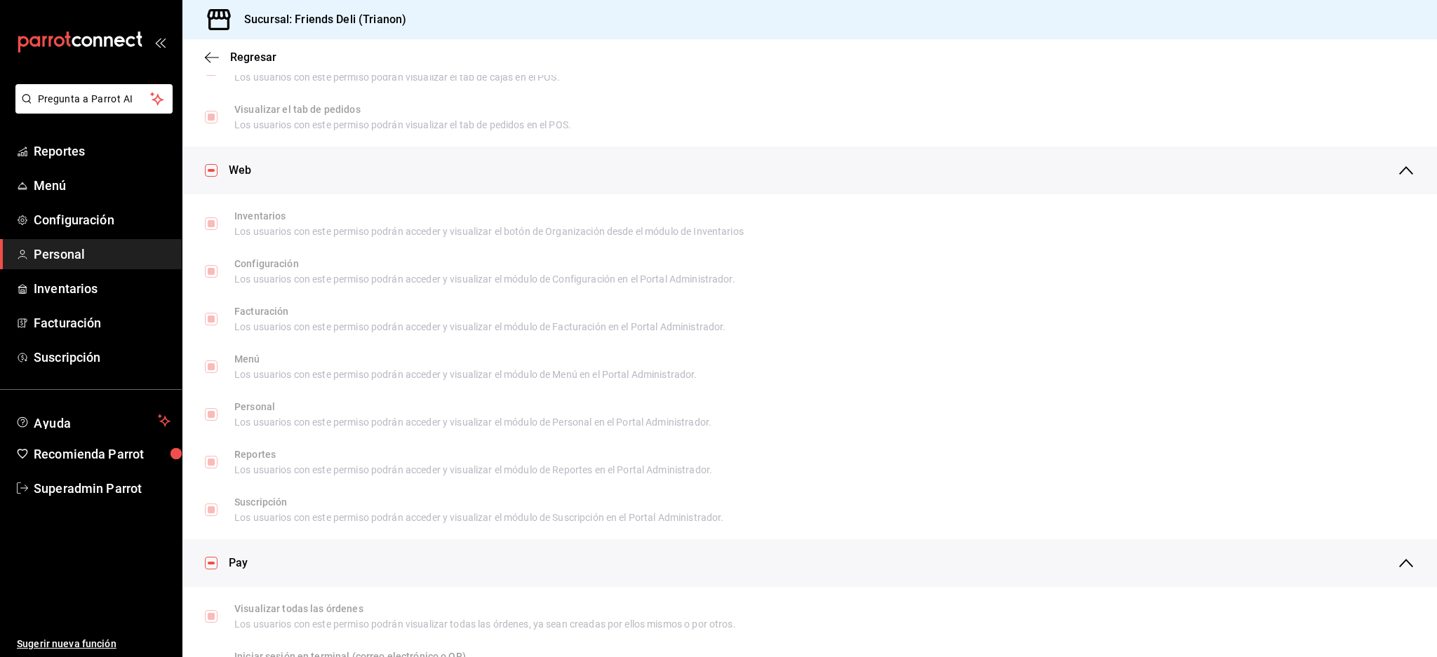
scroll to position [0, 0]
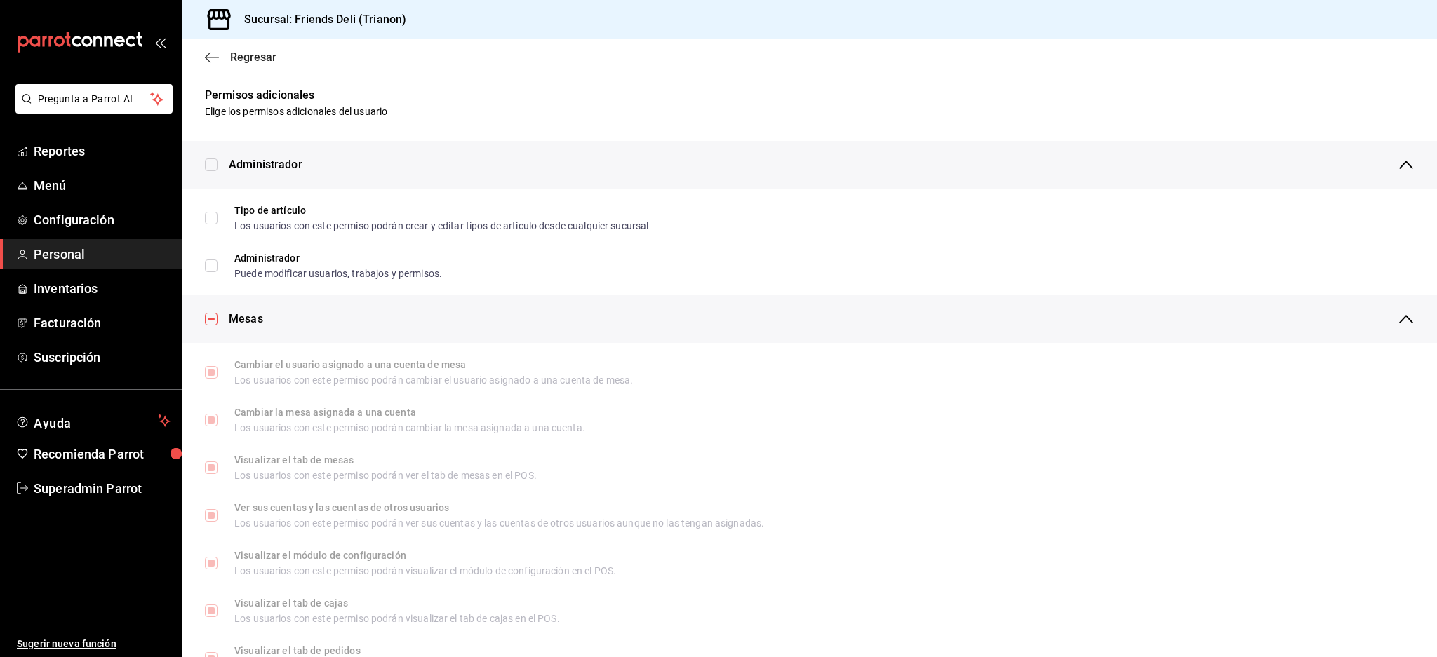
click at [210, 61] on icon "button" at bounding box center [212, 57] width 14 height 13
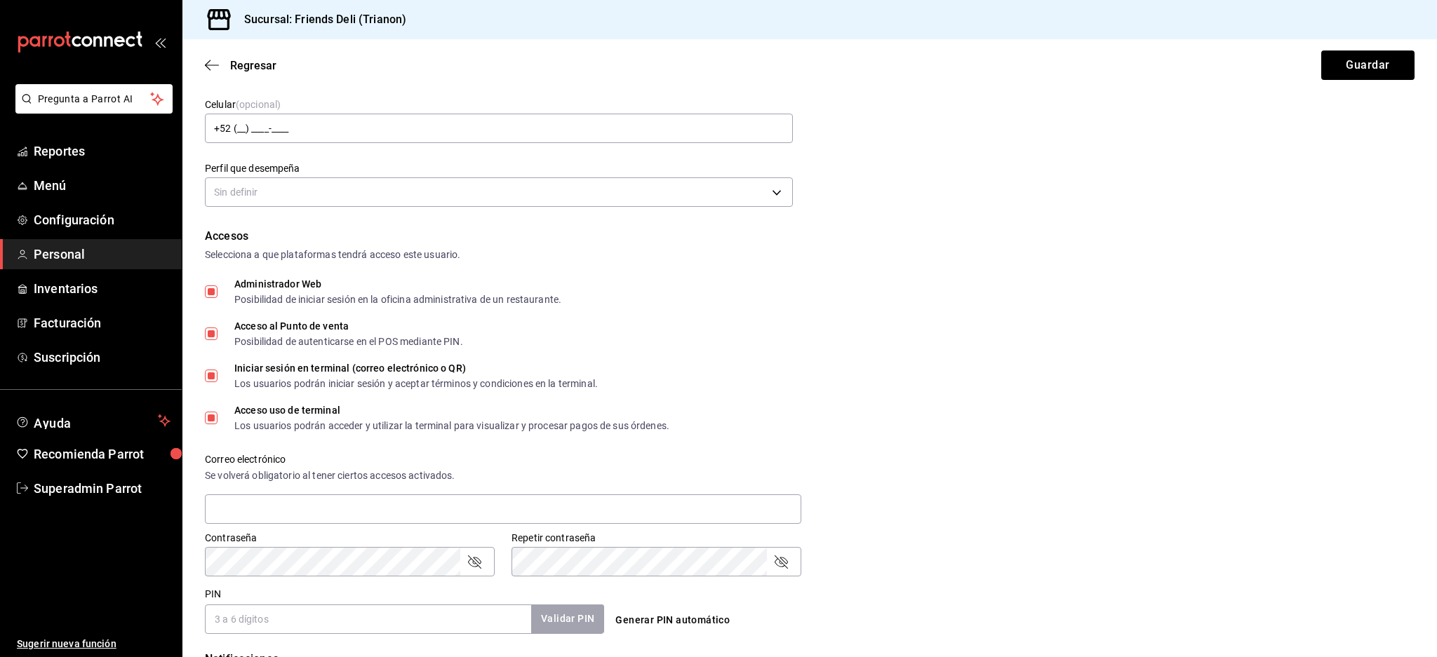
scroll to position [530, 0]
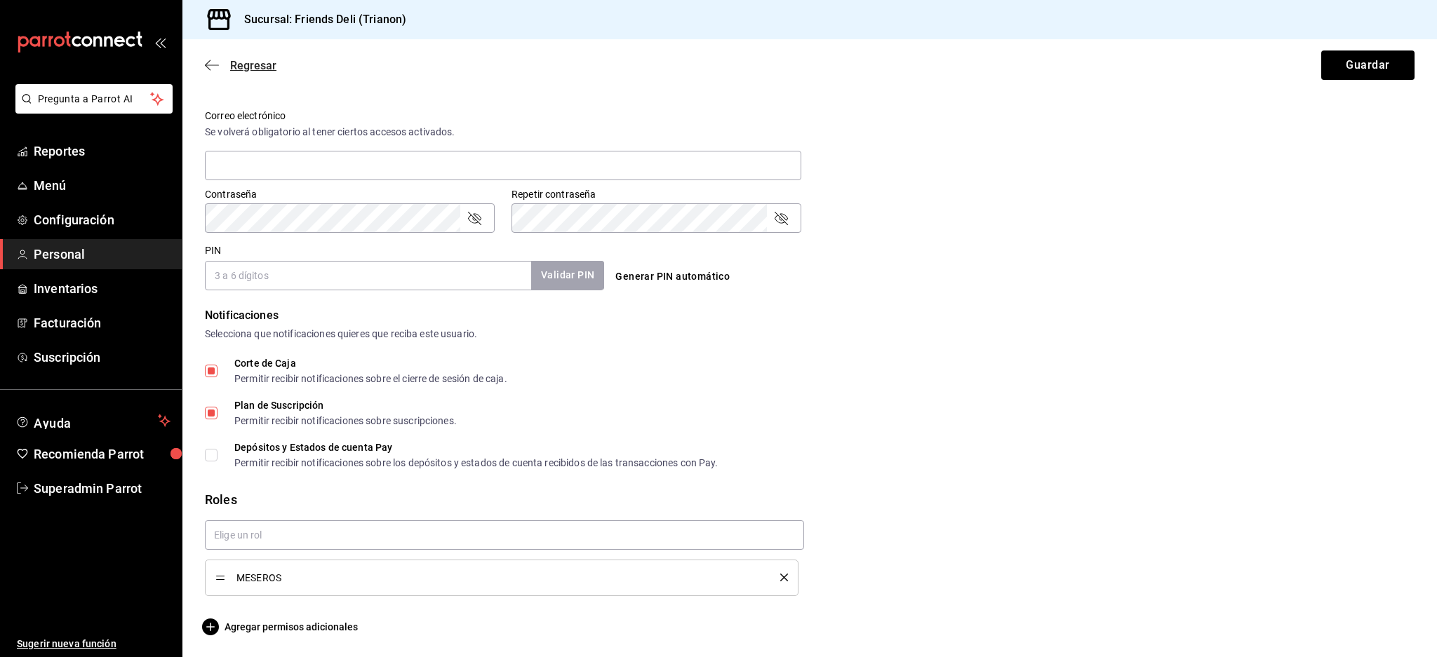
click at [216, 66] on icon "button" at bounding box center [212, 65] width 14 height 13
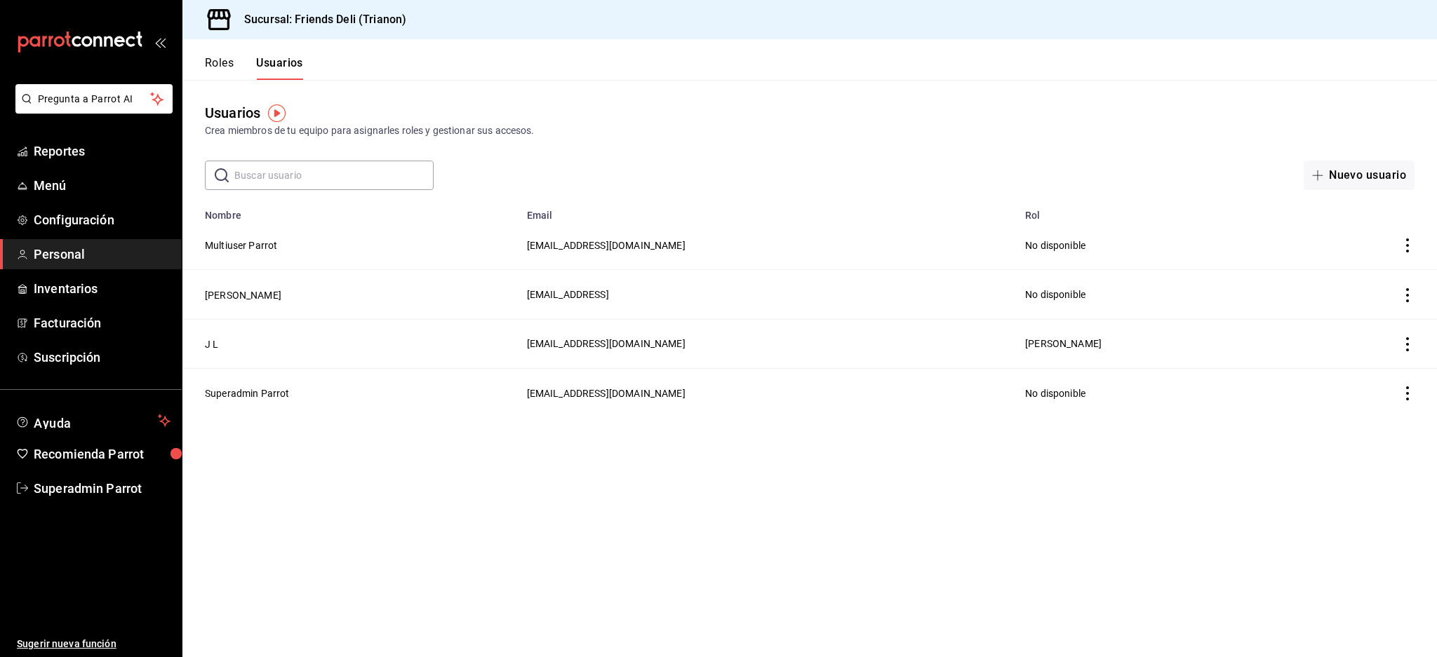
click at [228, 65] on button "Roles" at bounding box center [219, 68] width 29 height 24
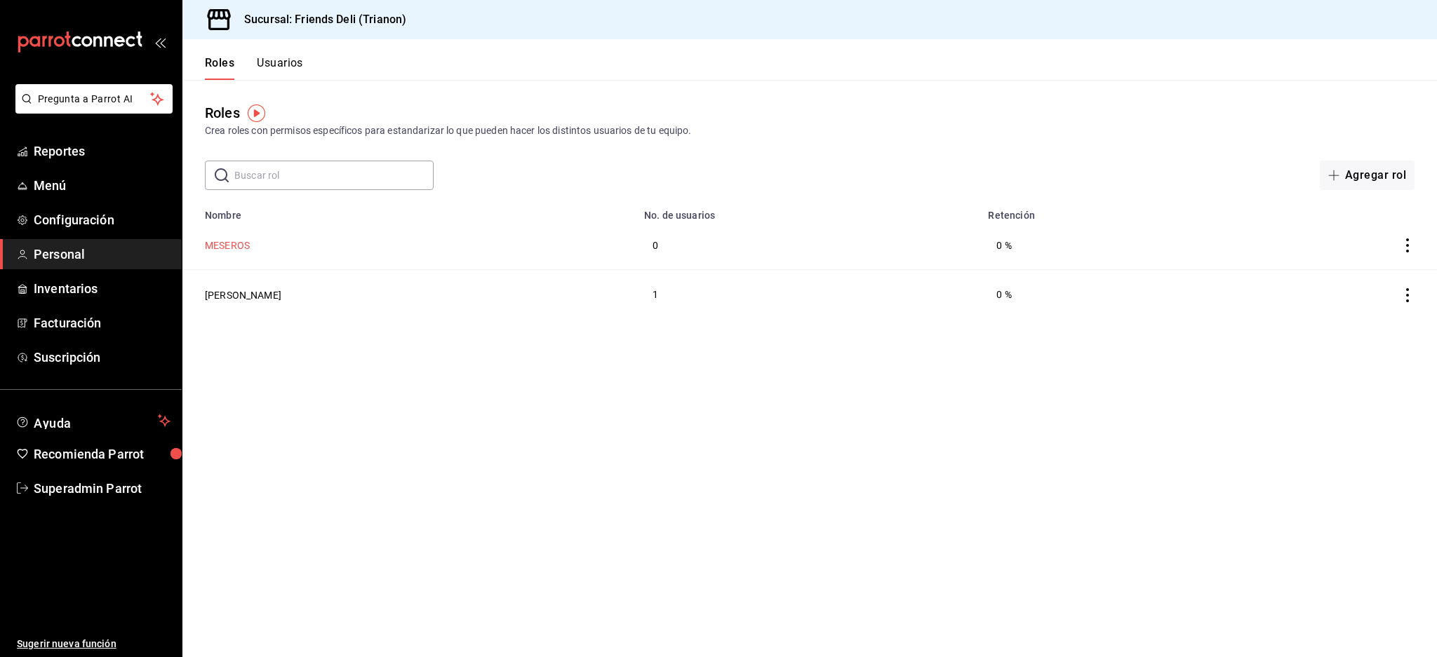
click at [229, 241] on button "MESEROS" at bounding box center [227, 246] width 45 height 14
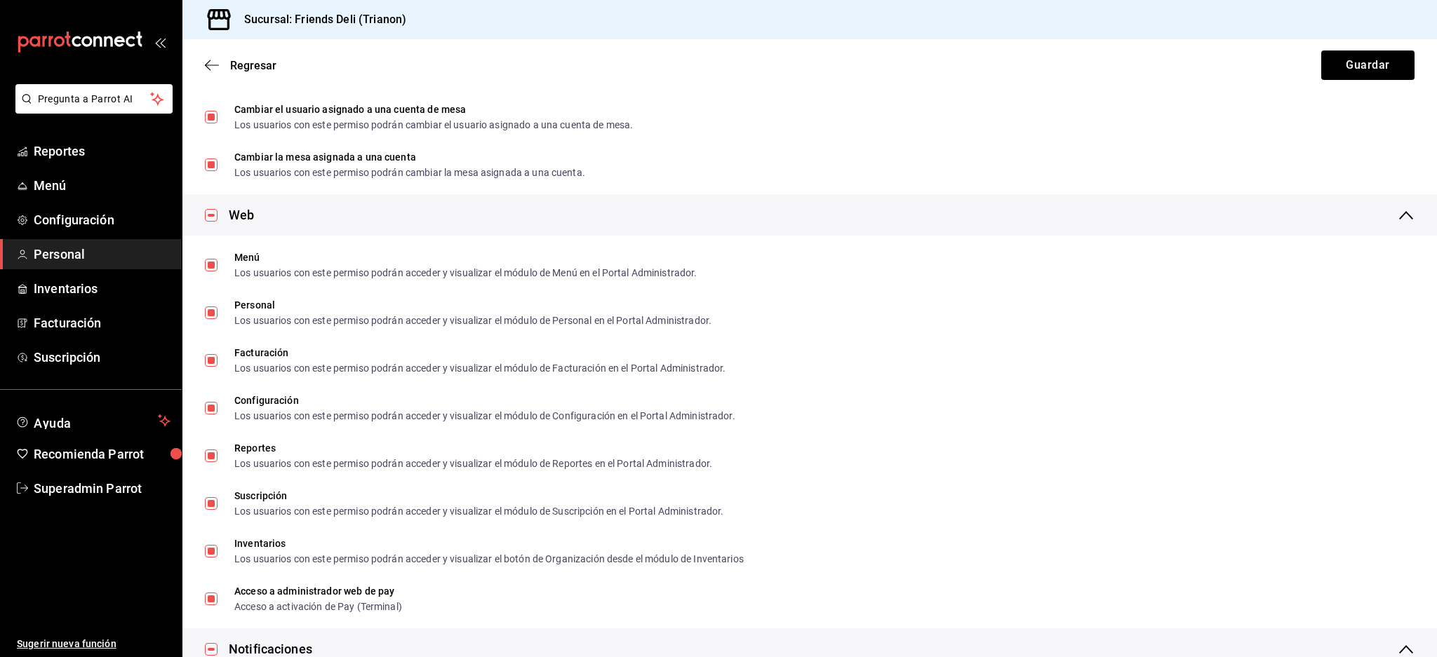
scroll to position [2058, 0]
click at [210, 212] on input "checkbox" at bounding box center [211, 214] width 13 height 13
checkbox input "false"
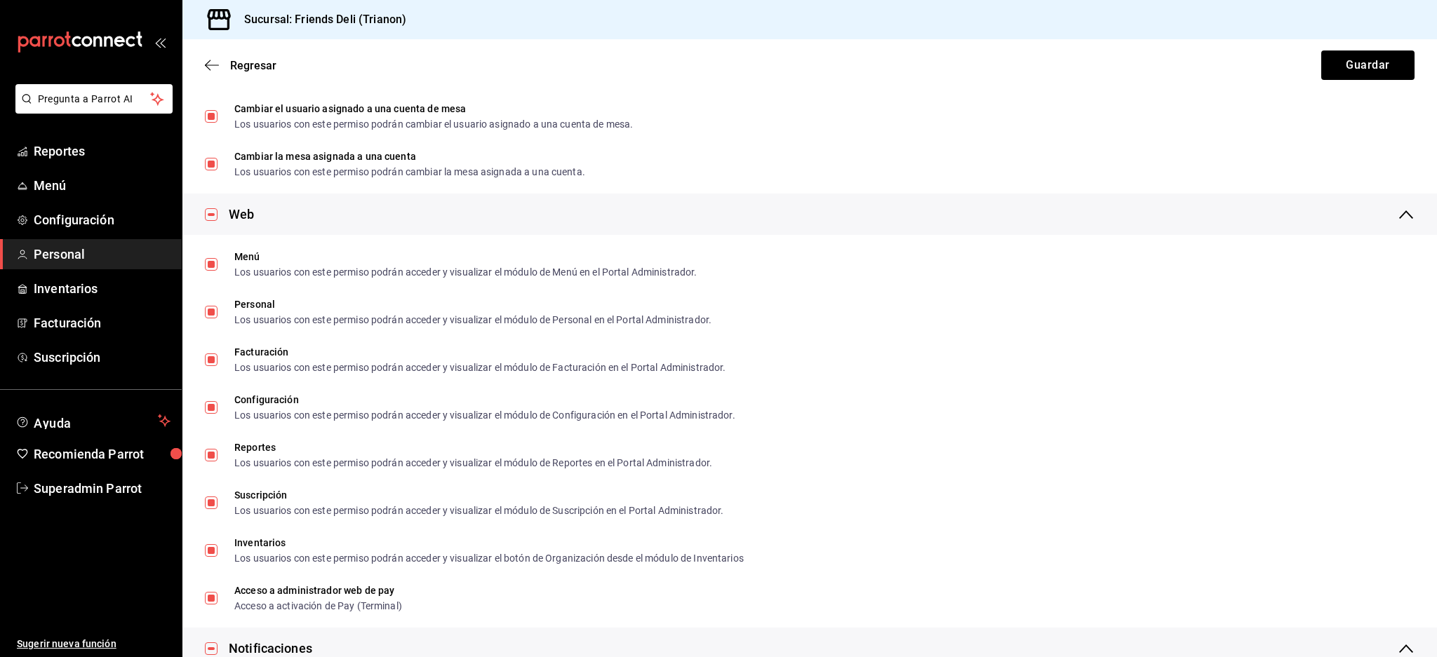
checkbox input "false"
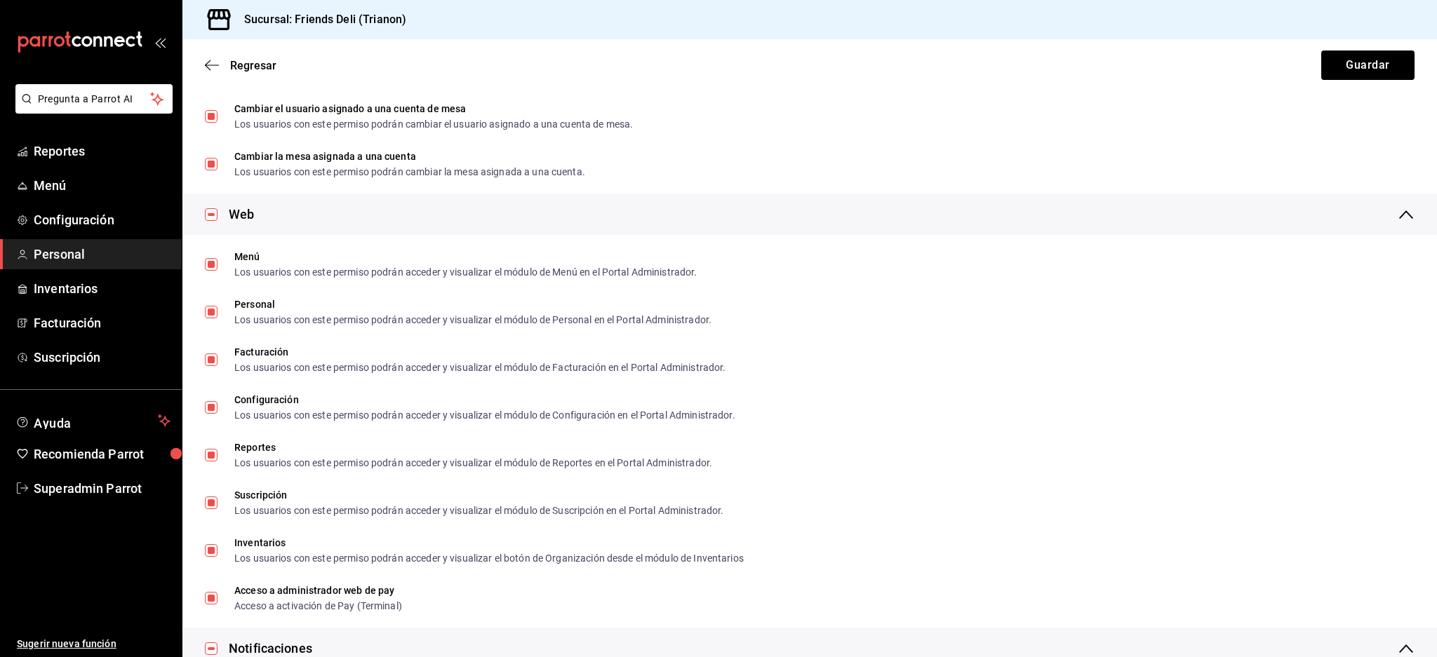
checkbox input "false"
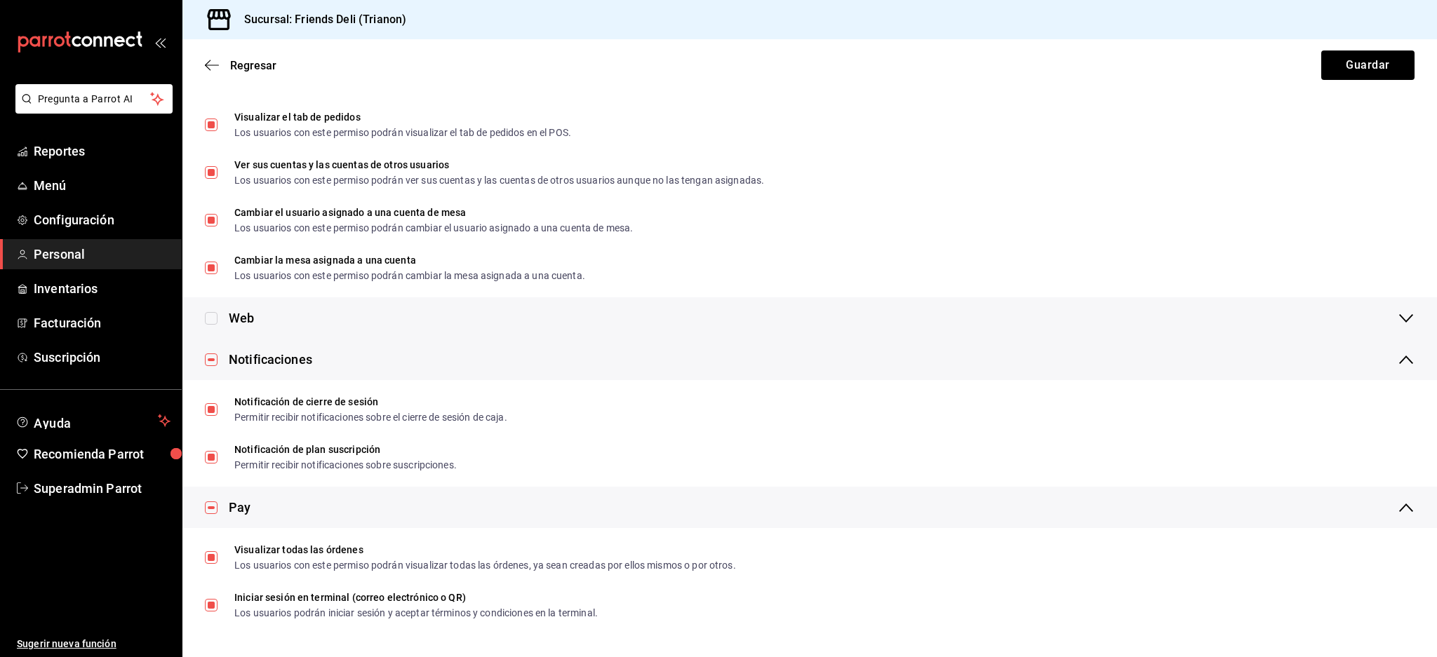
scroll to position [1953, 0]
click at [217, 354] on input "checkbox" at bounding box center [211, 360] width 13 height 13
checkbox input "false"
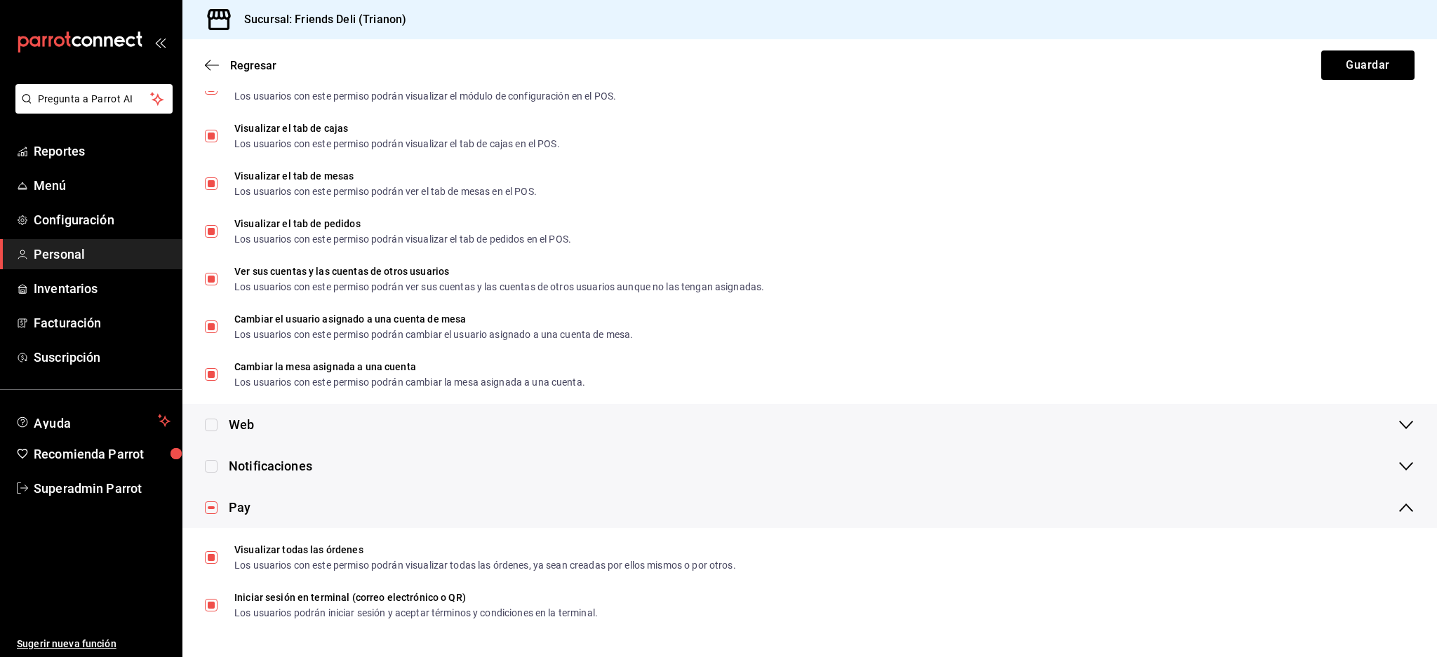
scroll to position [1847, 0]
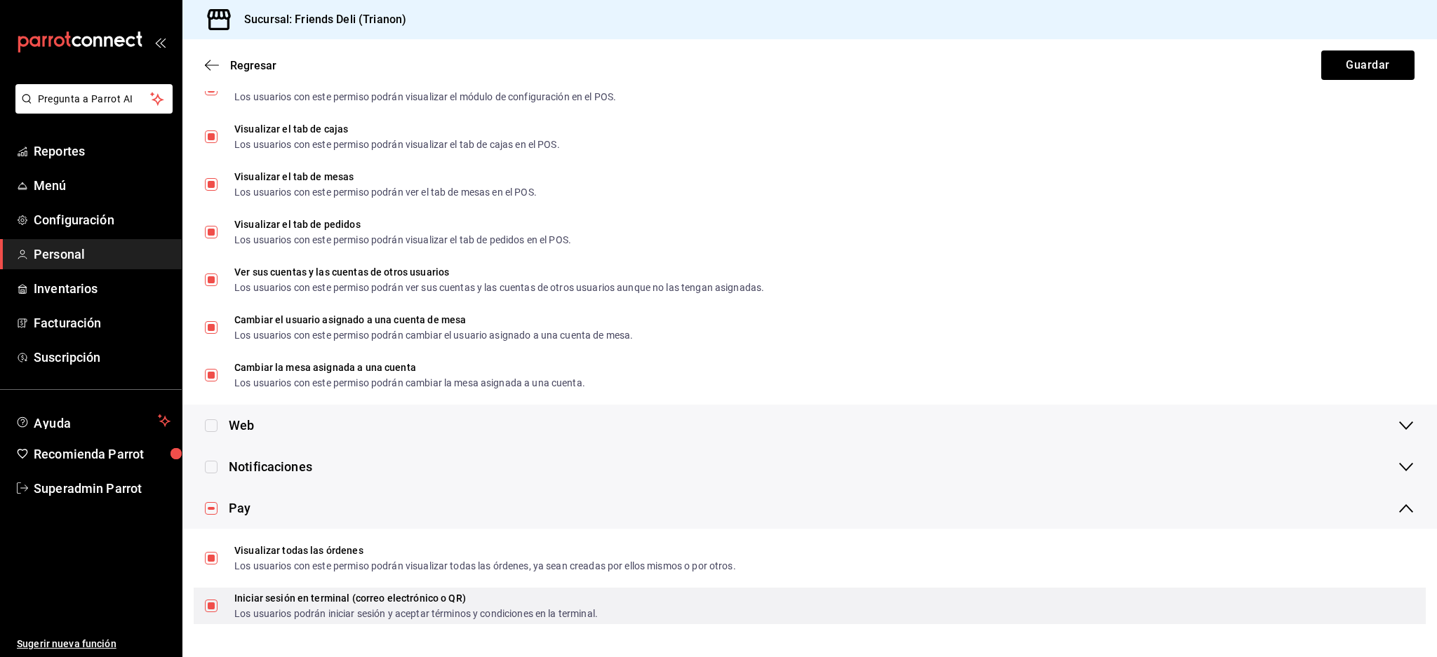
click at [214, 603] on input "Iniciar sesión en terminal (correo electrónico o QR) Los usuarios podrán inicia…" at bounding box center [211, 606] width 13 height 13
checkbox input "false"
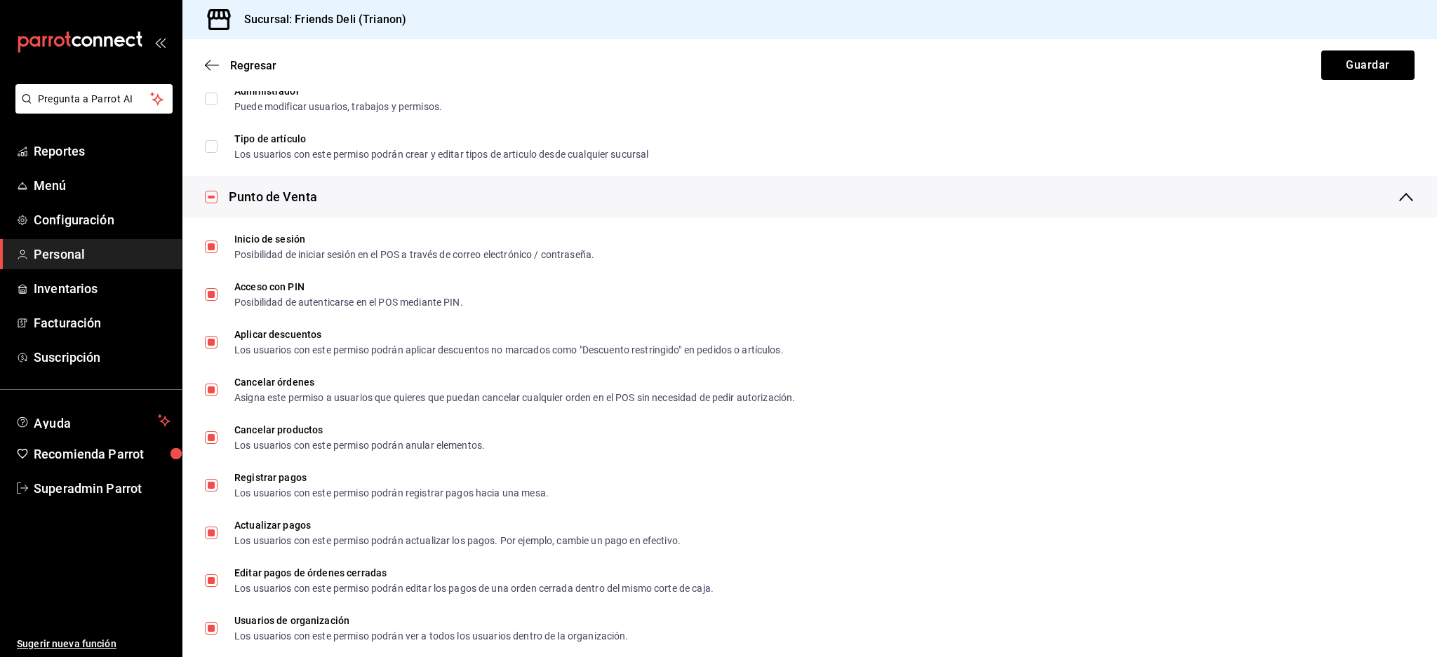
scroll to position [0, 0]
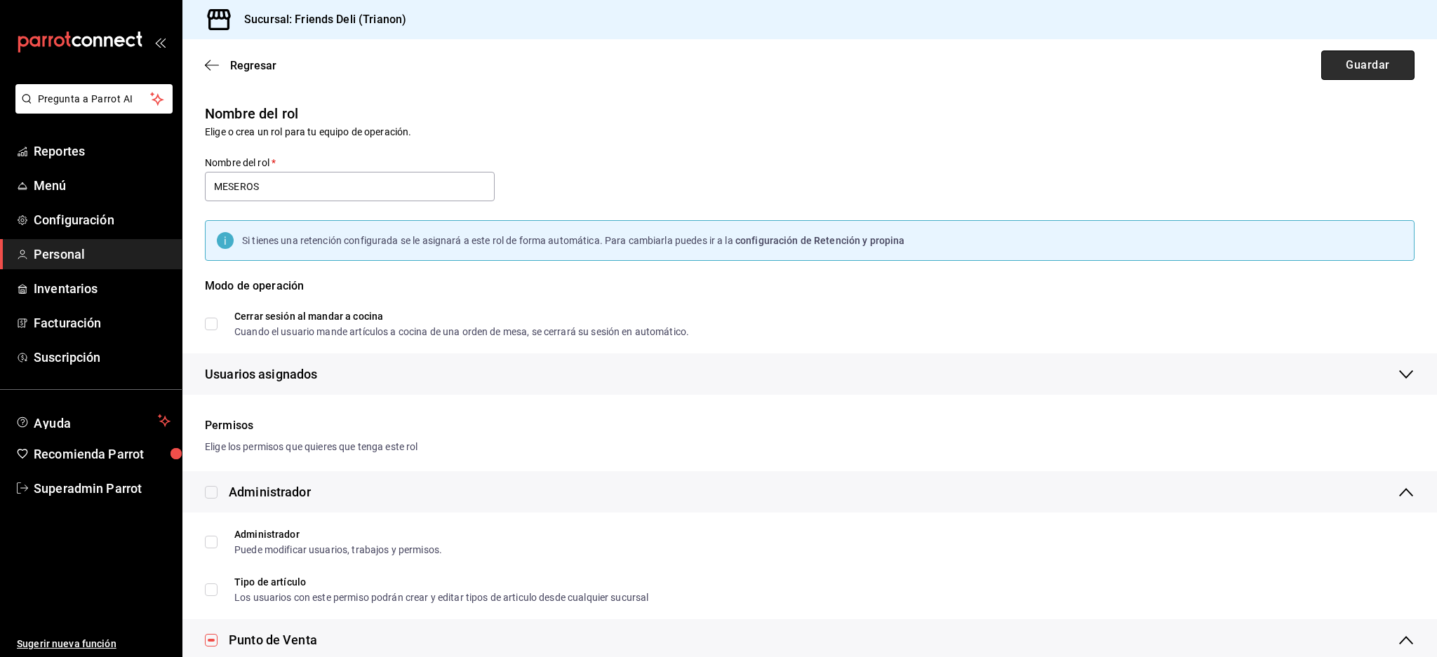
click at [1341, 79] on button "Guardar" at bounding box center [1367, 65] width 93 height 29
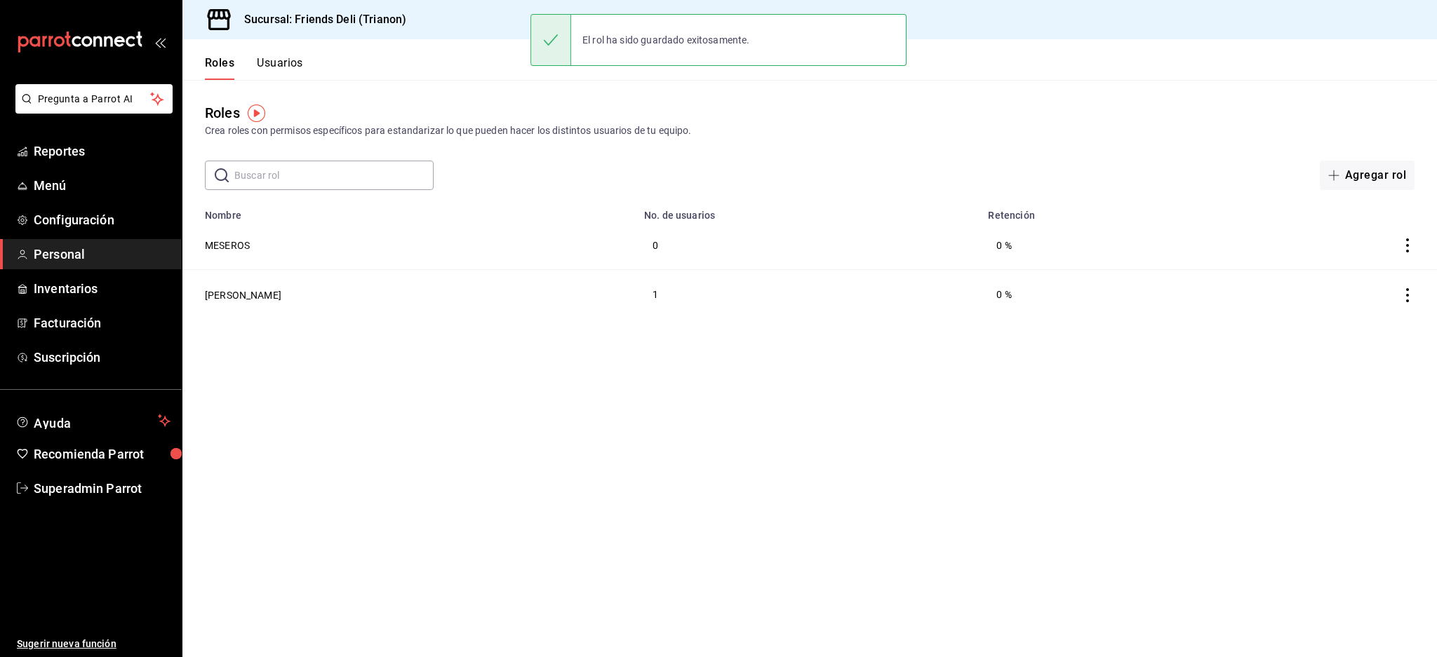
click at [282, 49] on div "Roles Usuarios" at bounding box center [242, 59] width 121 height 41
click at [283, 71] on button "Usuarios" at bounding box center [280, 68] width 46 height 24
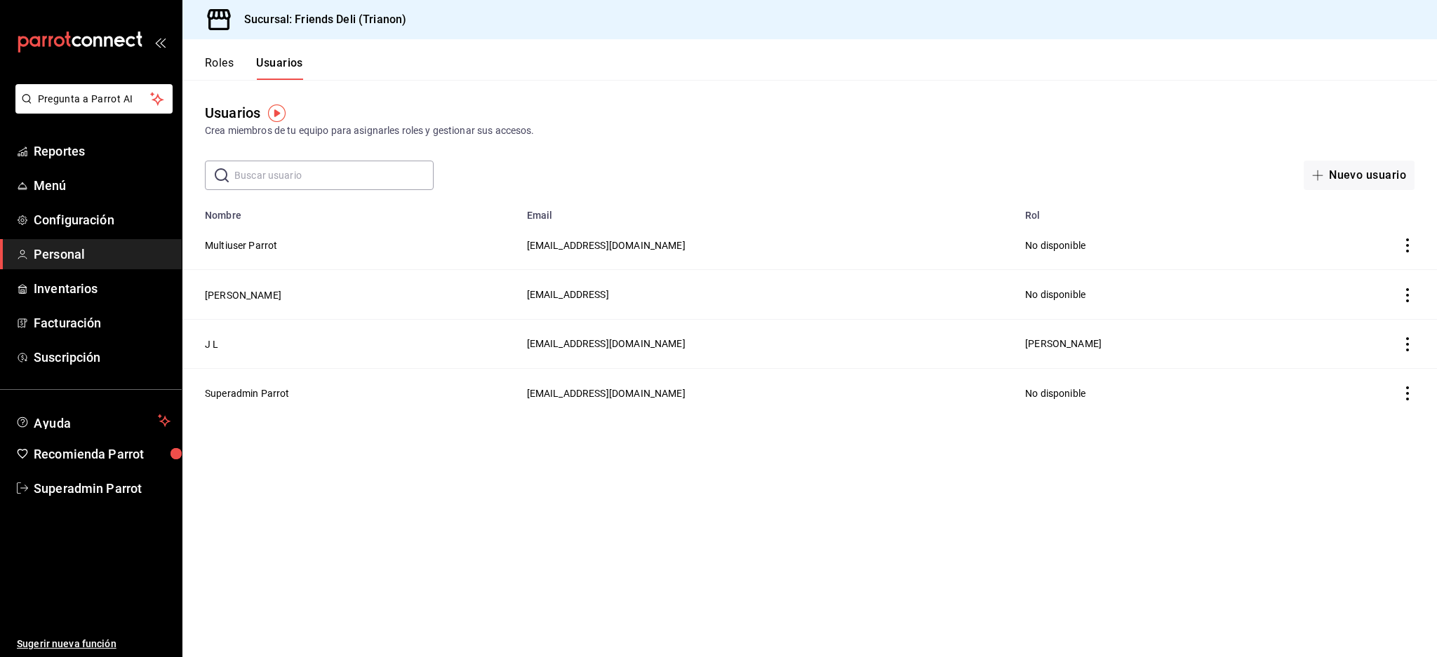
click at [220, 62] on button "Roles" at bounding box center [219, 68] width 29 height 24
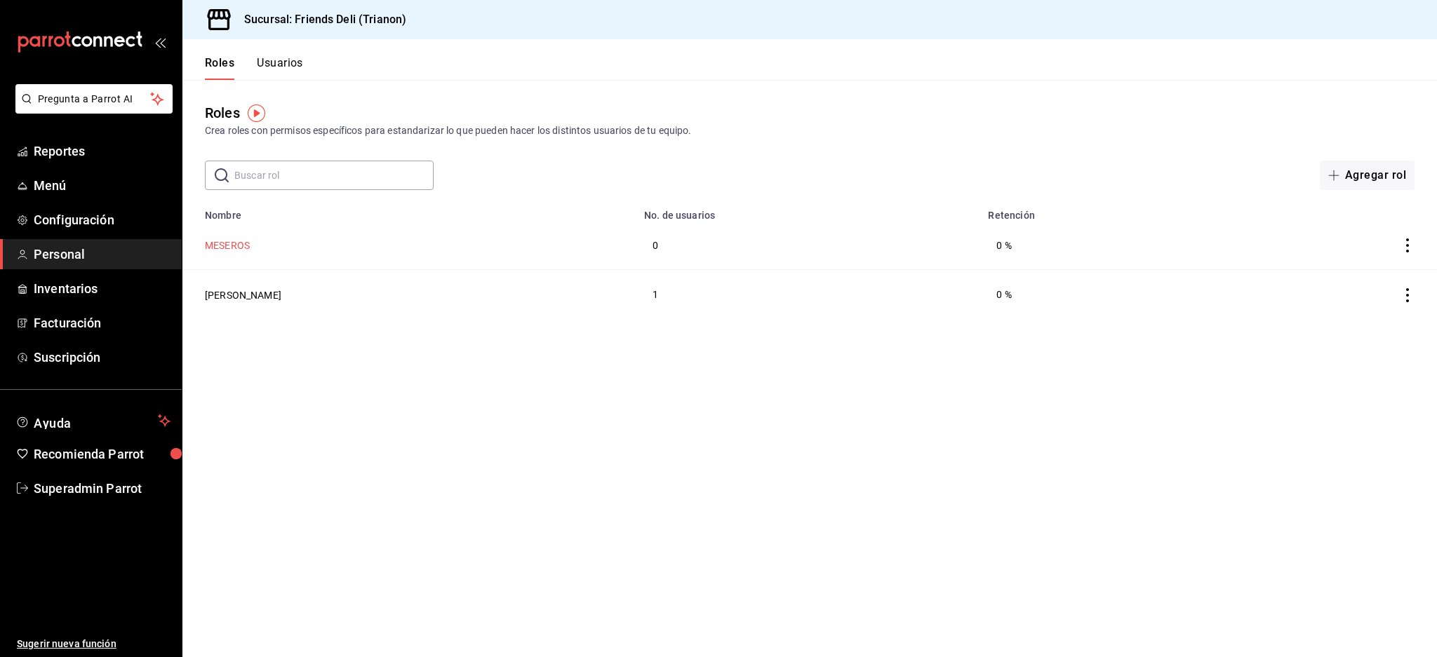
click at [211, 239] on button "MESEROS" at bounding box center [227, 246] width 45 height 14
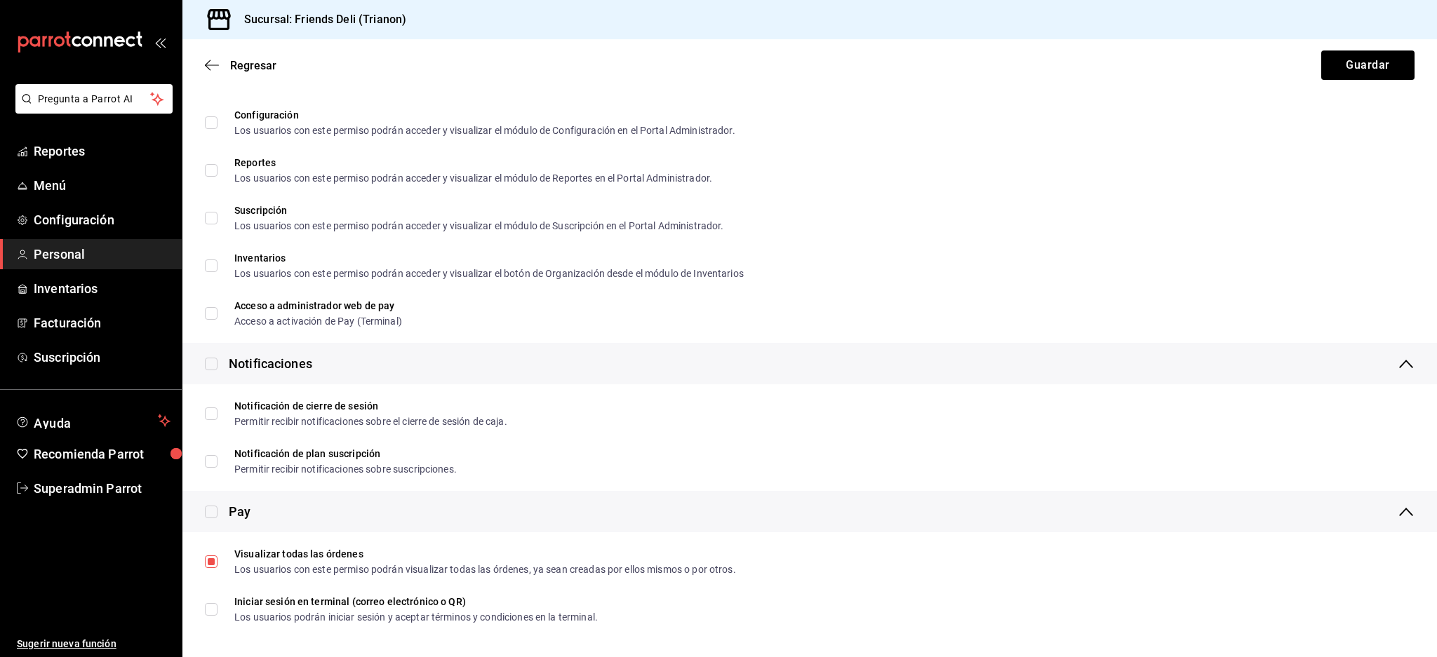
scroll to position [2346, 0]
click at [199, 57] on div "Regresar Guardar" at bounding box center [809, 65] width 1255 height 52
click at [206, 59] on span "Regresar" at bounding box center [241, 65] width 72 height 13
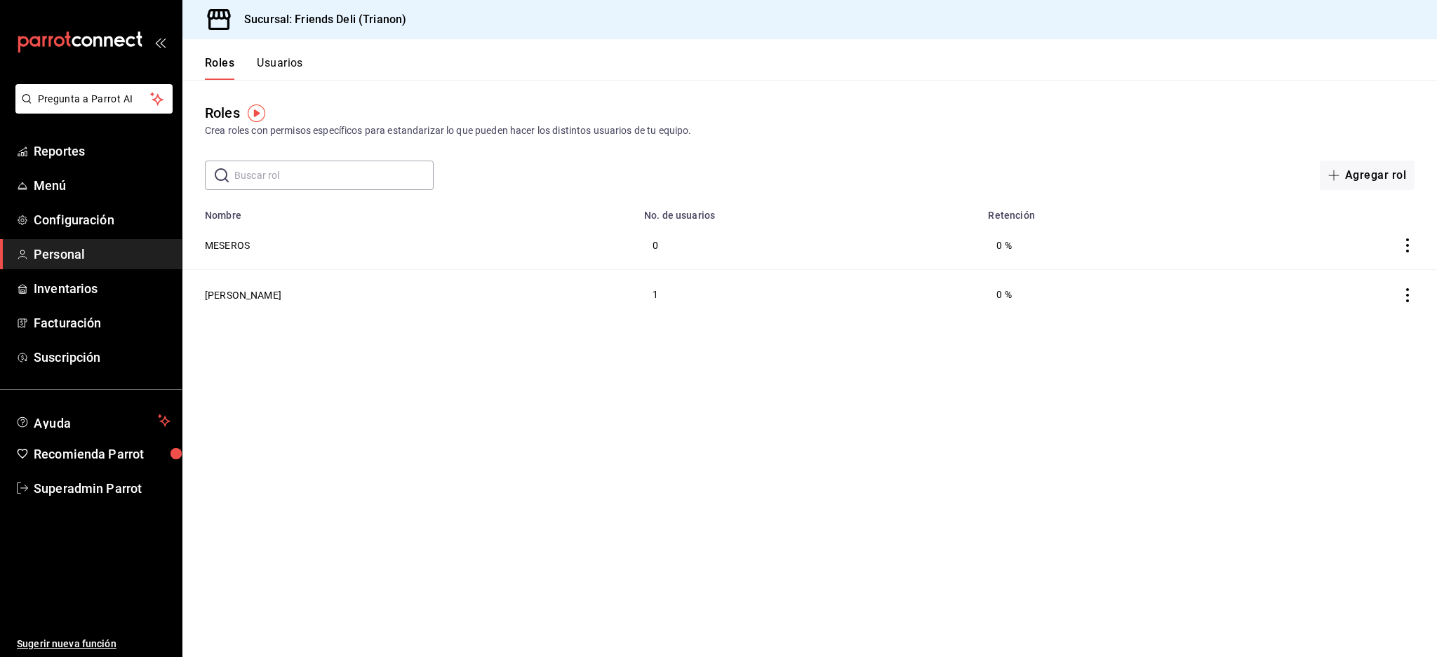
click at [273, 52] on div "Roles Usuarios" at bounding box center [242, 59] width 121 height 41
click at [295, 63] on button "Usuarios" at bounding box center [280, 68] width 46 height 24
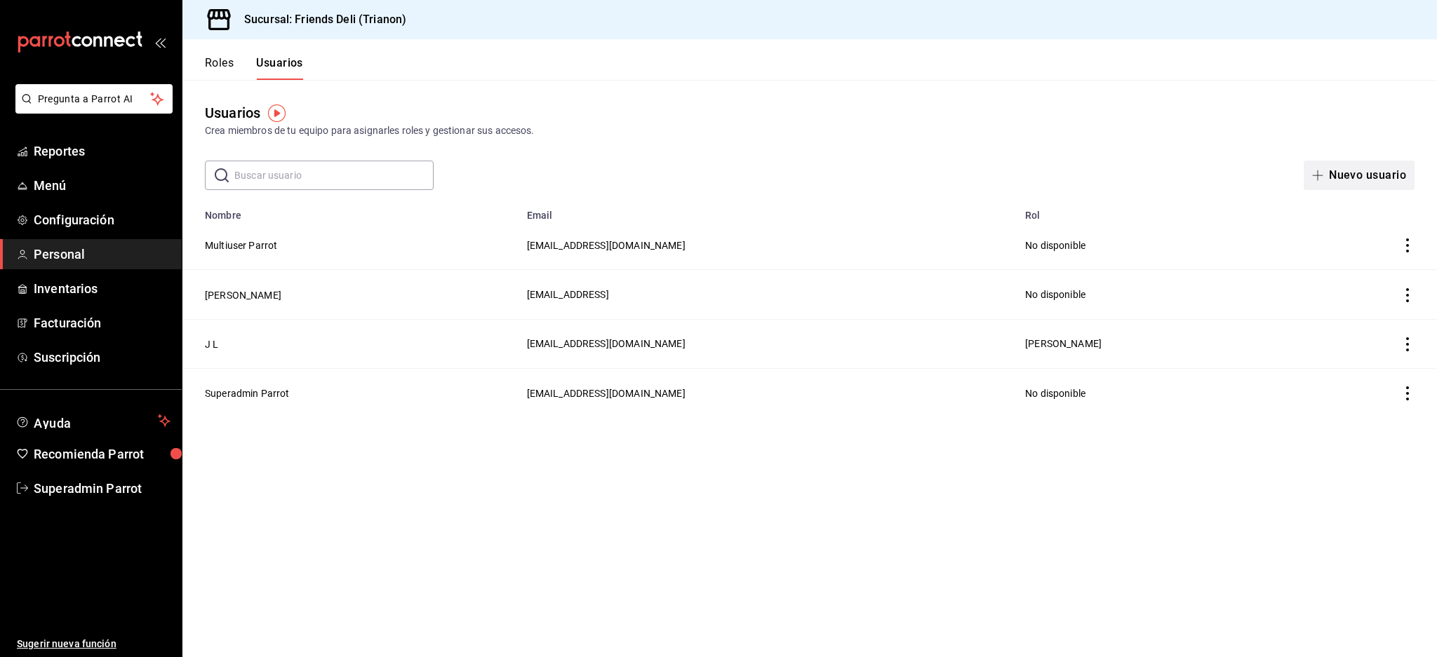
click at [1364, 184] on button "Nuevo usuario" at bounding box center [1359, 175] width 111 height 29
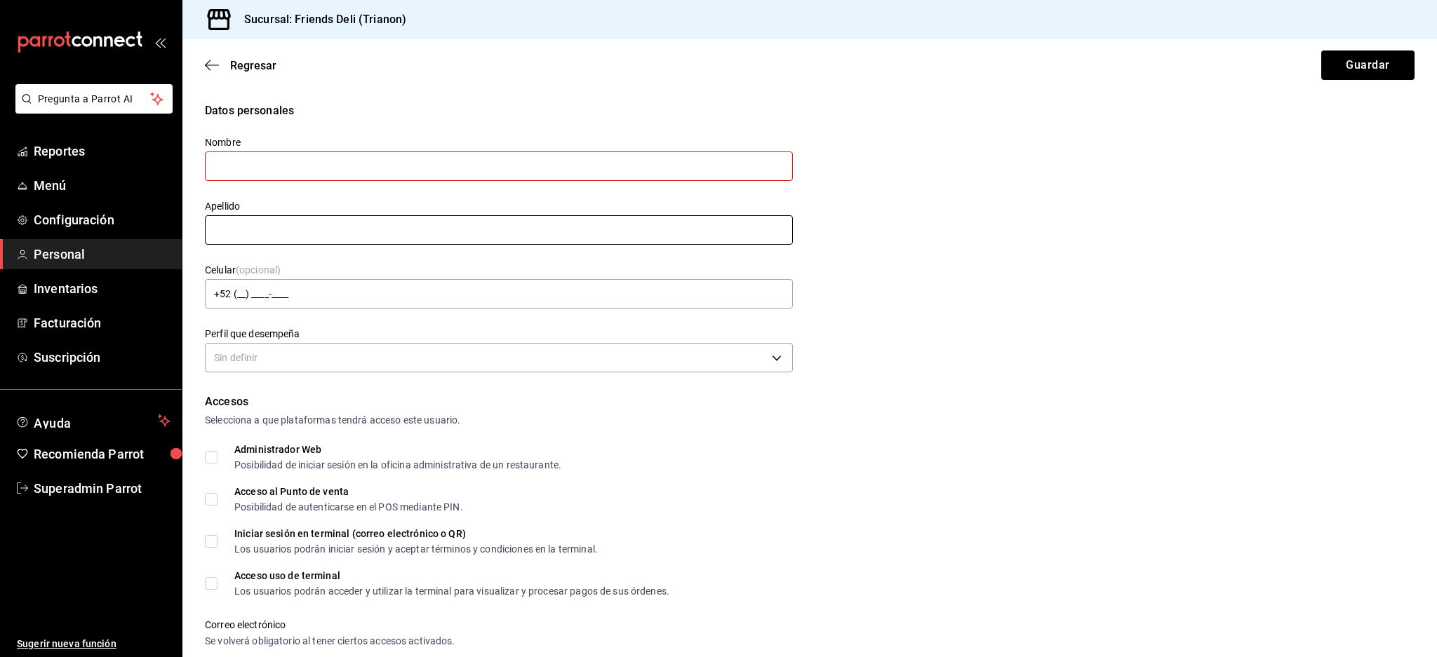
click at [313, 232] on input "text" at bounding box center [499, 229] width 588 height 29
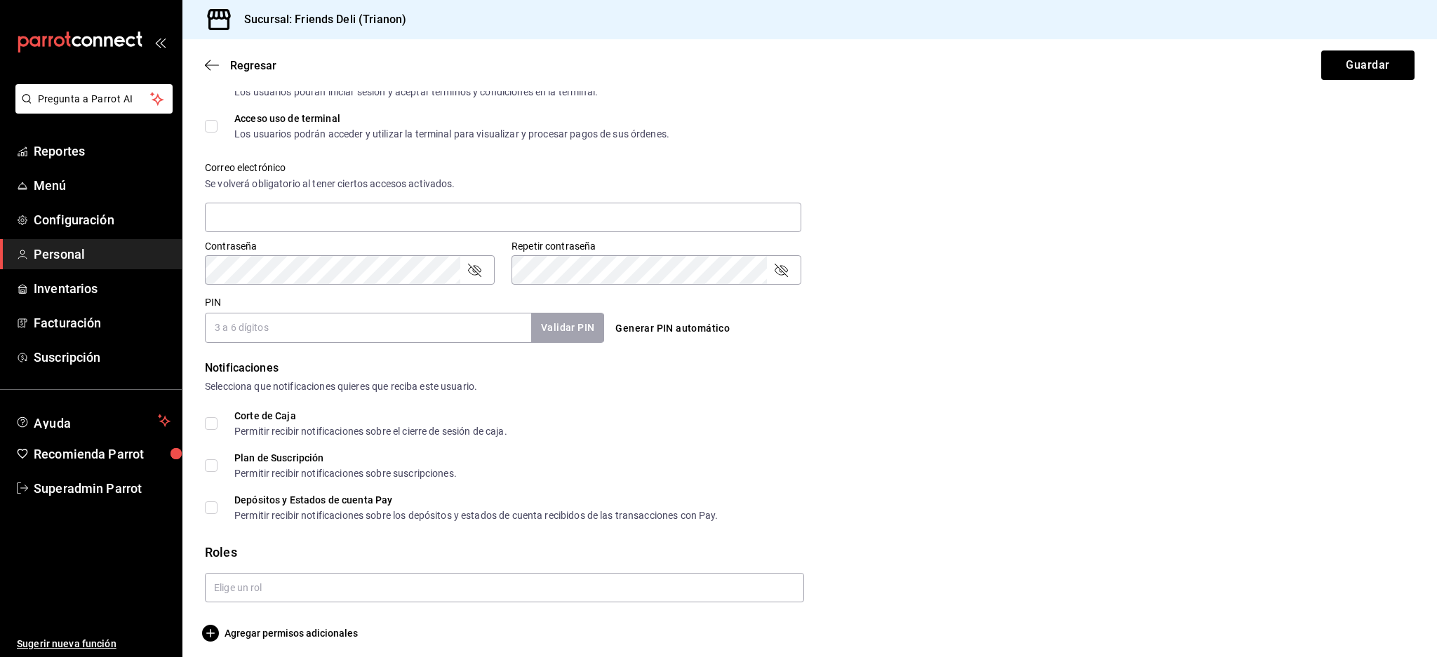
click at [944, 202] on div "Correo electrónico Se volverá obligatorio al tener ciertos accesos activados." at bounding box center [801, 190] width 1227 height 90
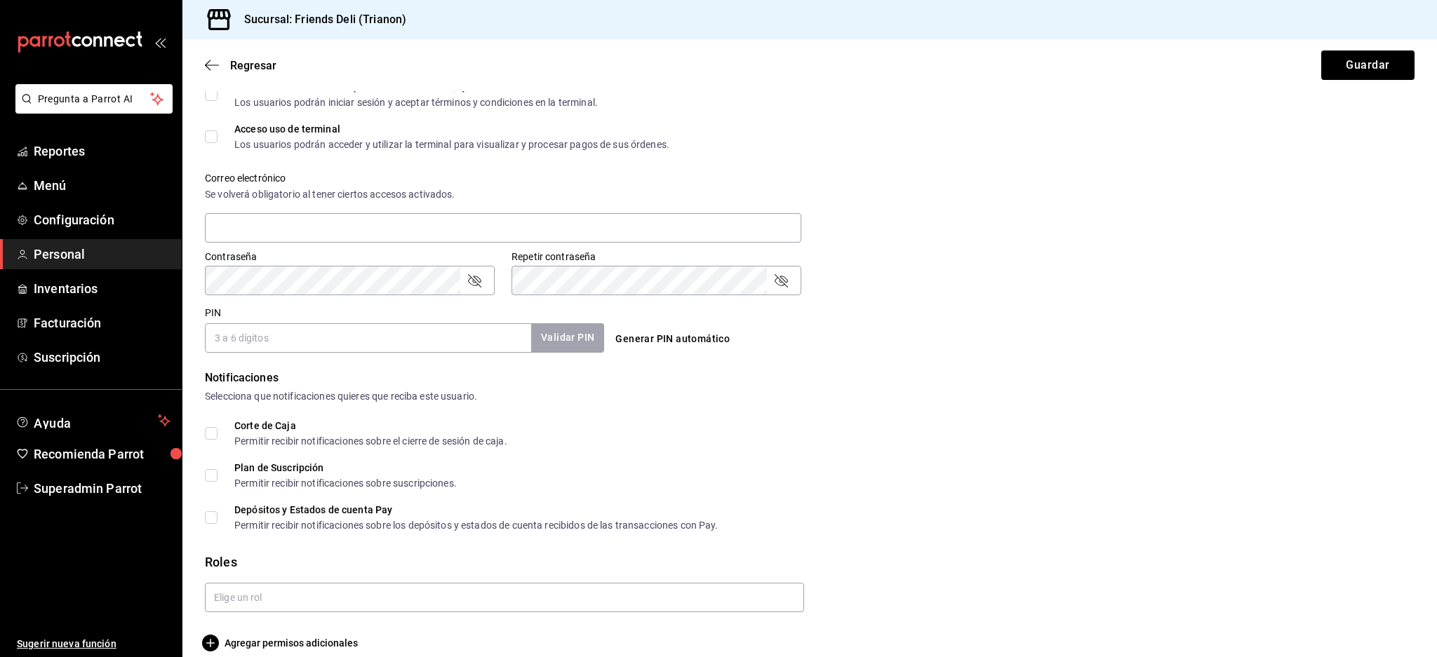
scroll to position [478, 0]
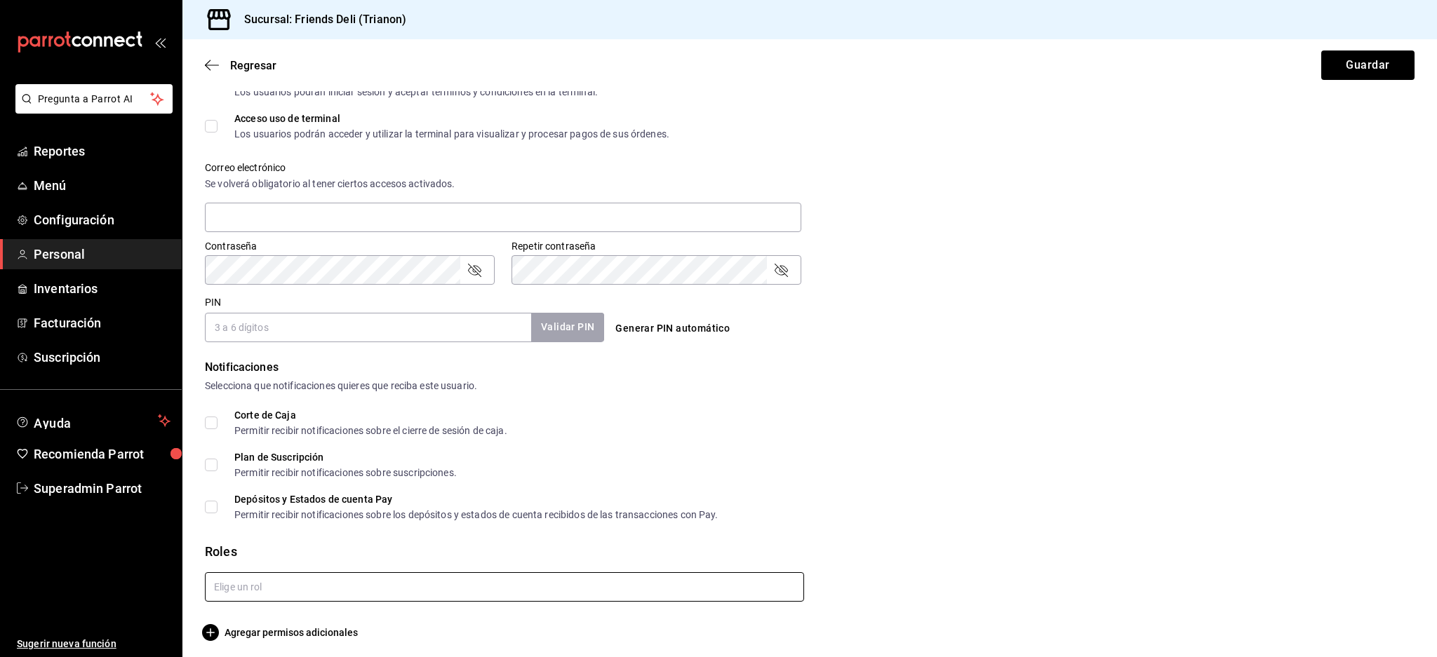
click at [299, 583] on input "text" at bounding box center [504, 587] width 599 height 29
click at [283, 531] on li "MESEROS" at bounding box center [501, 531] width 592 height 23
checkbox input "true"
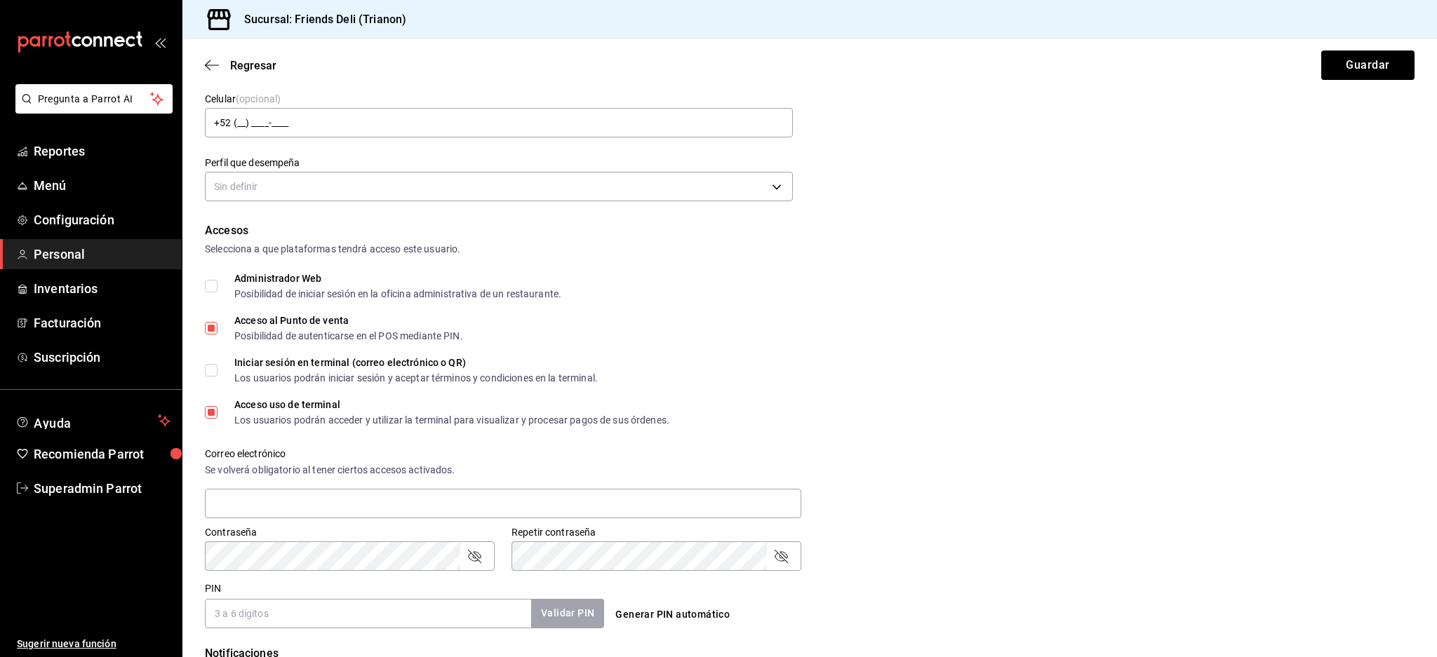
scroll to position [374, 0]
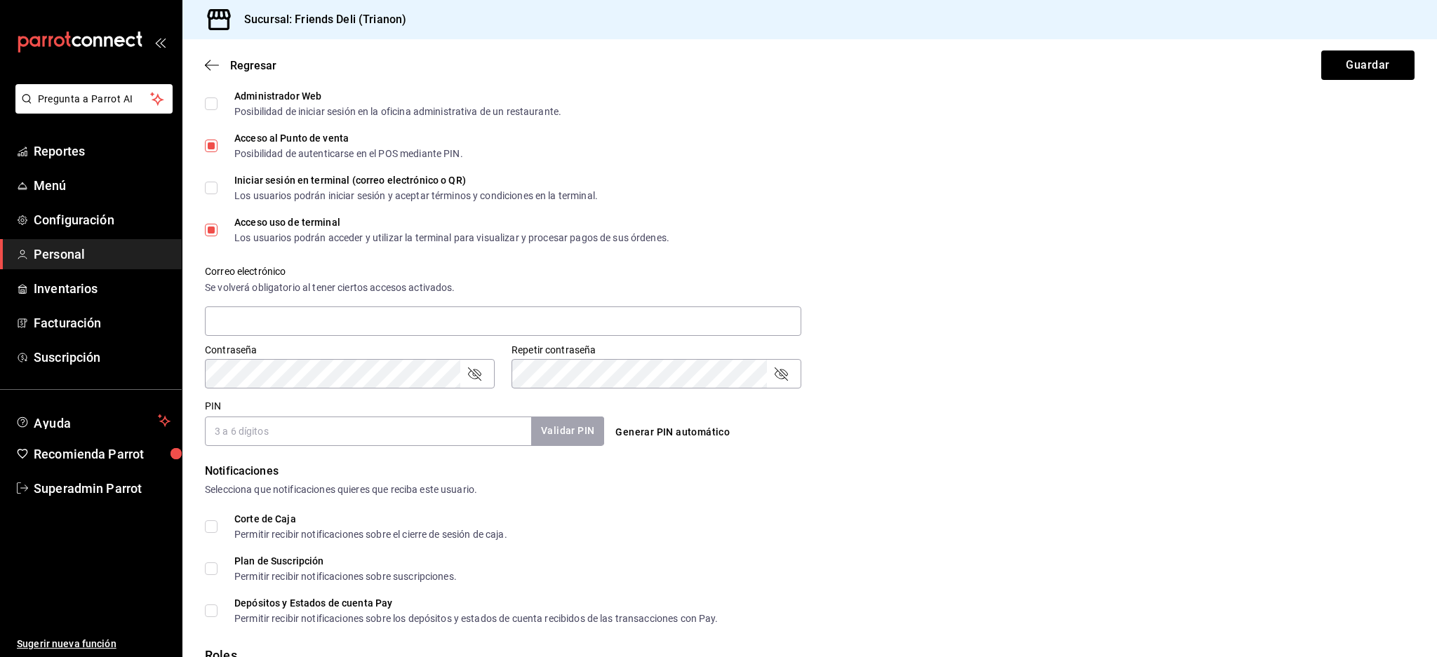
click at [275, 443] on input "PIN" at bounding box center [368, 431] width 326 height 29
click at [316, 444] on input "PIN" at bounding box center [368, 431] width 326 height 29
click at [921, 408] on div "Generar PIN automático" at bounding box center [806, 419] width 405 height 51
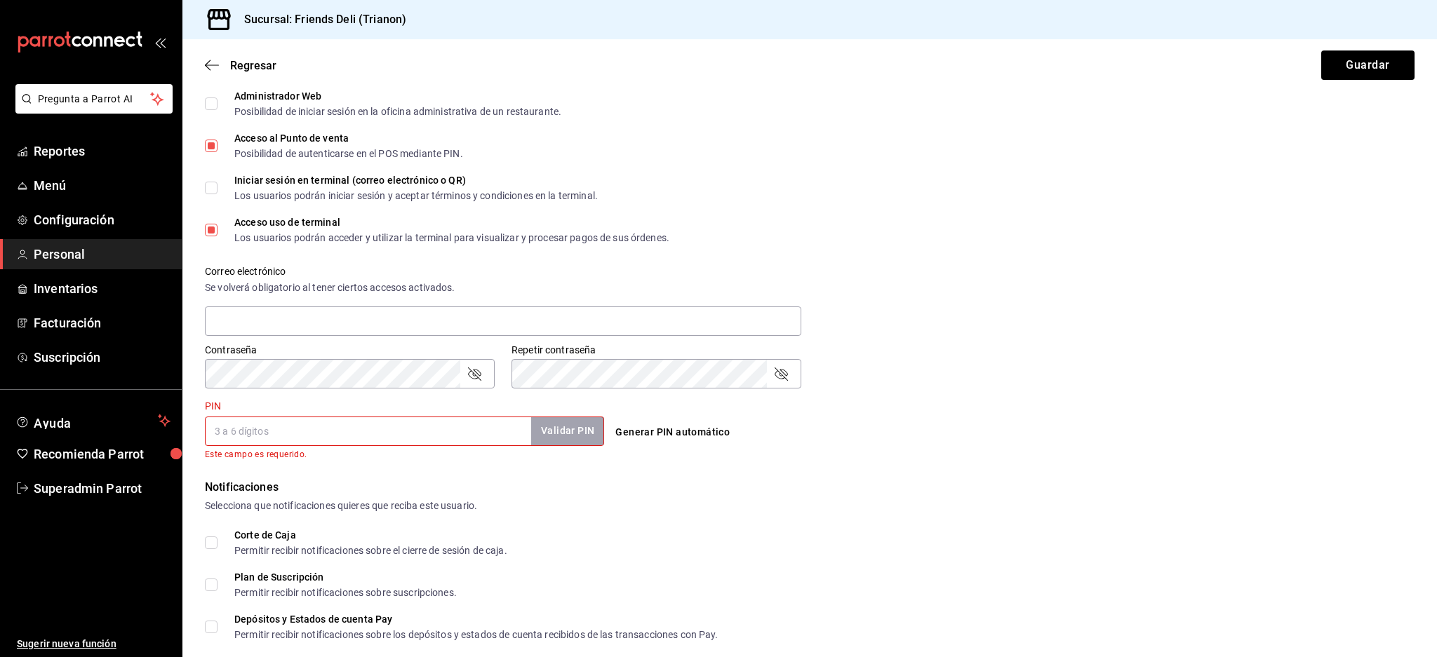
click at [185, 60] on div "Regresar Guardar" at bounding box center [809, 65] width 1255 height 52
click at [206, 60] on icon "button" at bounding box center [212, 65] width 14 height 13
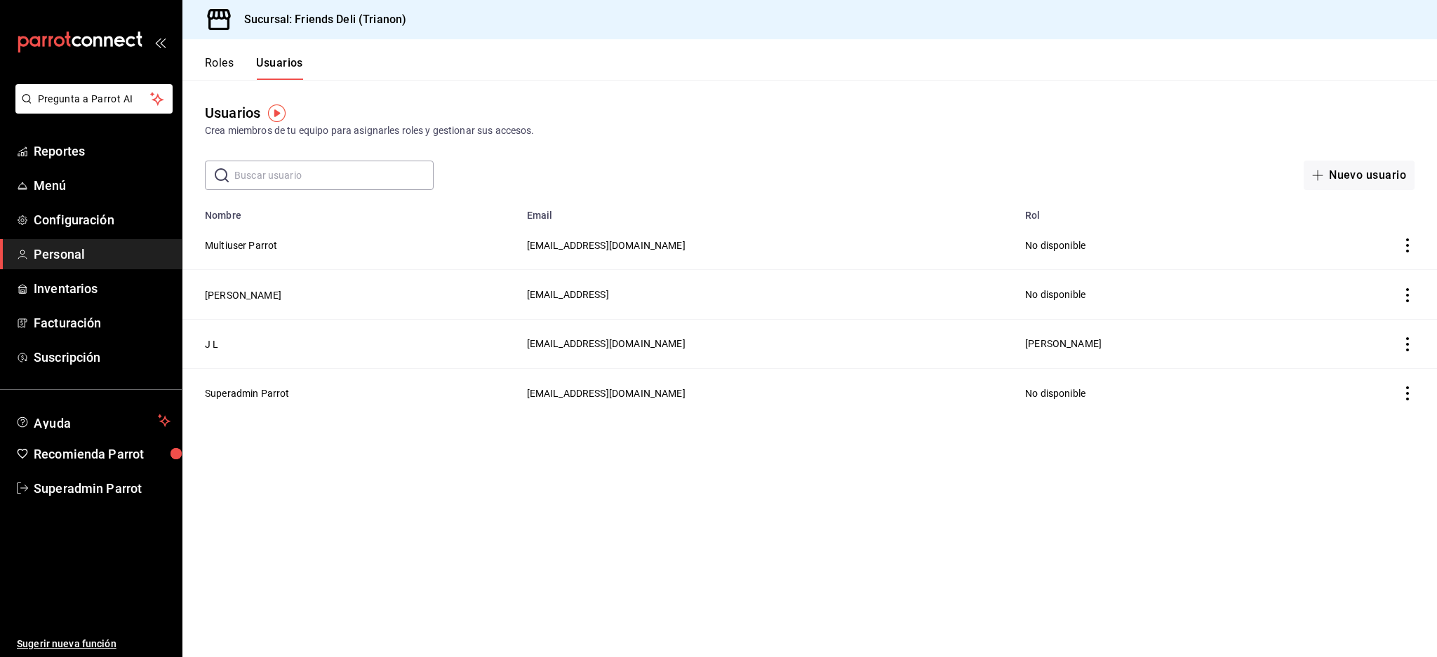
click at [484, 488] on main "Usuarios Crea miembros de tu equipo para asignarles roles y gestionar sus acces…" at bounding box center [809, 368] width 1255 height 577
click at [208, 55] on div "Roles Usuarios" at bounding box center [242, 59] width 121 height 41
click at [216, 62] on button "Roles" at bounding box center [219, 68] width 29 height 24
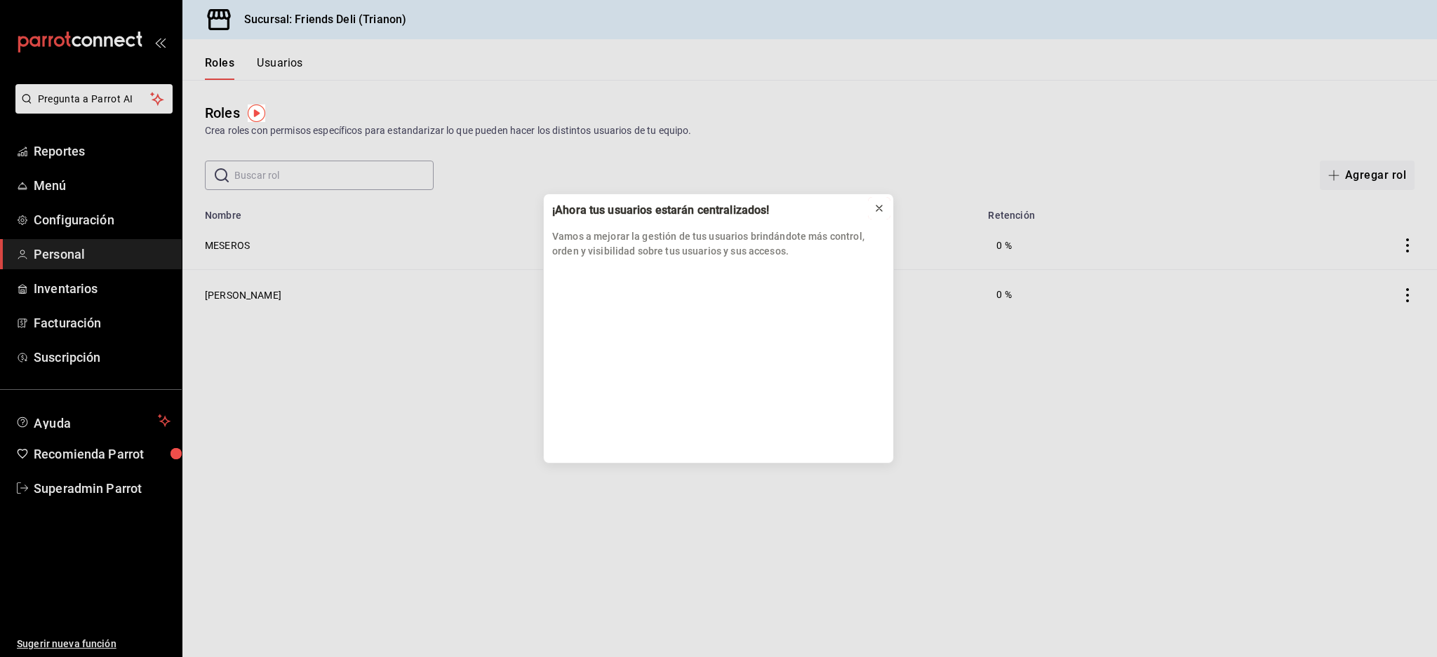
click at [878, 208] on icon at bounding box center [879, 208] width 11 height 11
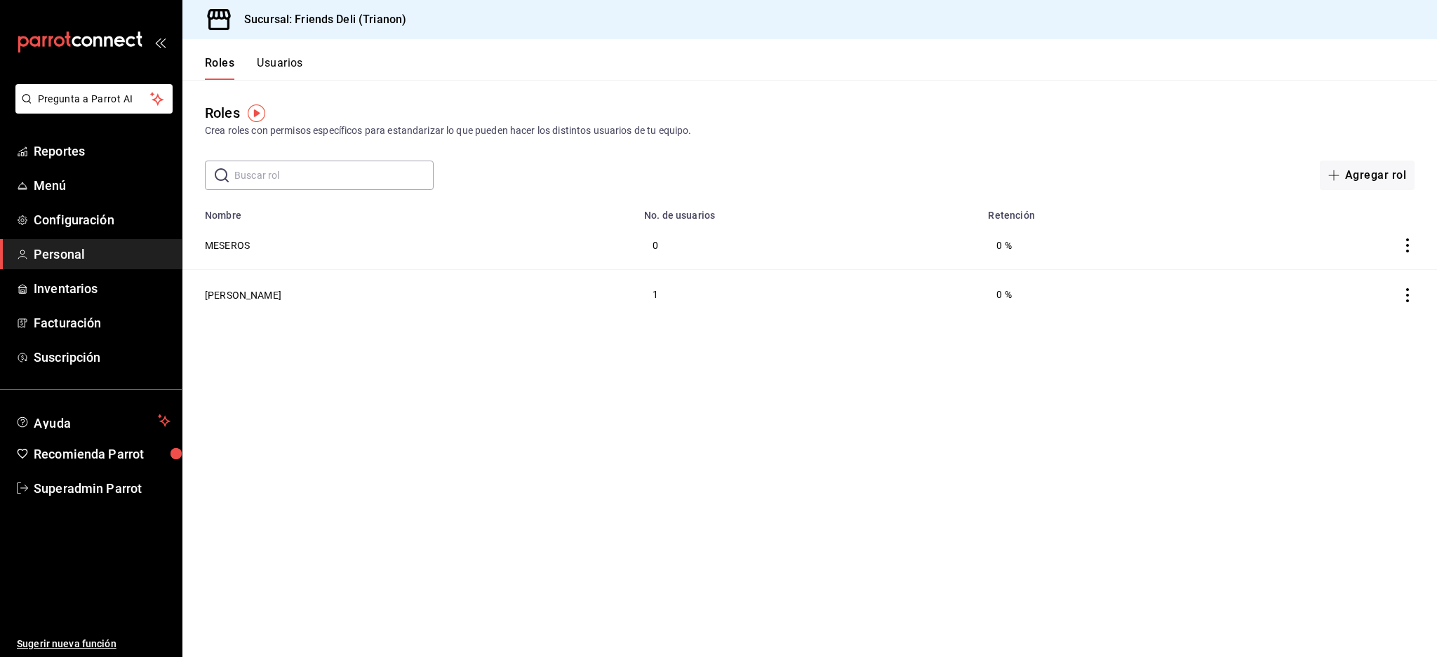
click at [283, 71] on button "Usuarios" at bounding box center [280, 68] width 46 height 24
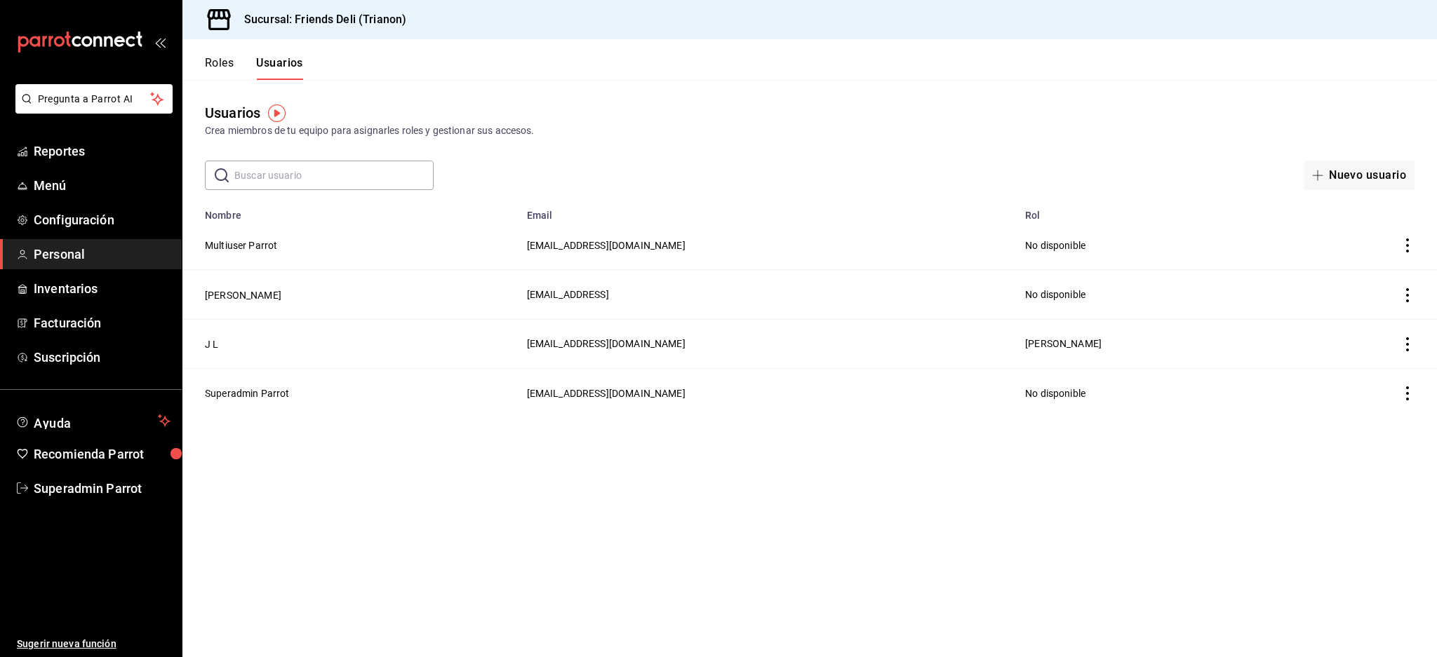
click at [208, 72] on button "Roles" at bounding box center [219, 68] width 29 height 24
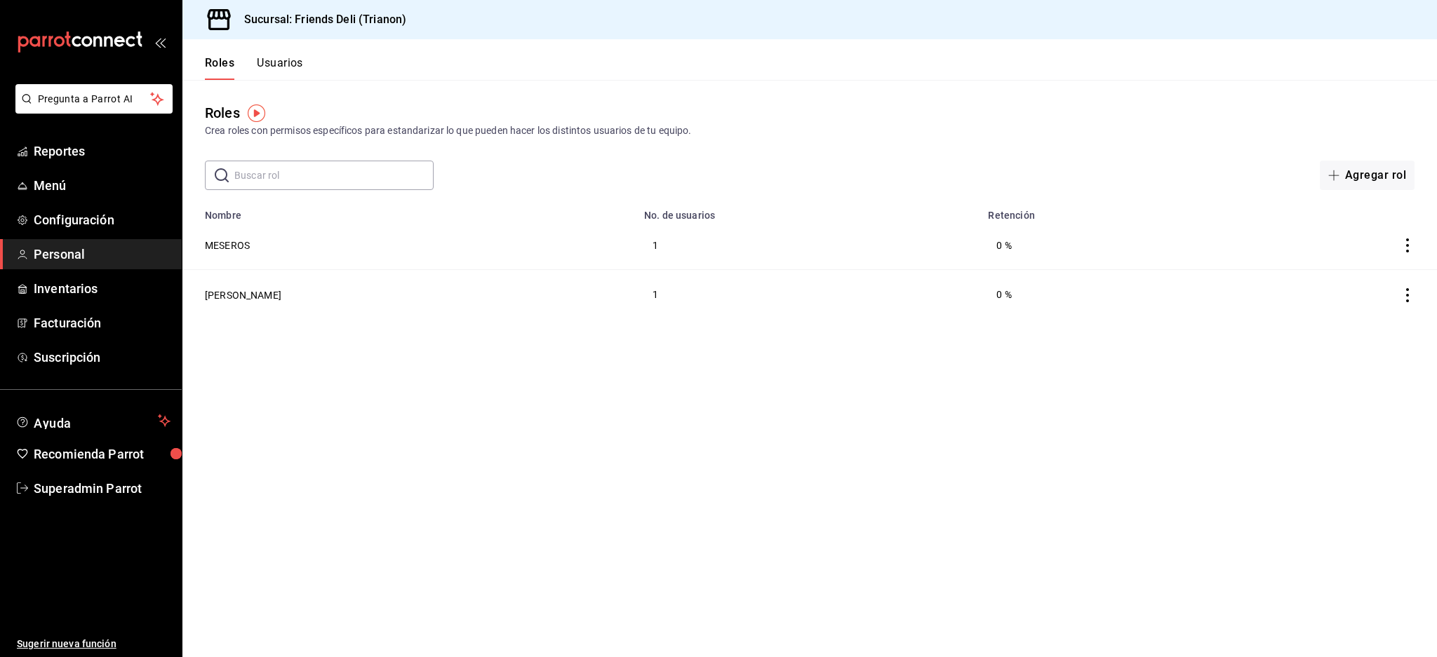
click at [298, 70] on button "Usuarios" at bounding box center [280, 68] width 46 height 24
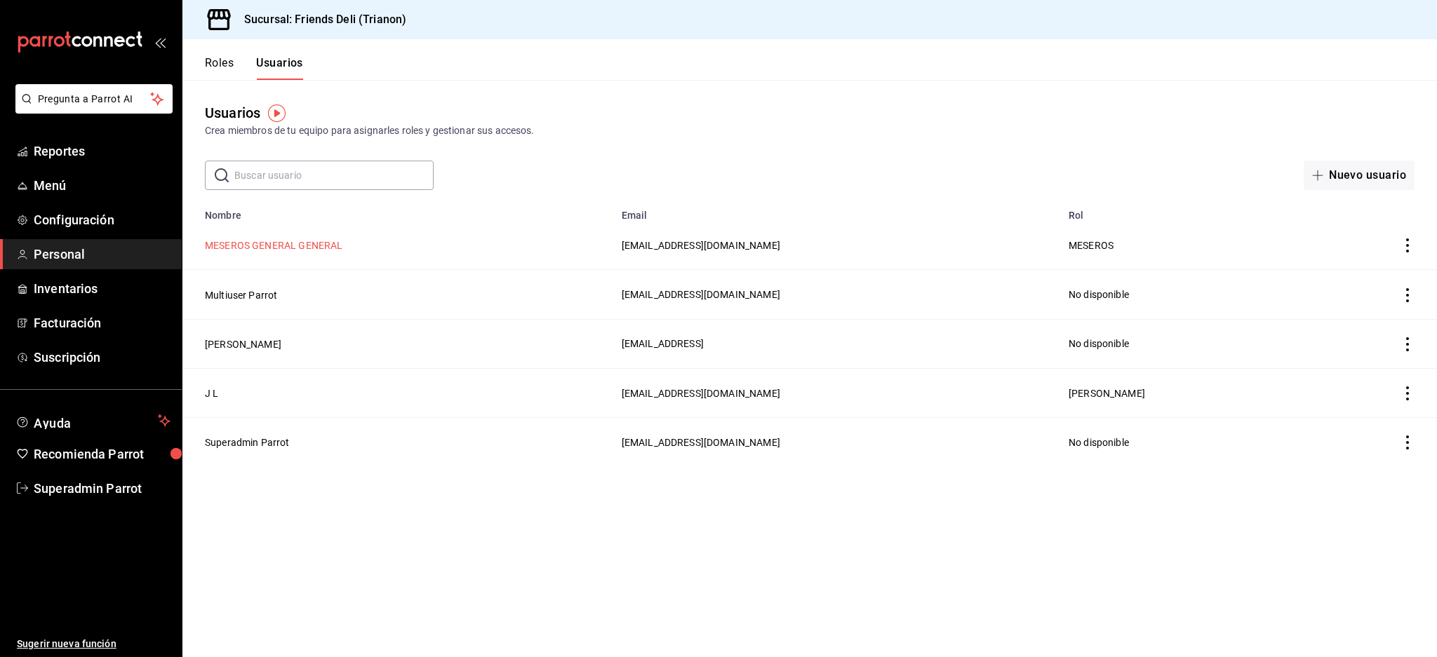
click at [316, 250] on button "MESEROS GENERAL GENERAL" at bounding box center [274, 246] width 138 height 14
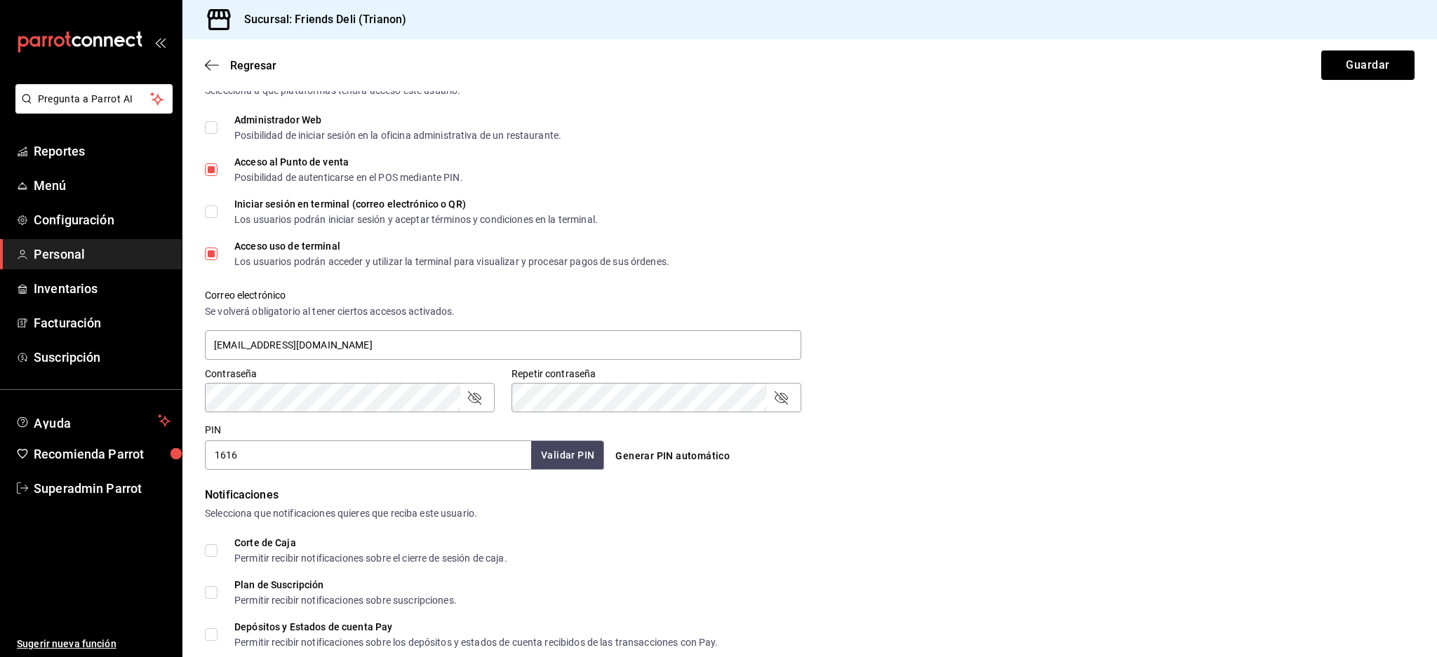
scroll to position [509, 0]
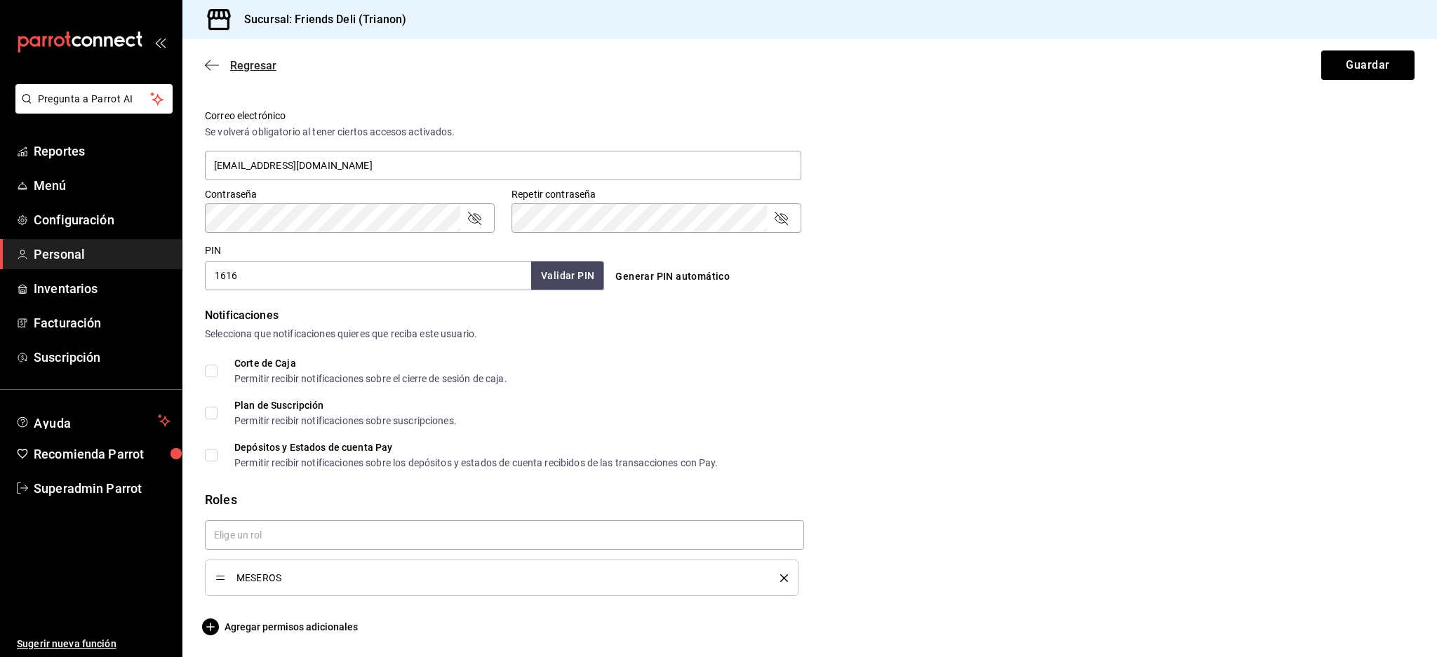
click at [220, 59] on span "Regresar" at bounding box center [241, 65] width 72 height 13
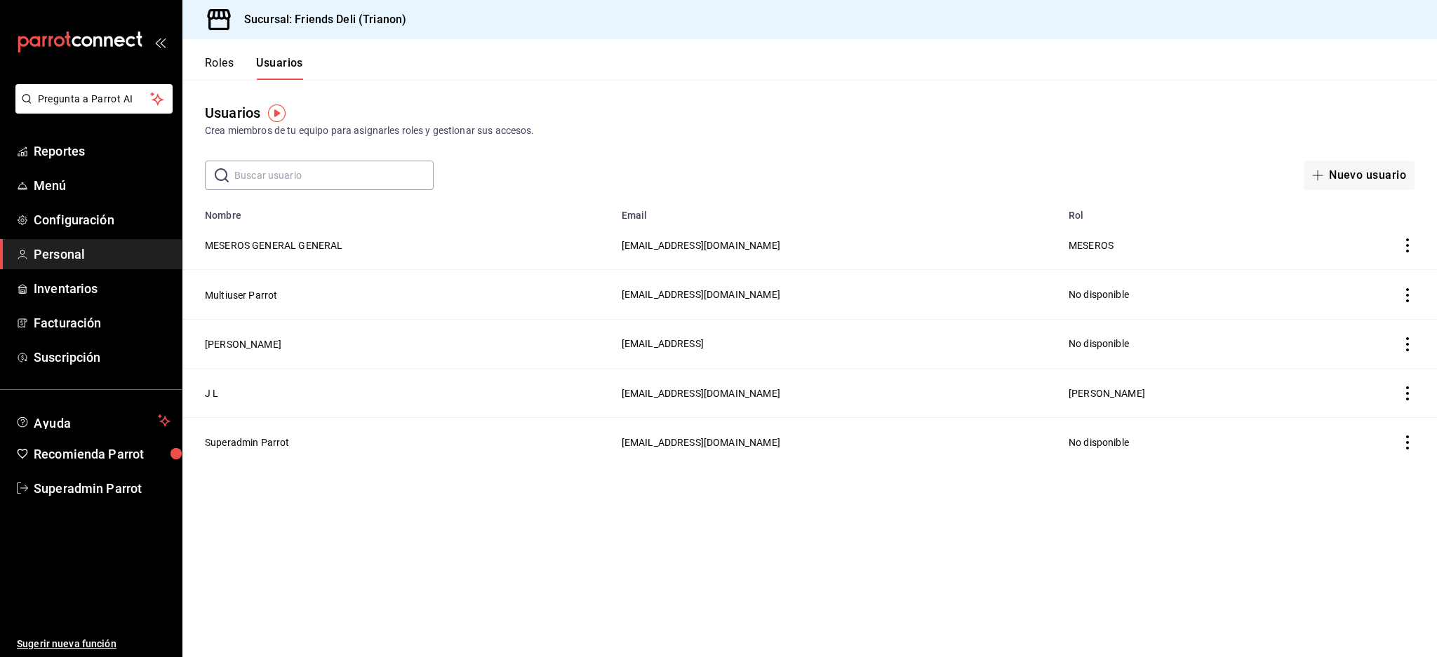
click at [215, 62] on button "Roles" at bounding box center [219, 68] width 29 height 24
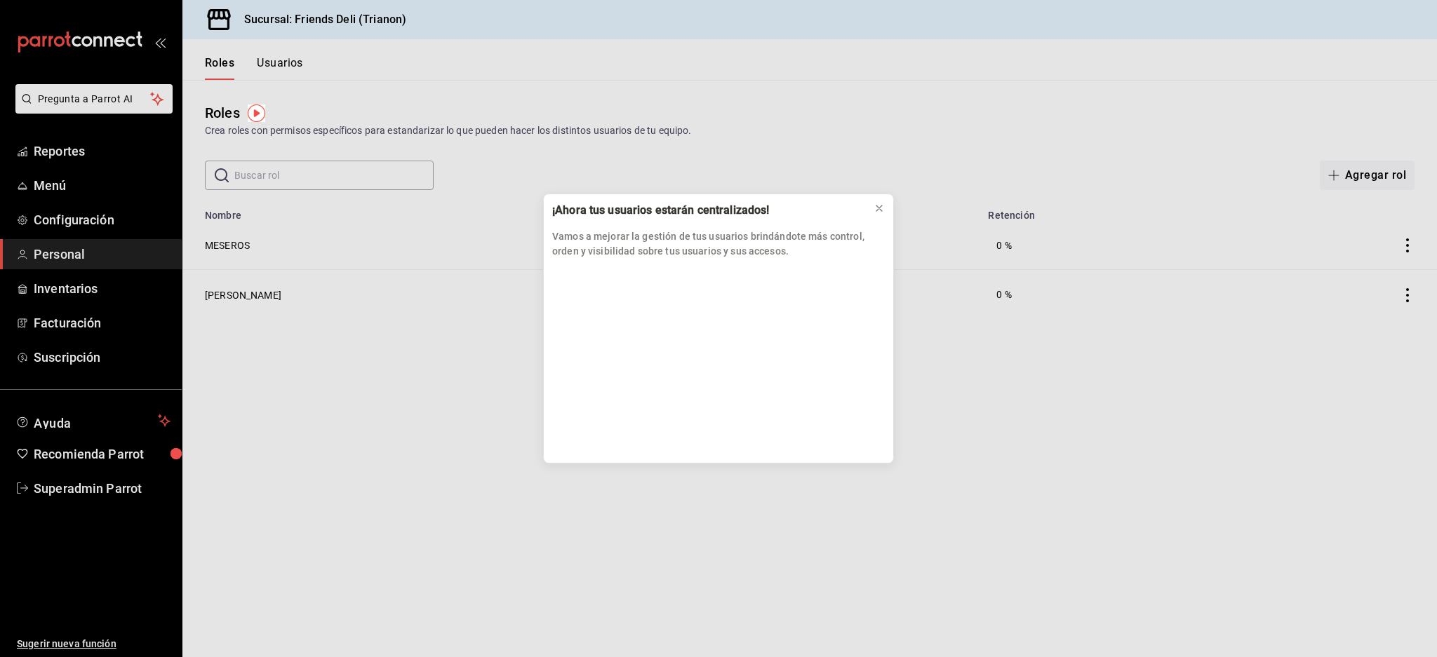
click at [279, 65] on div "¡Ahora tus usuarios estarán centralizados! Vamos a mejorar la gestión de tus us…" at bounding box center [718, 328] width 1437 height 657
click at [874, 209] on icon at bounding box center [879, 208] width 11 height 11
